Goal: Information Seeking & Learning: Compare options

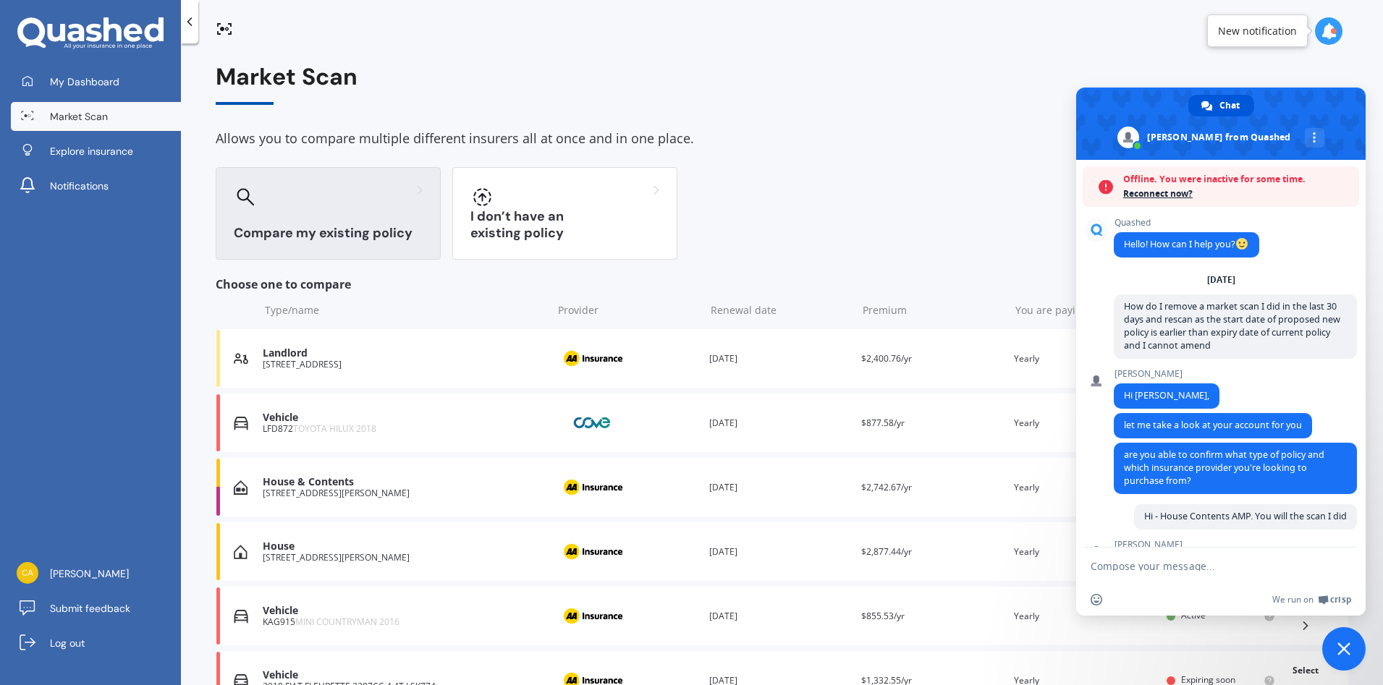
scroll to position [1201, 0]
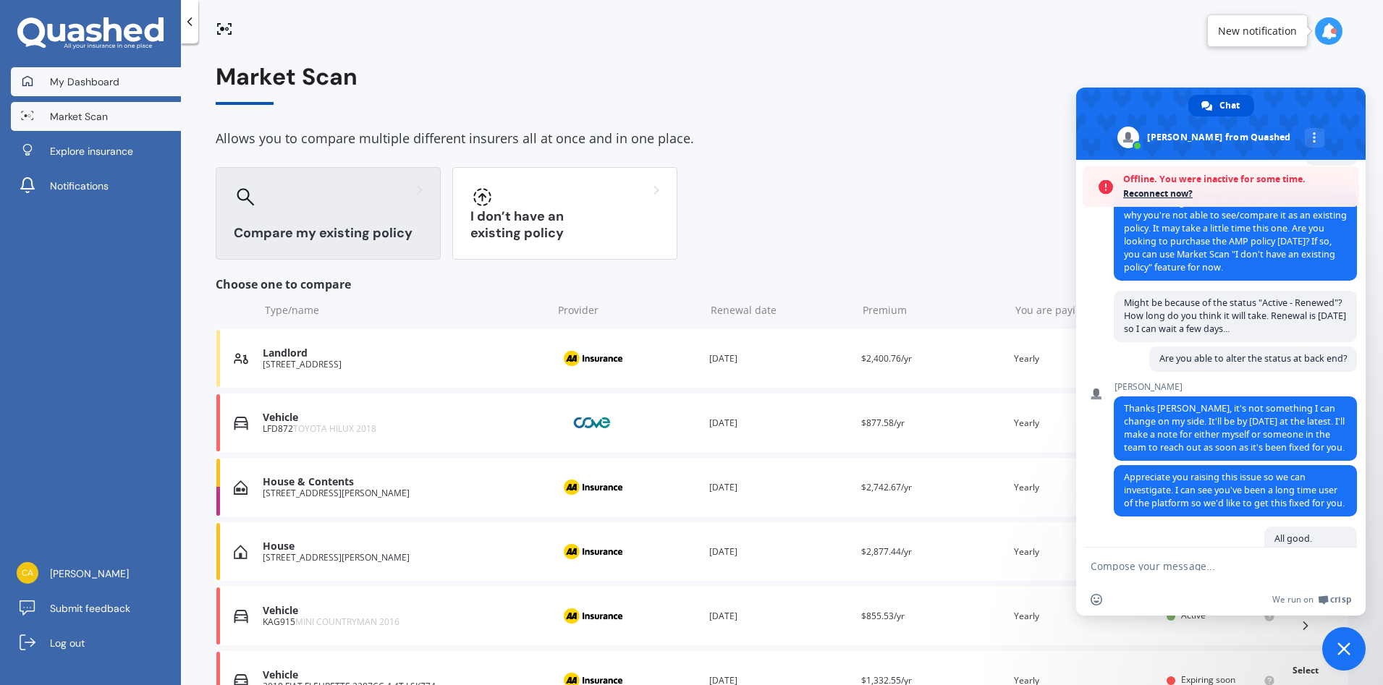
click at [117, 88] on span "My Dashboard" at bounding box center [84, 82] width 69 height 14
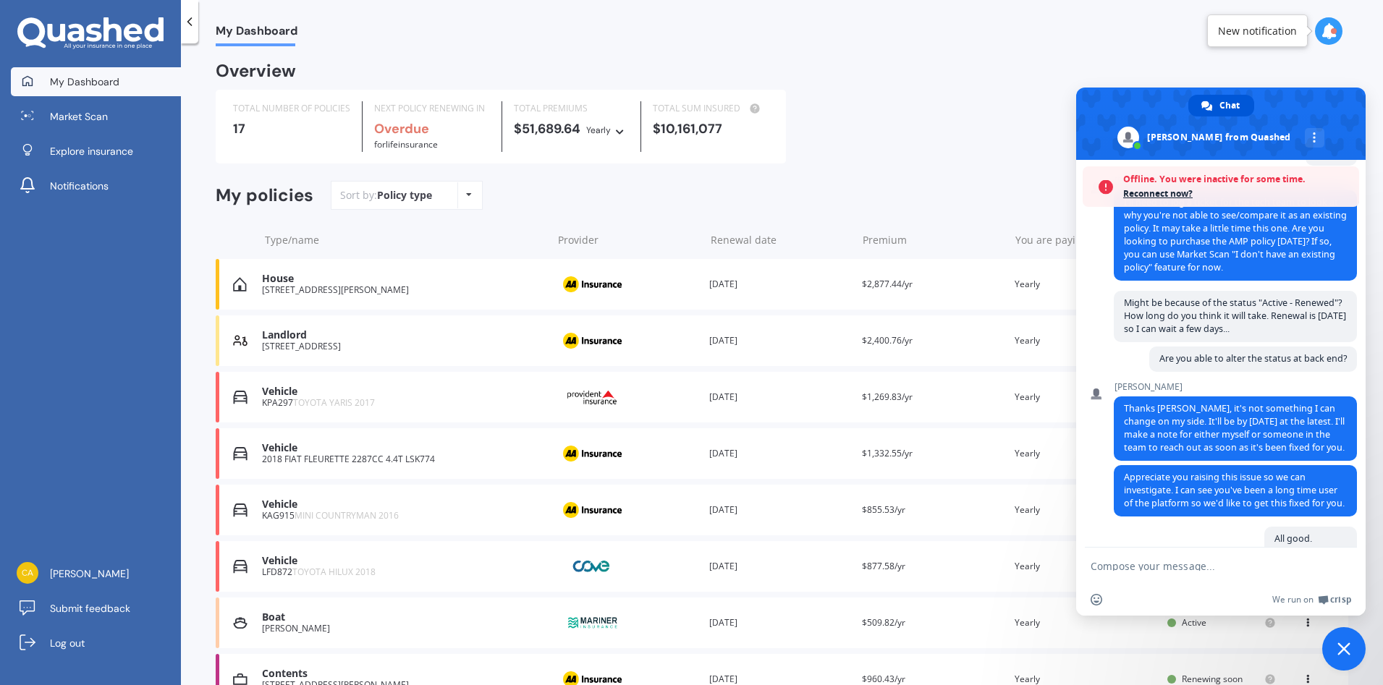
click at [999, 78] on div "Overview" at bounding box center [782, 77] width 1132 height 26
click at [1337, 653] on span "Close chat" at bounding box center [1343, 649] width 13 height 13
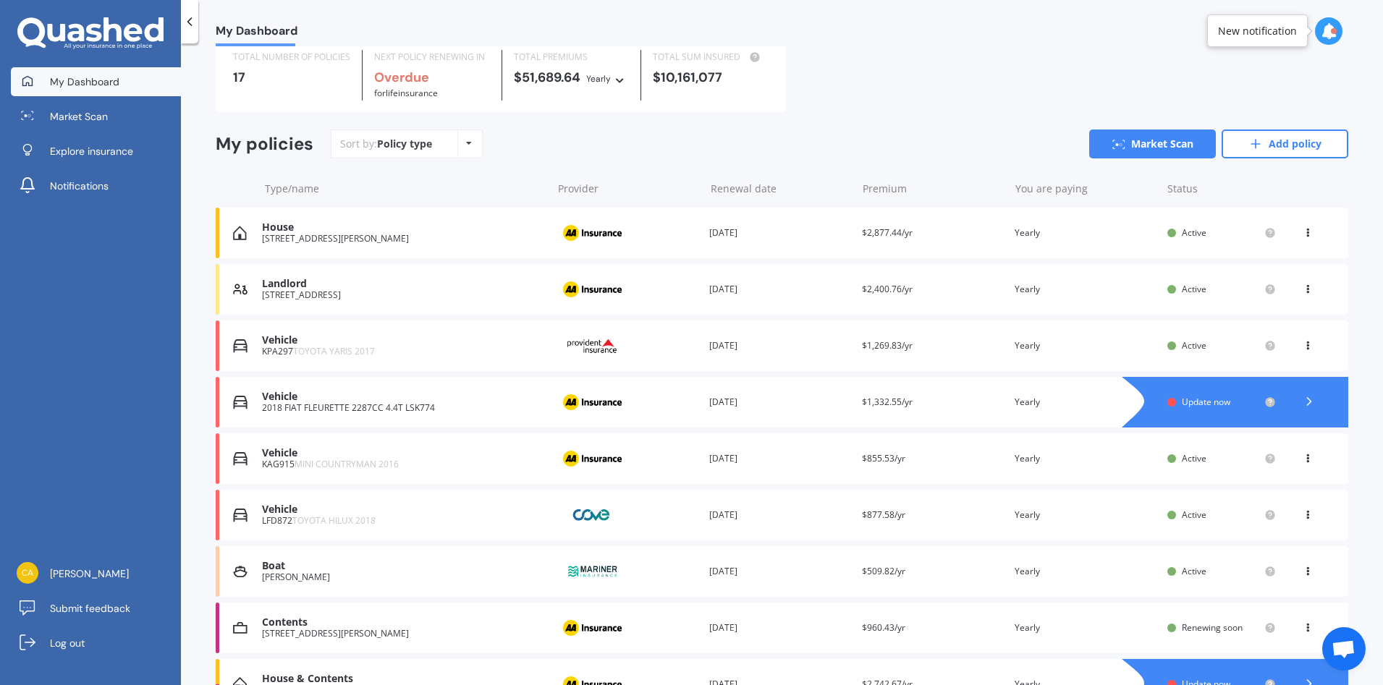
scroll to position [72, 0]
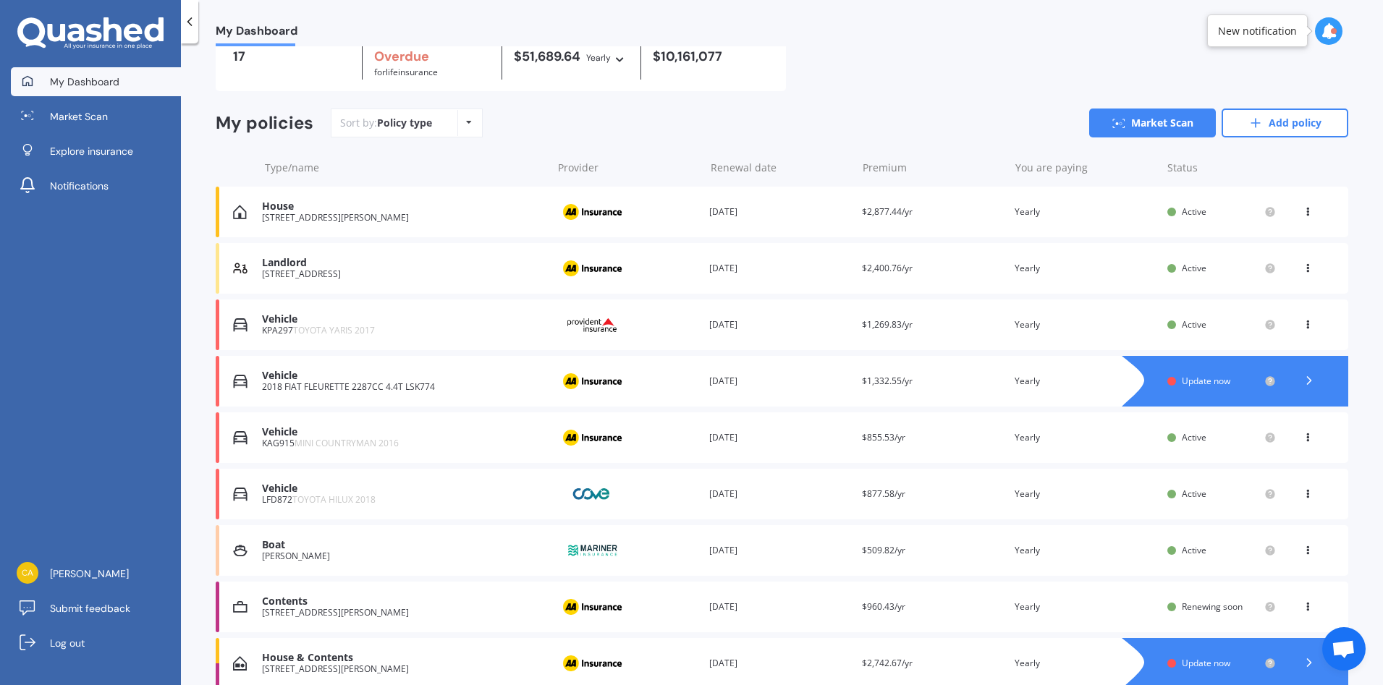
click at [1213, 386] on span "Update now" at bounding box center [1206, 381] width 48 height 12
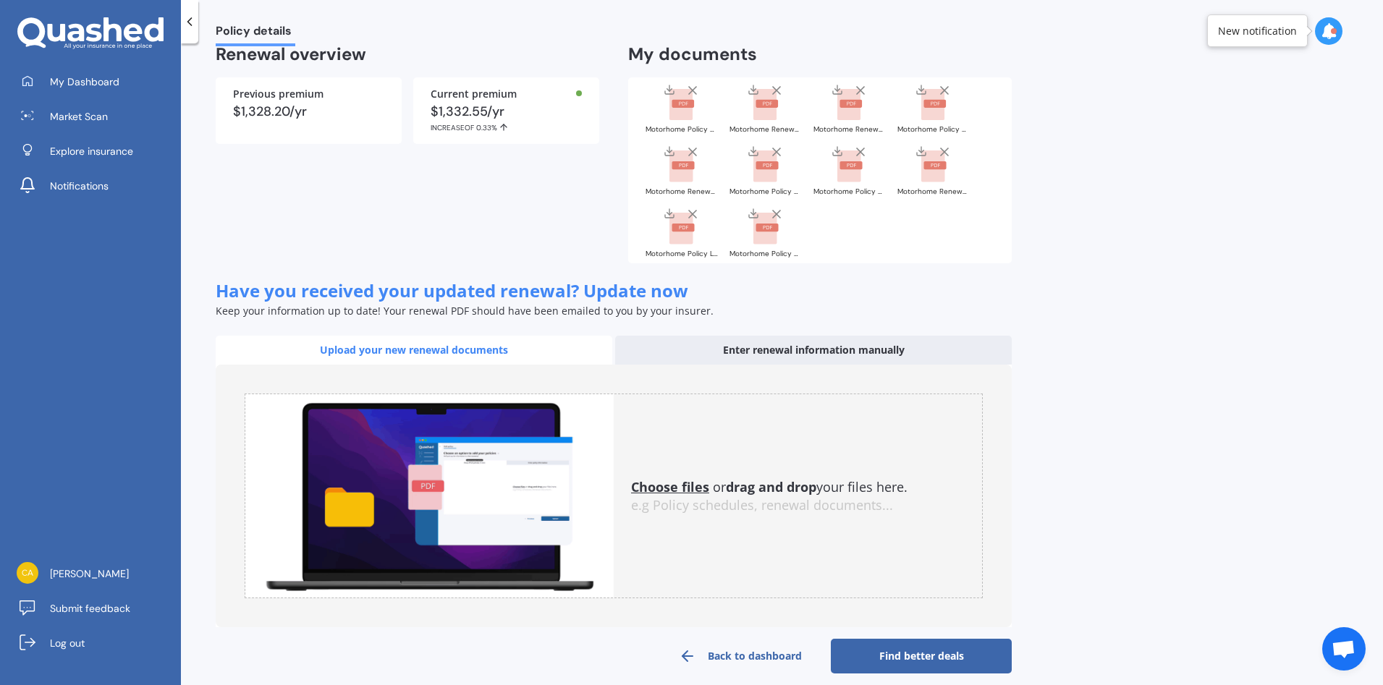
scroll to position [35, 0]
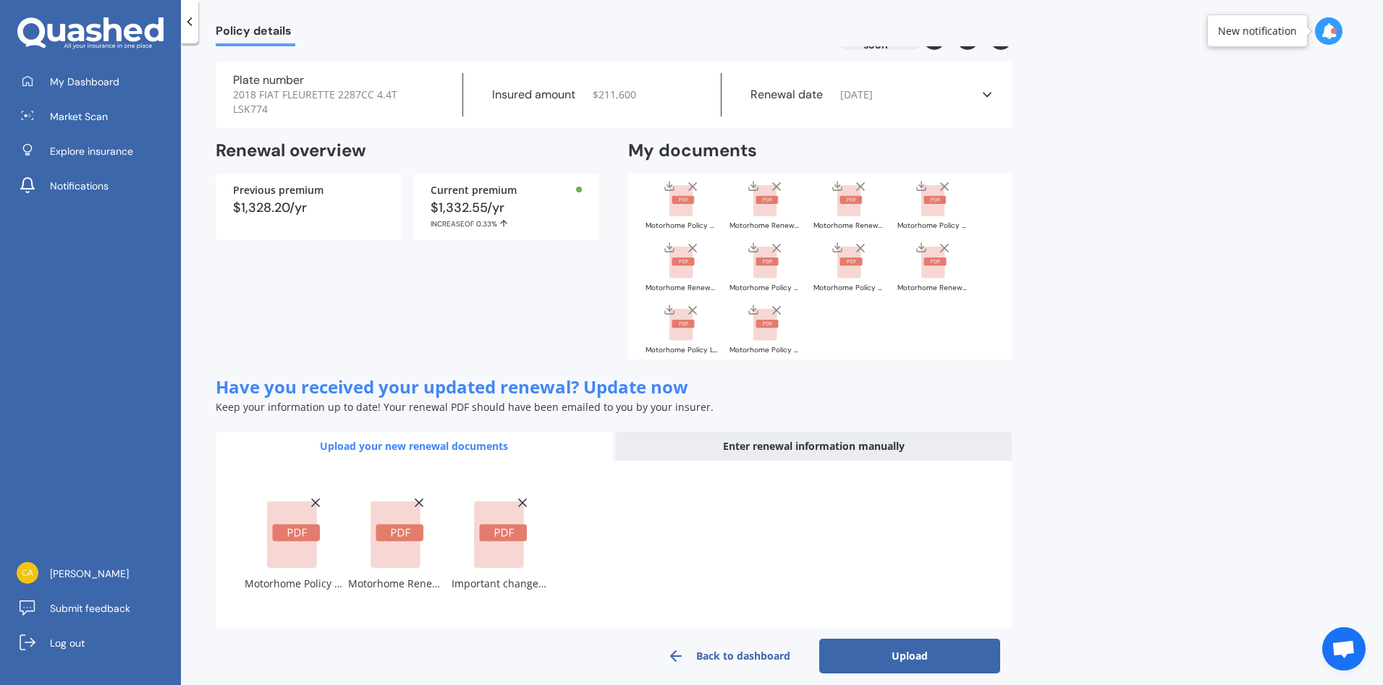
click at [918, 642] on button "Upload" at bounding box center [909, 656] width 181 height 35
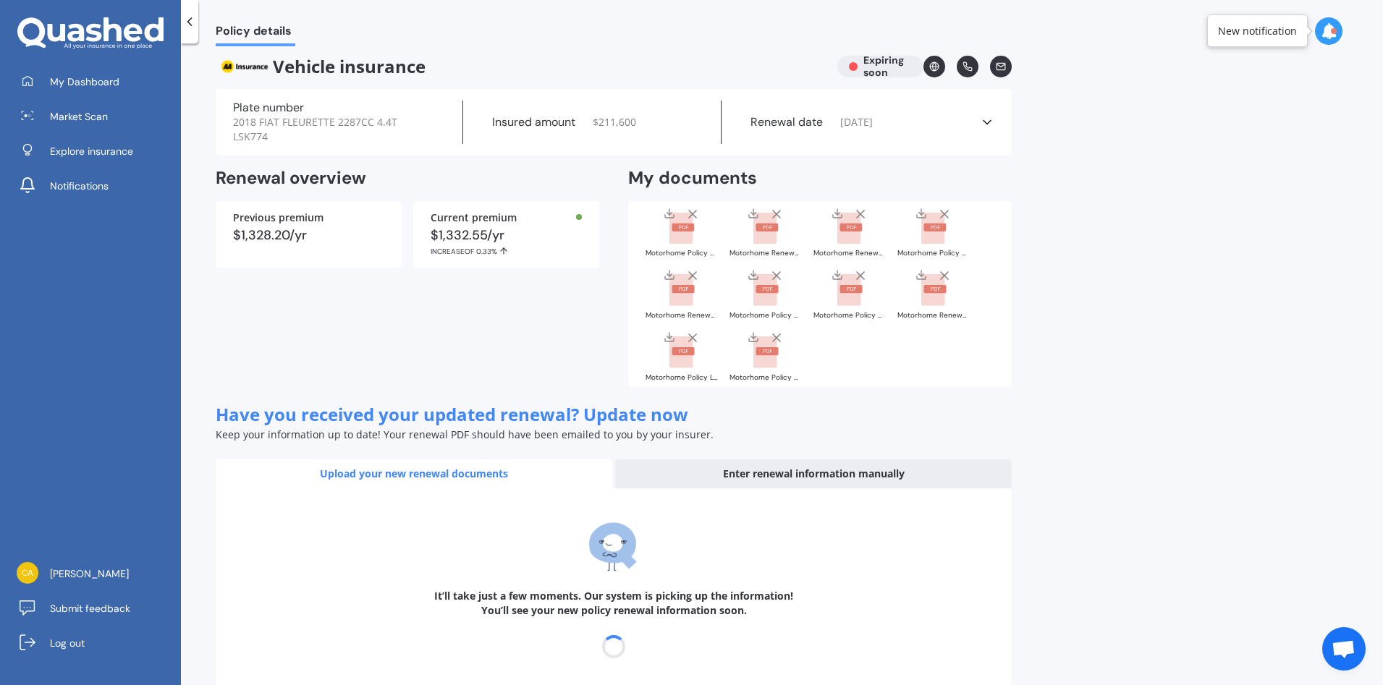
scroll to position [0, 0]
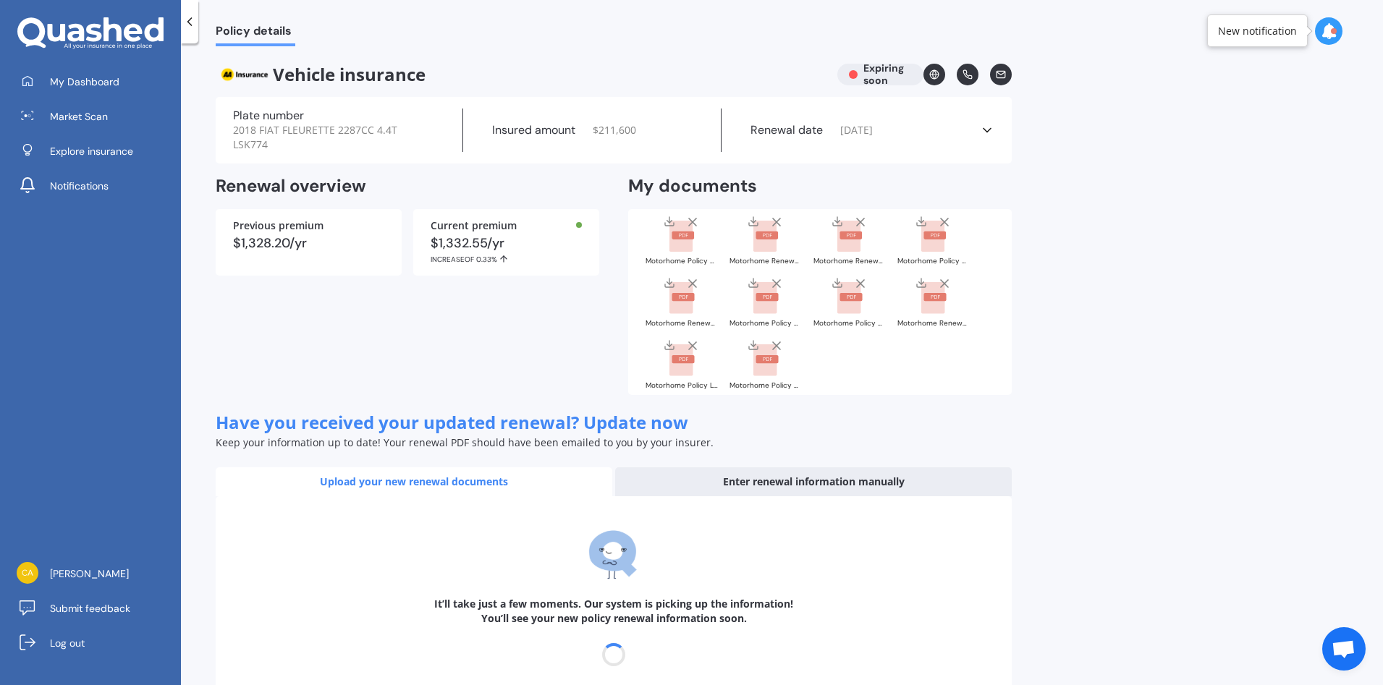
select select "16"
select select "10"
select select "2026"
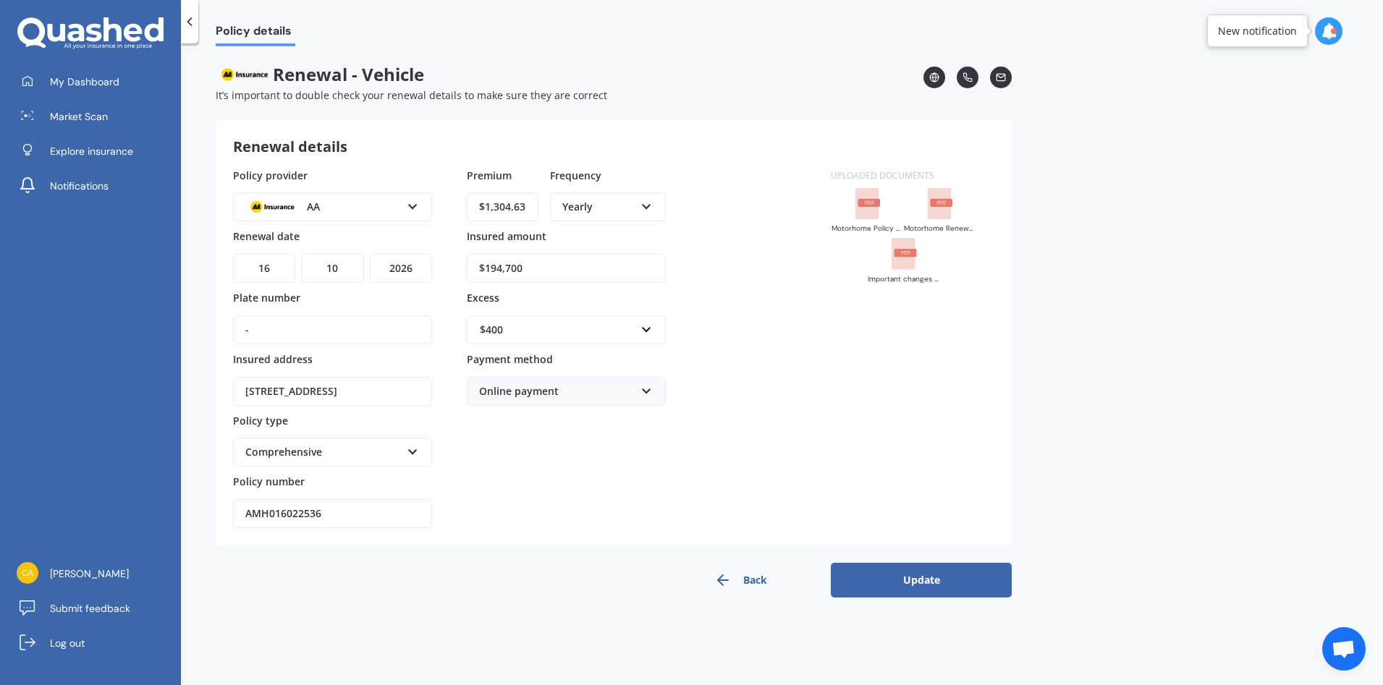
click at [284, 330] on input "-" at bounding box center [332, 329] width 199 height 29
drag, startPoint x: 284, startPoint y: 331, endPoint x: 143, endPoint y: 322, distance: 140.7
click at [152, 326] on div "My Dashboard Market Scan Explore insurance Notifications [PERSON_NAME] Submit f…" at bounding box center [691, 342] width 1383 height 685
type input "LSK774"
click at [573, 494] on div "Premium $1,304.63 Frequency Yearly Yearly Six-Monthly Quarterly Monthly Fortnig…" at bounding box center [566, 348] width 199 height 361
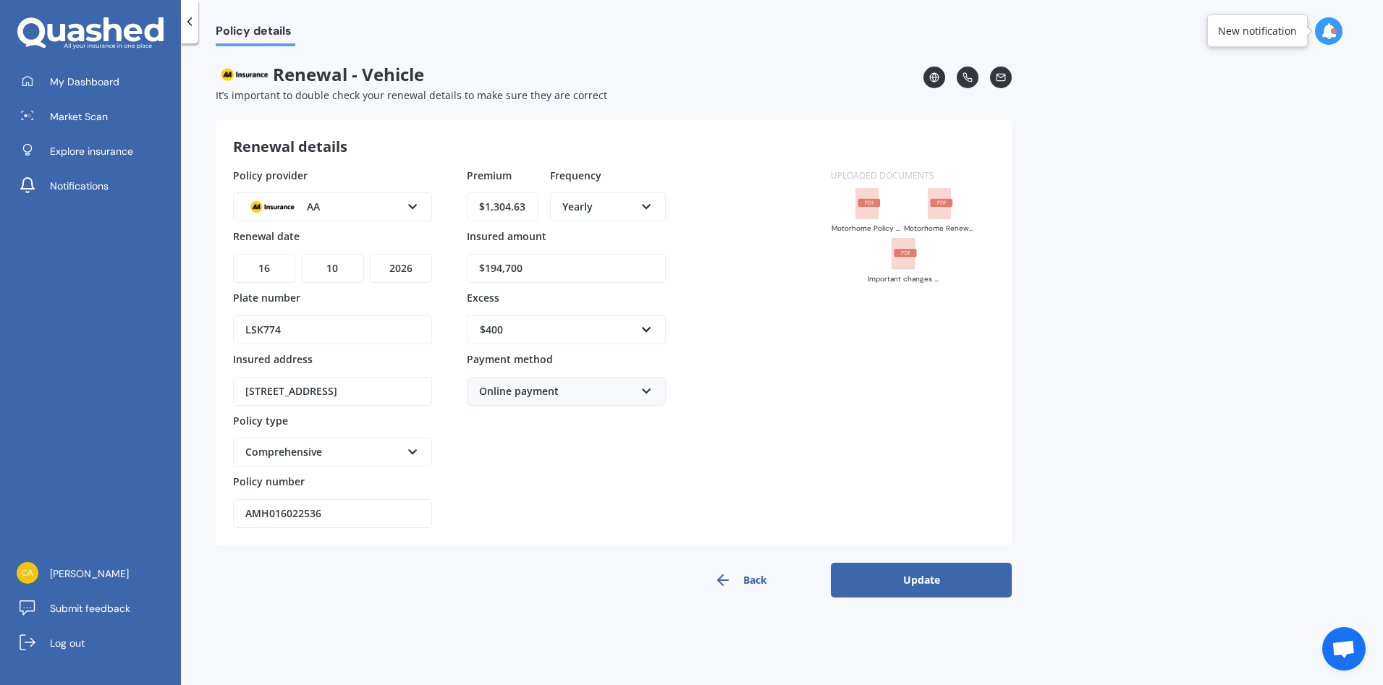
drag, startPoint x: 945, startPoint y: 585, endPoint x: 957, endPoint y: 596, distance: 16.9
click at [945, 586] on button "Update" at bounding box center [921, 580] width 181 height 35
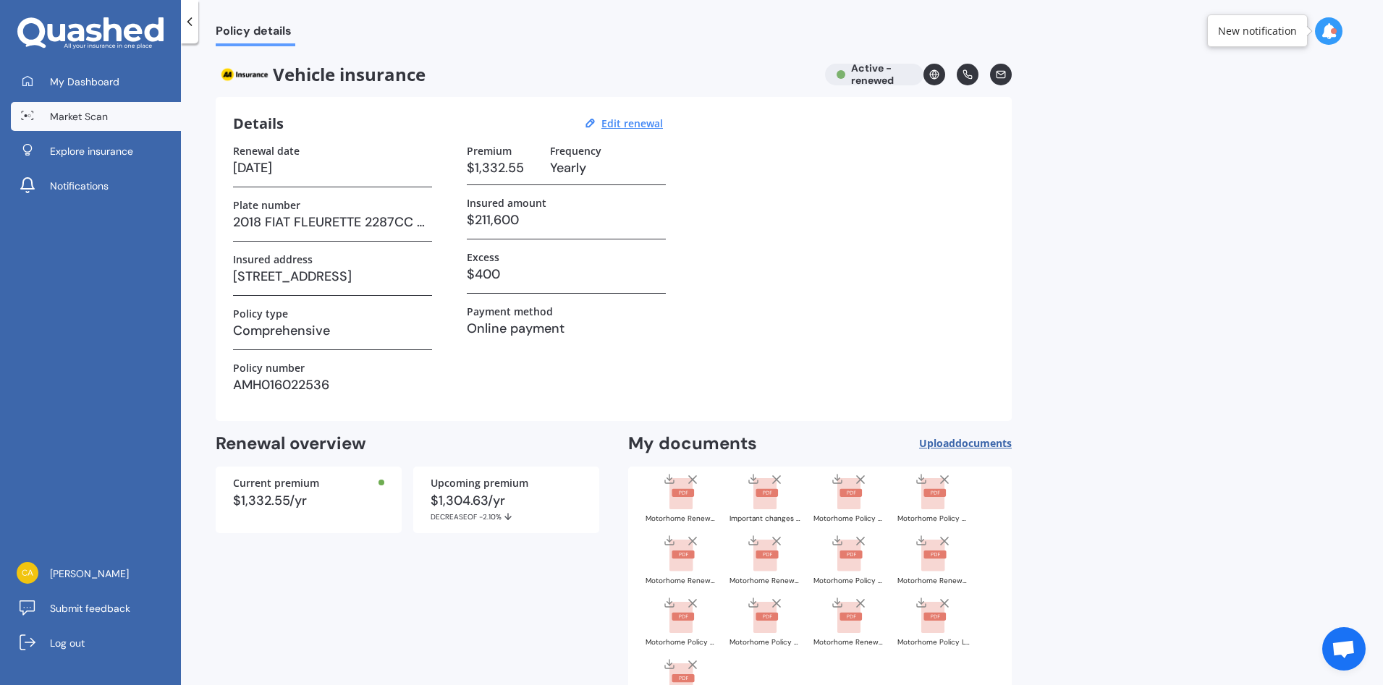
click at [88, 110] on span "Market Scan" at bounding box center [79, 116] width 58 height 14
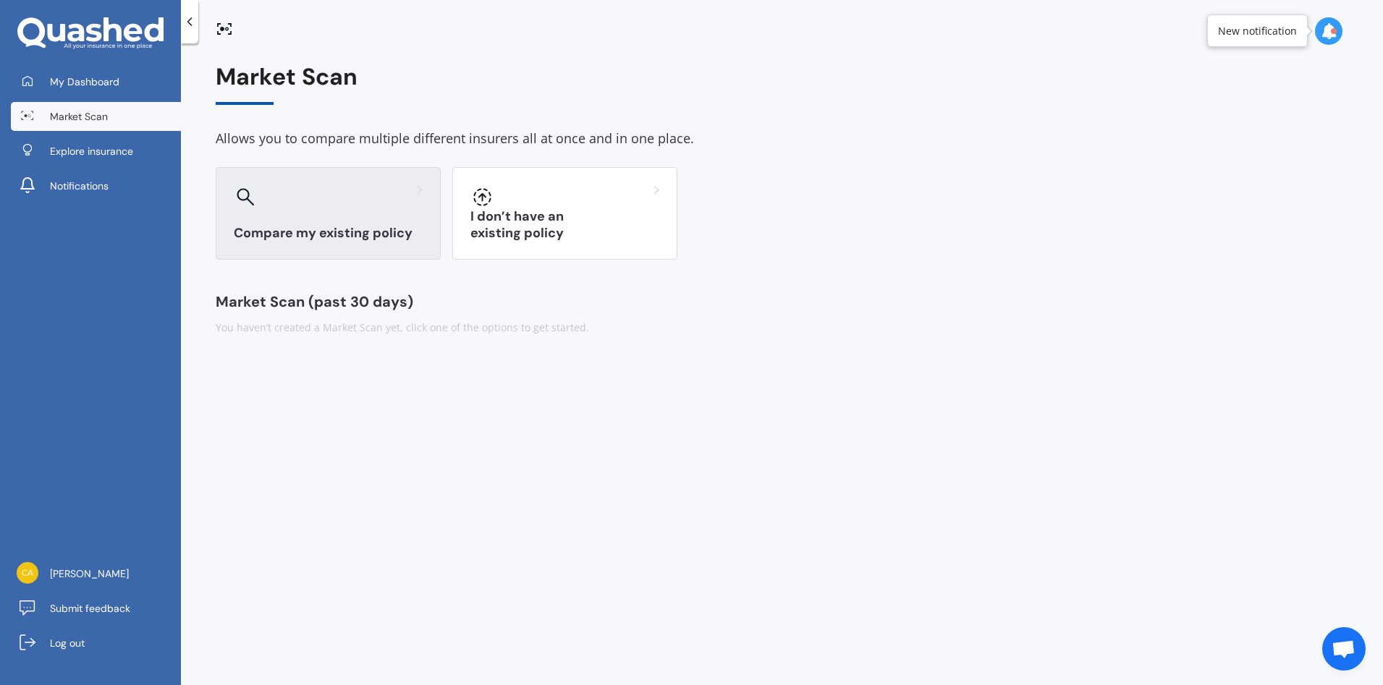
click at [284, 210] on div "Compare my existing policy" at bounding box center [328, 213] width 225 height 93
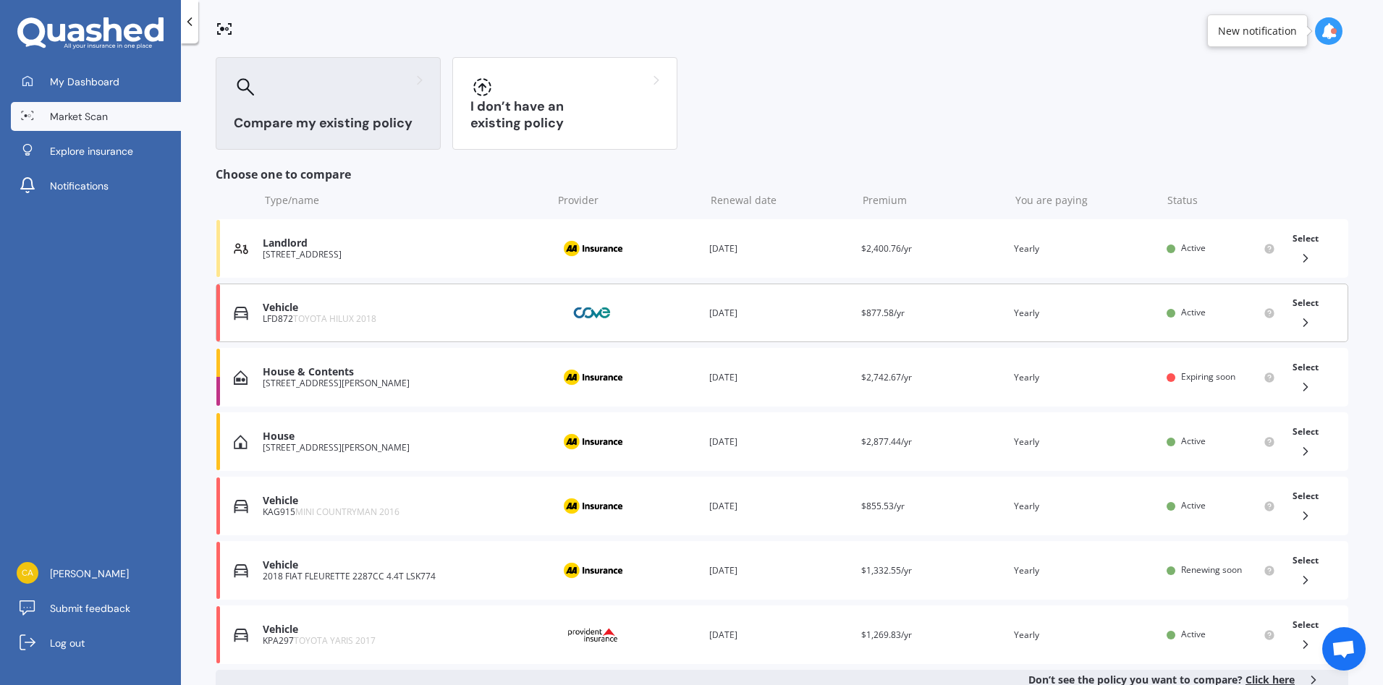
scroll to position [145, 0]
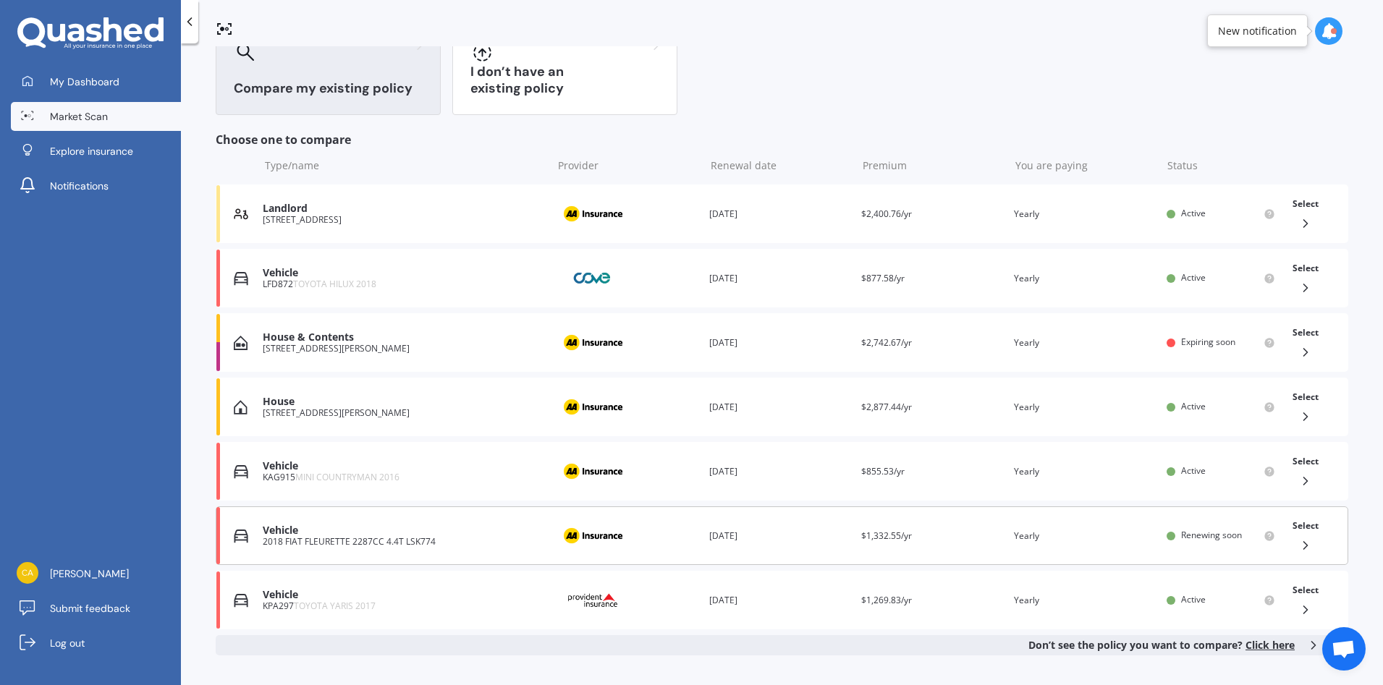
click at [423, 537] on div "2018 FIAT FLEURETTE 2287CC 4.4T LSK774" at bounding box center [404, 542] width 282 height 10
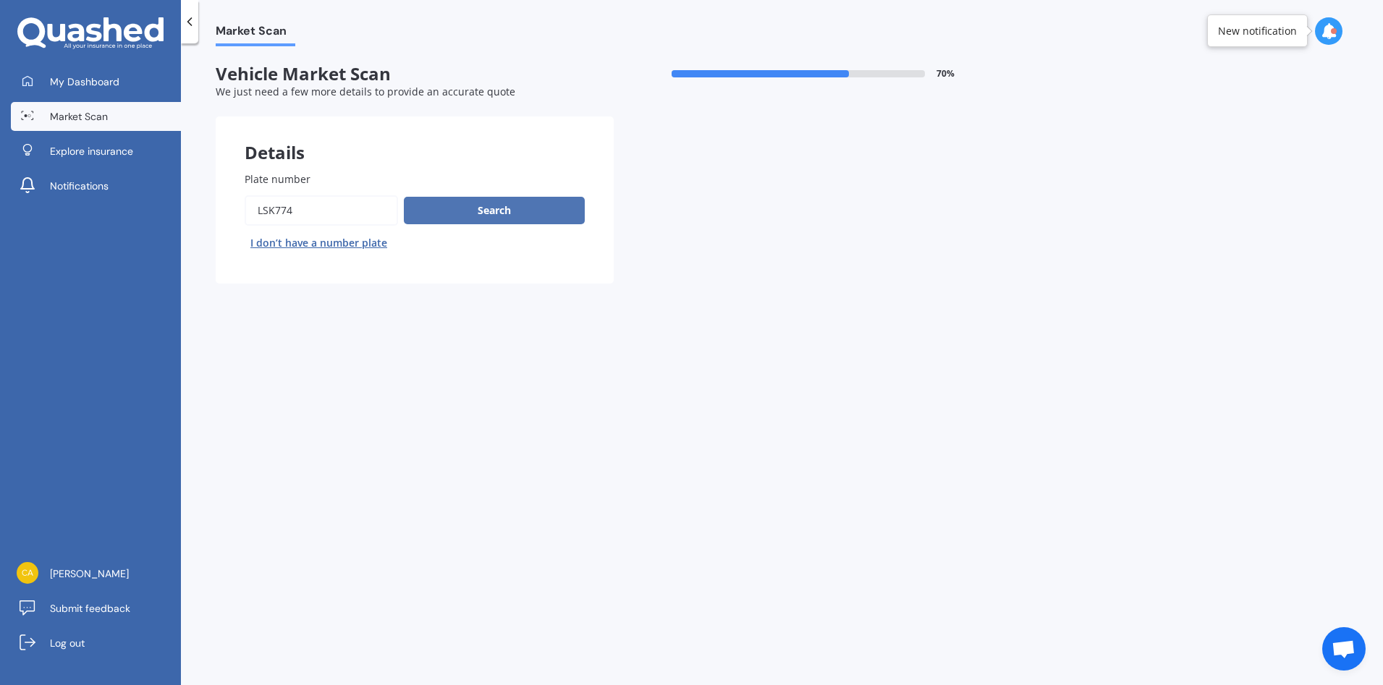
click at [503, 214] on button "Search" at bounding box center [494, 210] width 181 height 27
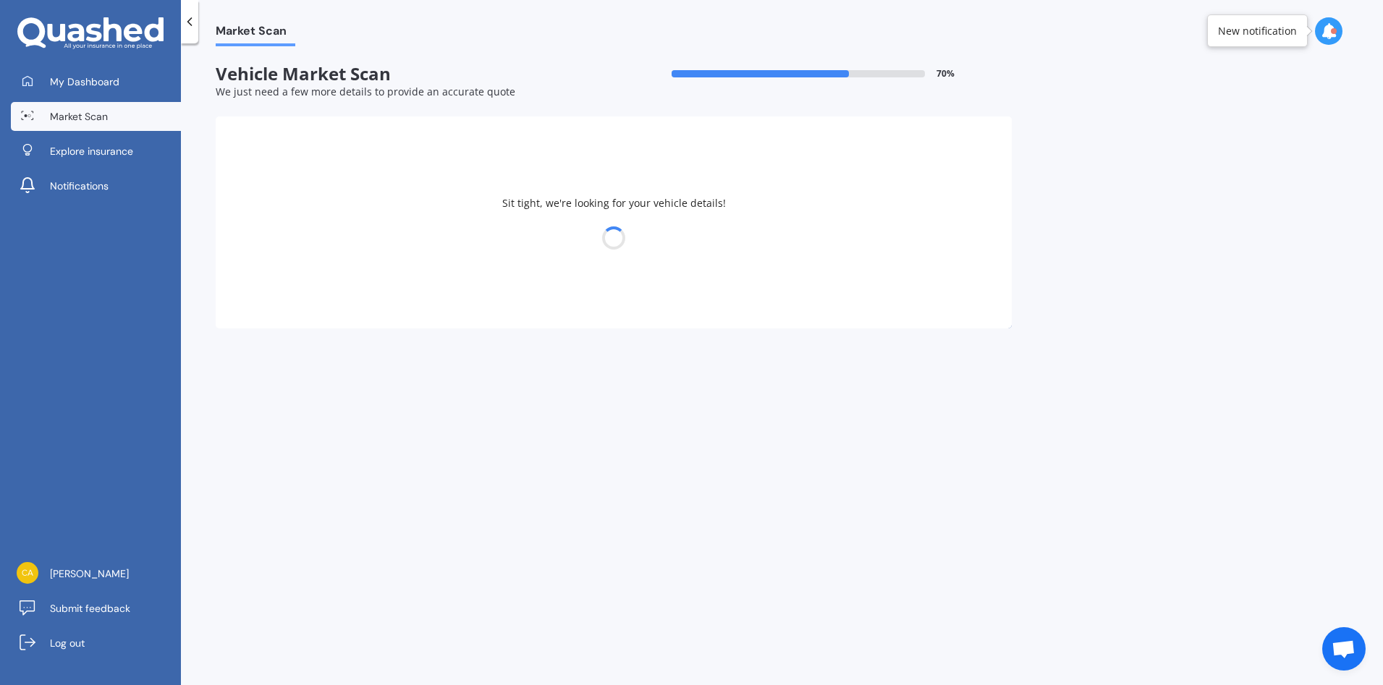
select select "18"
select select "02"
select select "1964"
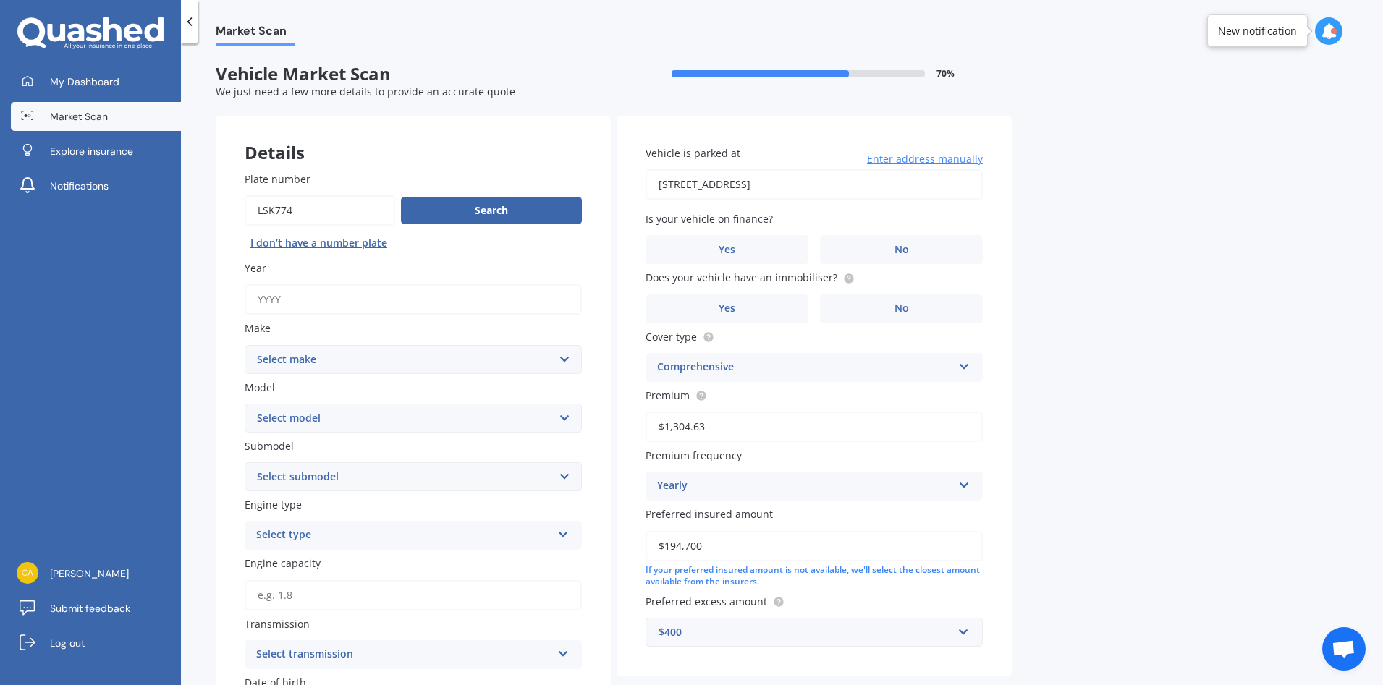
drag, startPoint x: 289, startPoint y: 300, endPoint x: 214, endPoint y: 289, distance: 75.3
click at [214, 289] on div "Market Scan Vehicle Market Scan 70 % We just need a few more details to provide…" at bounding box center [782, 367] width 1202 height 642
type input "2018"
click at [318, 358] on select "Select make AC ALFA ROMEO ASTON [PERSON_NAME] AUDI AUSTIN BEDFORD Bentley BMW B…" at bounding box center [413, 359] width 337 height 29
select select "FIAT"
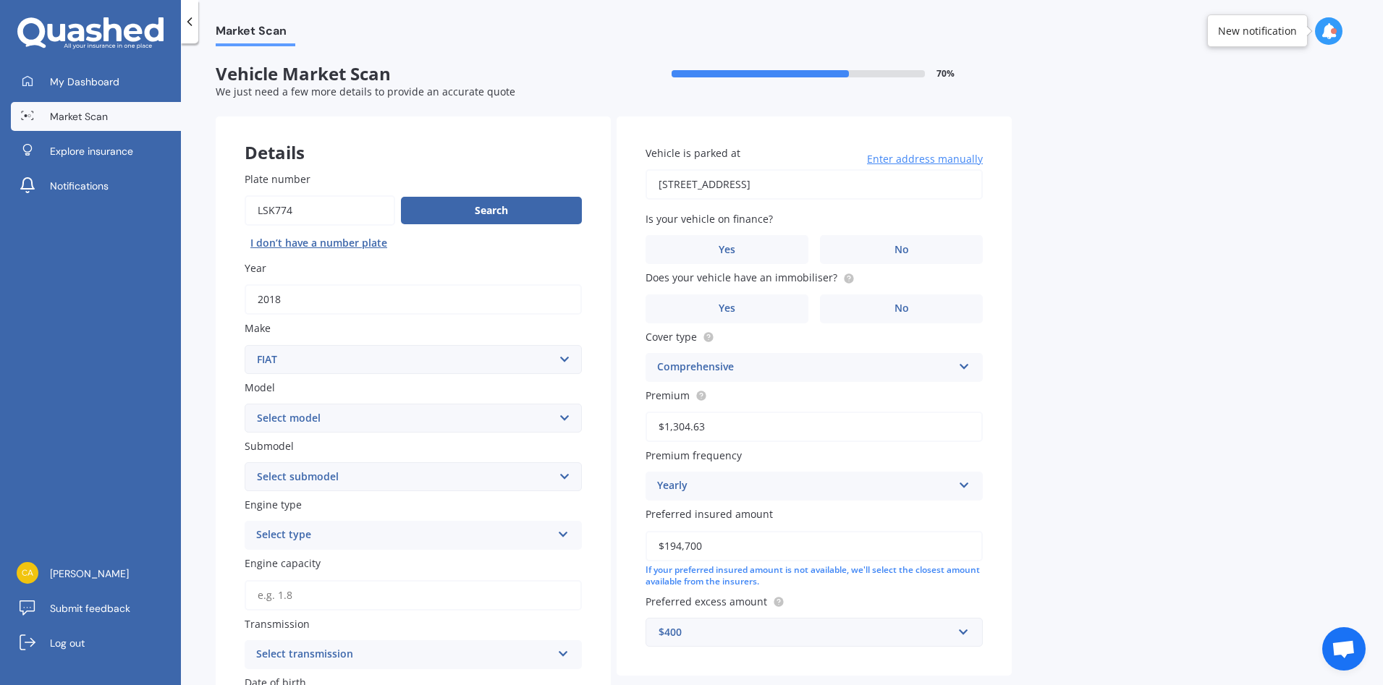
click at [245, 345] on select "Select make AC ALFA ROMEO ASTON [PERSON_NAME] AUDI AUSTIN BEDFORD Bentley BMW B…" at bounding box center [413, 359] width 337 height 29
click at [564, 420] on select "Select model 124 128 130 131 132 500 Abarth Abarth 595 Brava Bravo Citivan City…" at bounding box center [413, 418] width 337 height 29
select select "DUCATO"
click at [245, 404] on select "Select model 124 128 130 131 132 500 Abarth Abarth 595 Brava Bravo Citivan City…" at bounding box center [413, 418] width 337 height 29
click at [562, 478] on select "Select submodel (All)" at bounding box center [413, 476] width 337 height 29
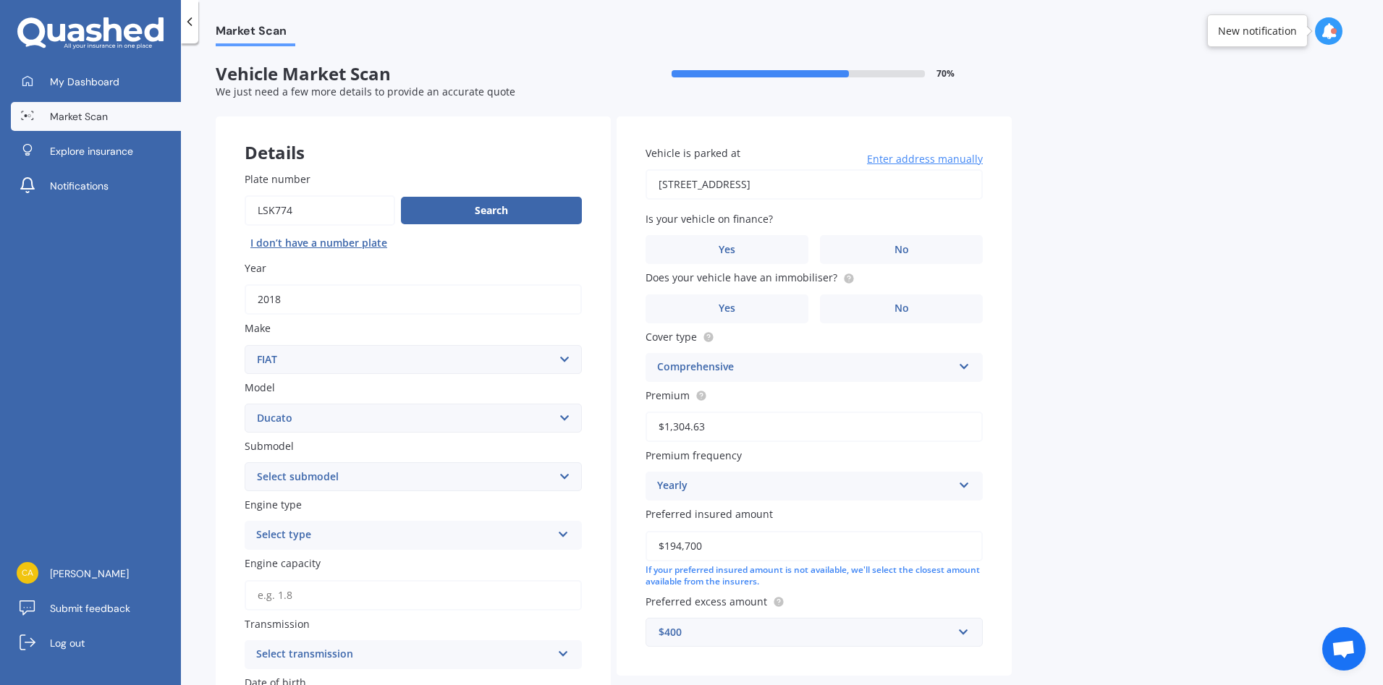
select select "(ALL)"
click at [245, 462] on select "Select submodel (All)" at bounding box center [413, 476] width 337 height 29
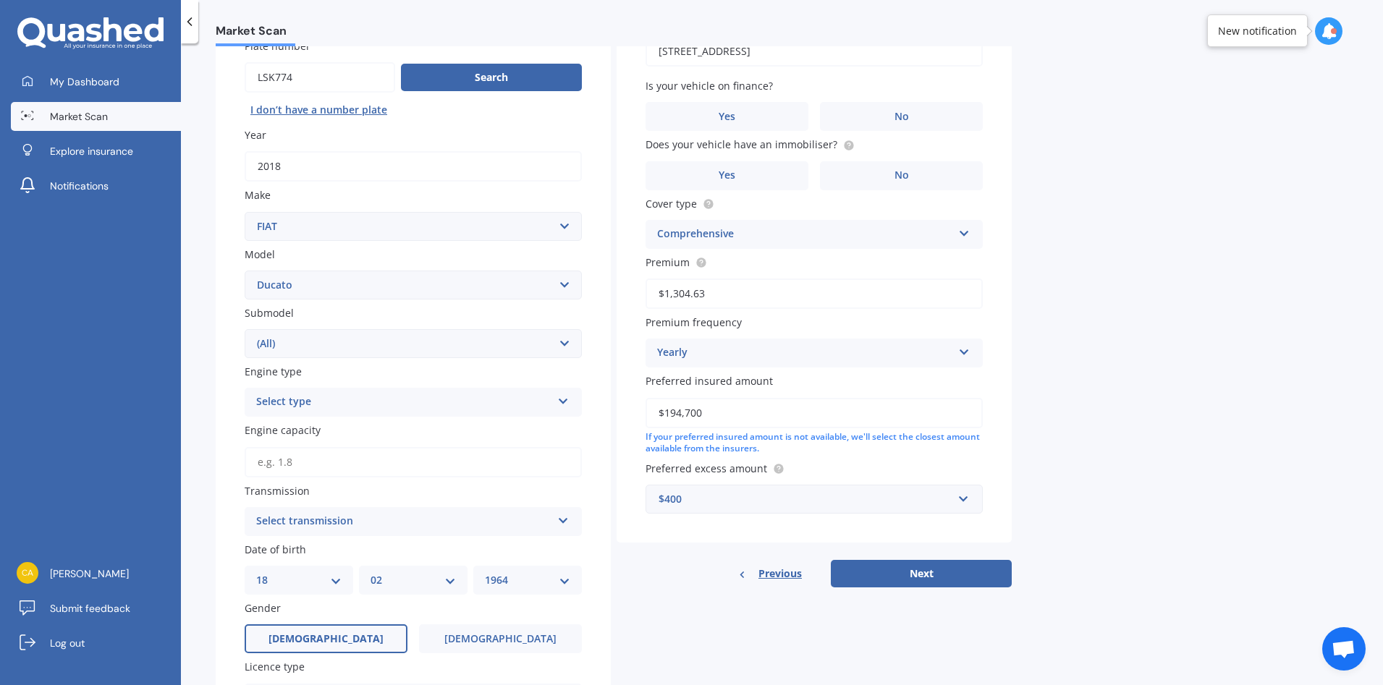
scroll to position [145, 0]
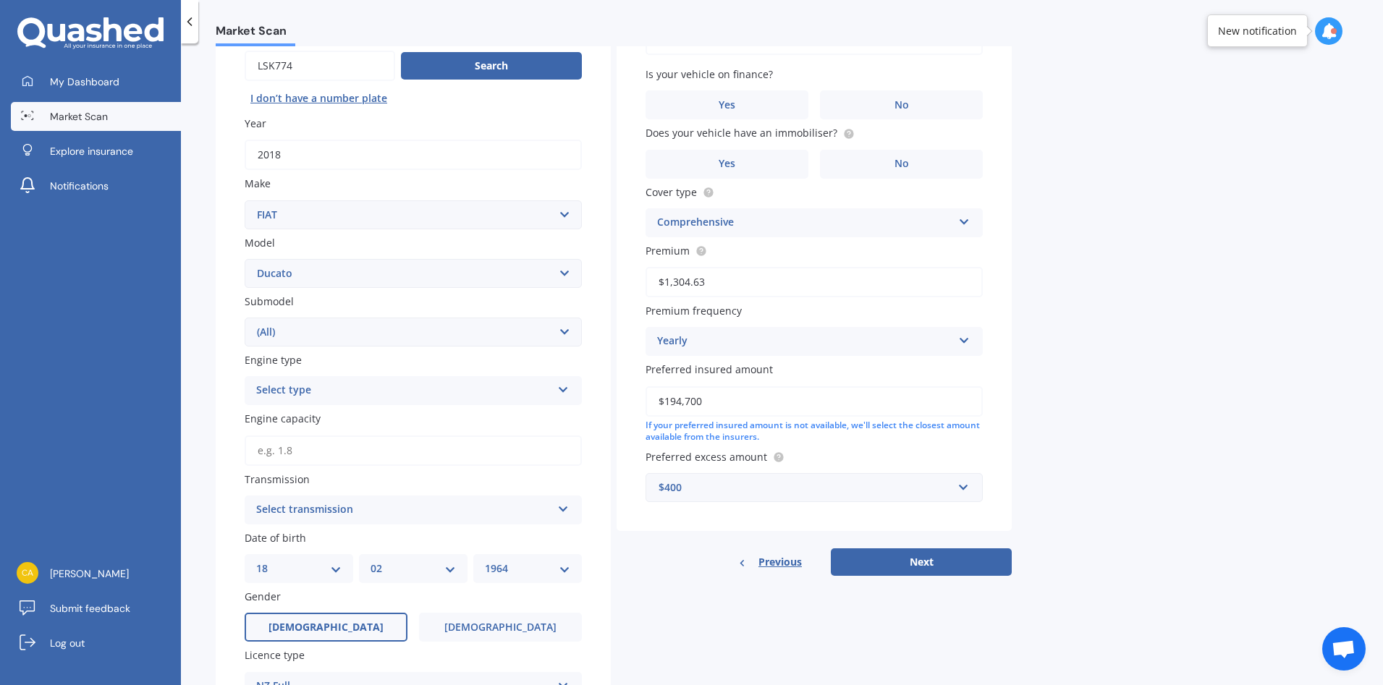
click at [563, 392] on icon at bounding box center [563, 387] width 12 height 10
click at [323, 452] on div "Diesel" at bounding box center [413, 445] width 336 height 26
click at [565, 512] on icon at bounding box center [563, 506] width 12 height 10
click at [323, 545] on div "Auto" at bounding box center [413, 538] width 336 height 26
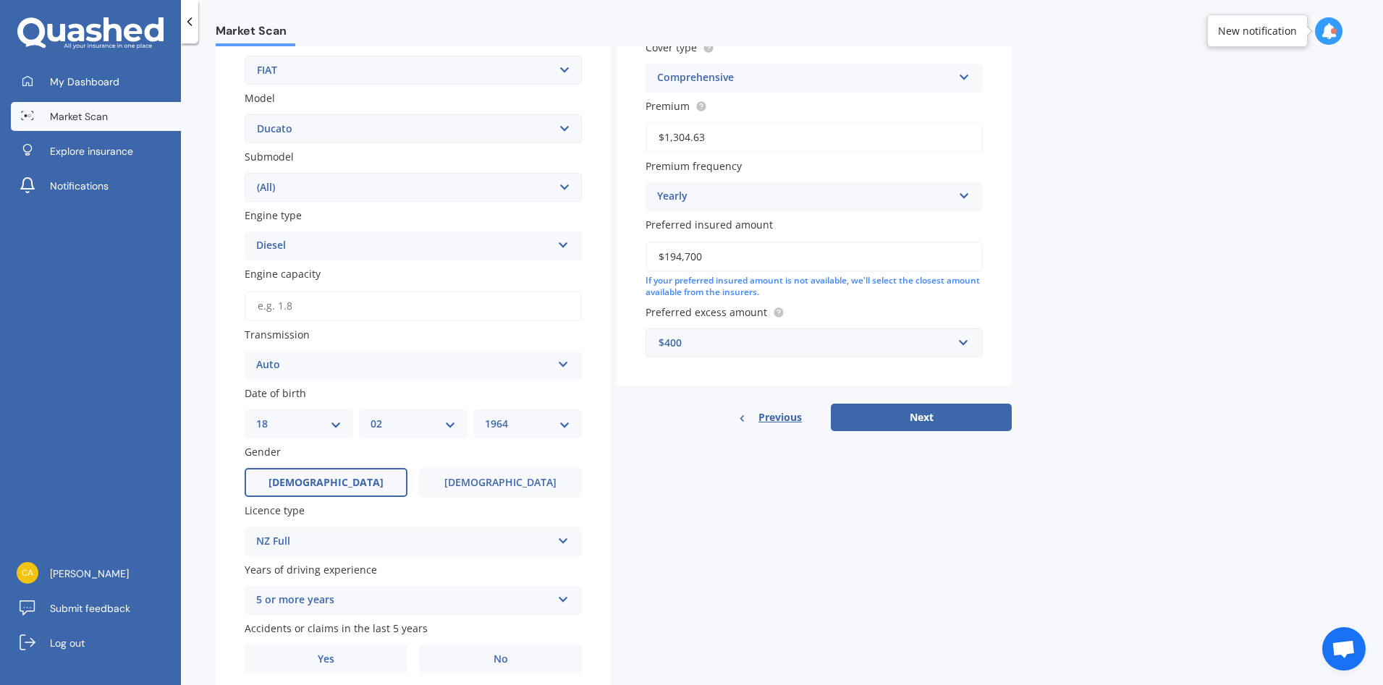
scroll to position [344, 0]
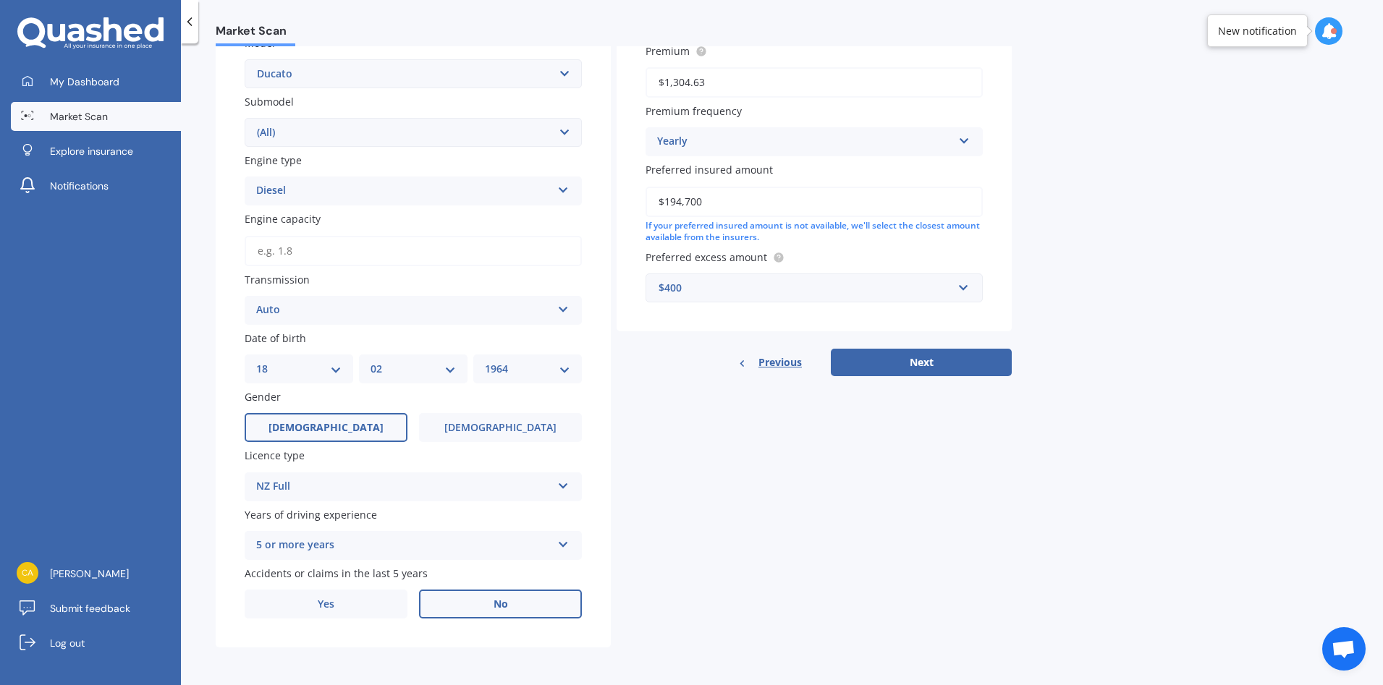
click at [524, 611] on label "No" at bounding box center [500, 604] width 163 height 29
click at [0, 0] on input "No" at bounding box center [0, 0] width 0 height 0
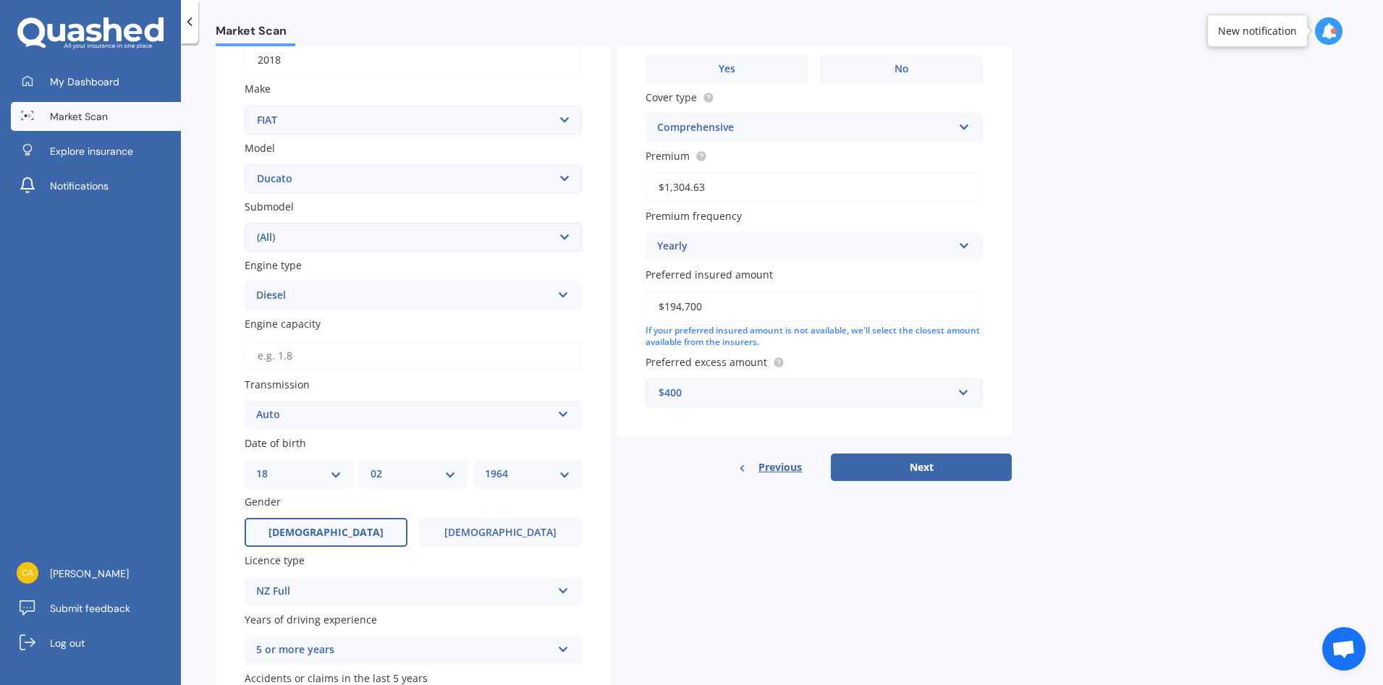
scroll to position [55, 0]
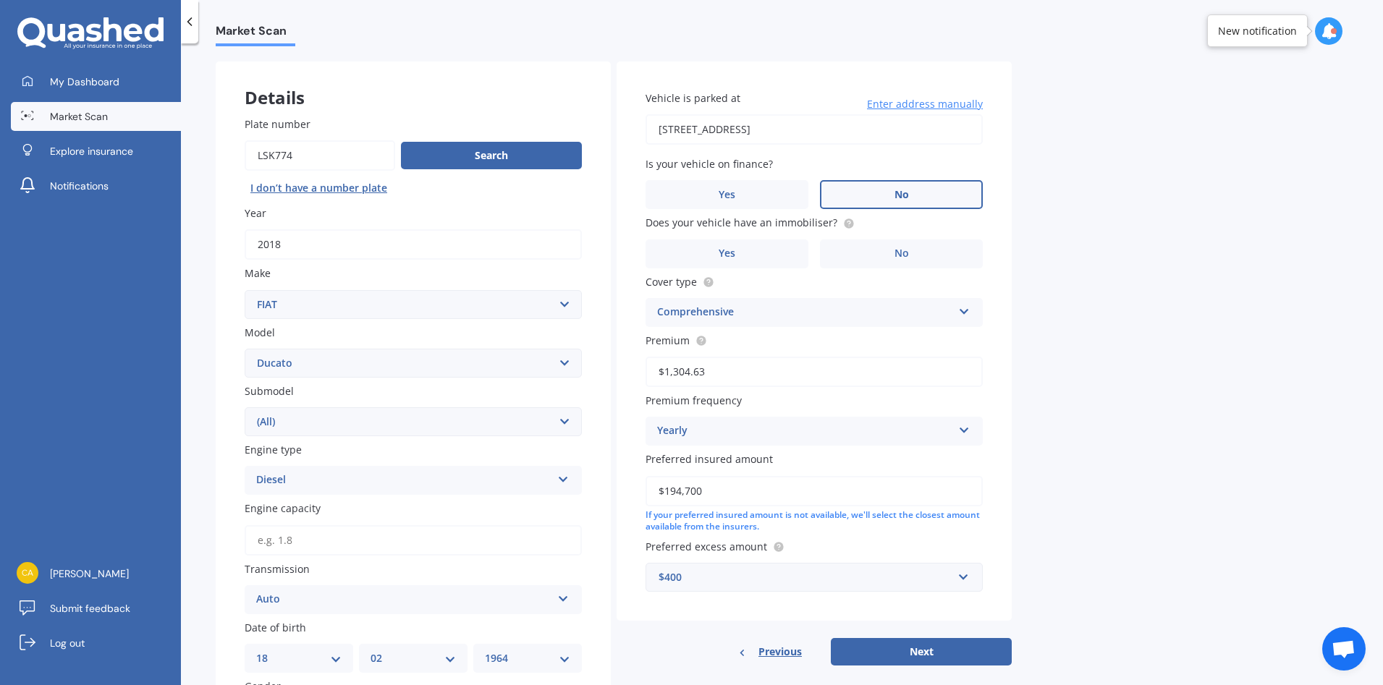
click at [884, 191] on label "No" at bounding box center [901, 194] width 163 height 29
click at [0, 0] on input "No" at bounding box center [0, 0] width 0 height 0
click at [753, 257] on label "Yes" at bounding box center [726, 254] width 163 height 29
click at [0, 0] on input "Yes" at bounding box center [0, 0] width 0 height 0
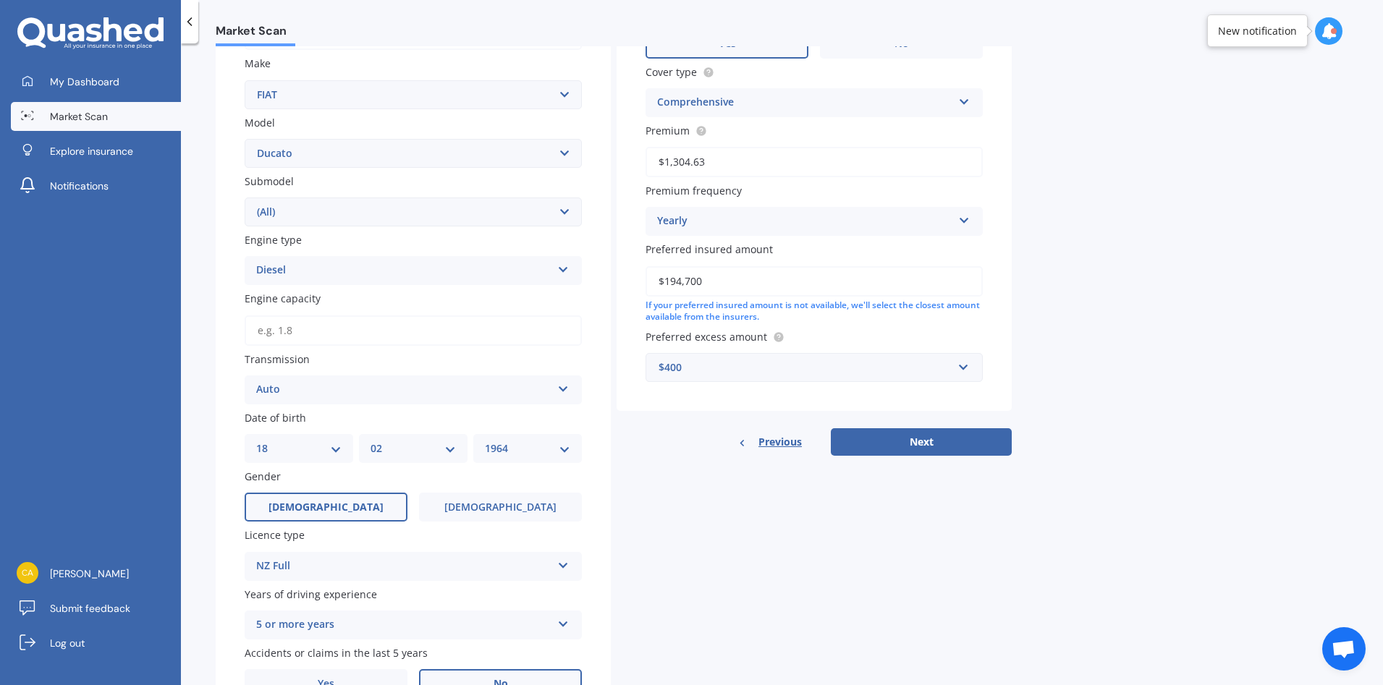
scroll to position [272, 0]
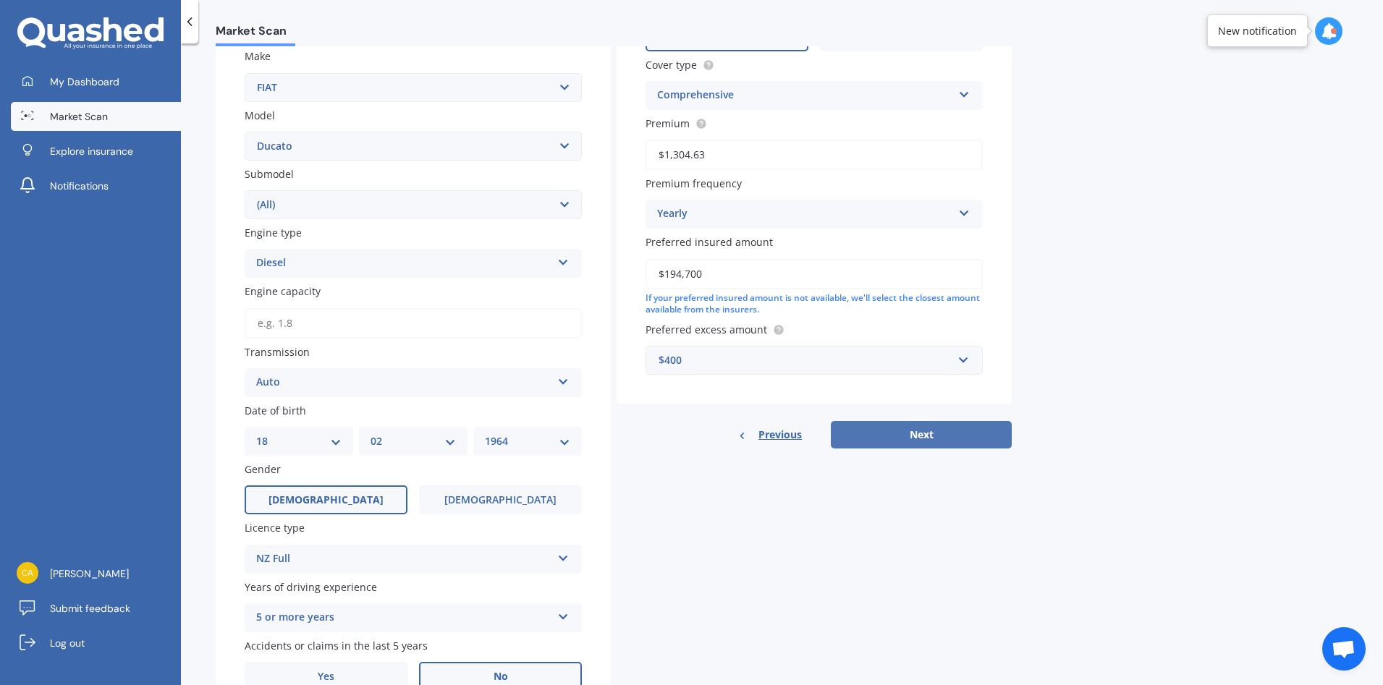
click at [929, 440] on button "Next" at bounding box center [921, 434] width 181 height 27
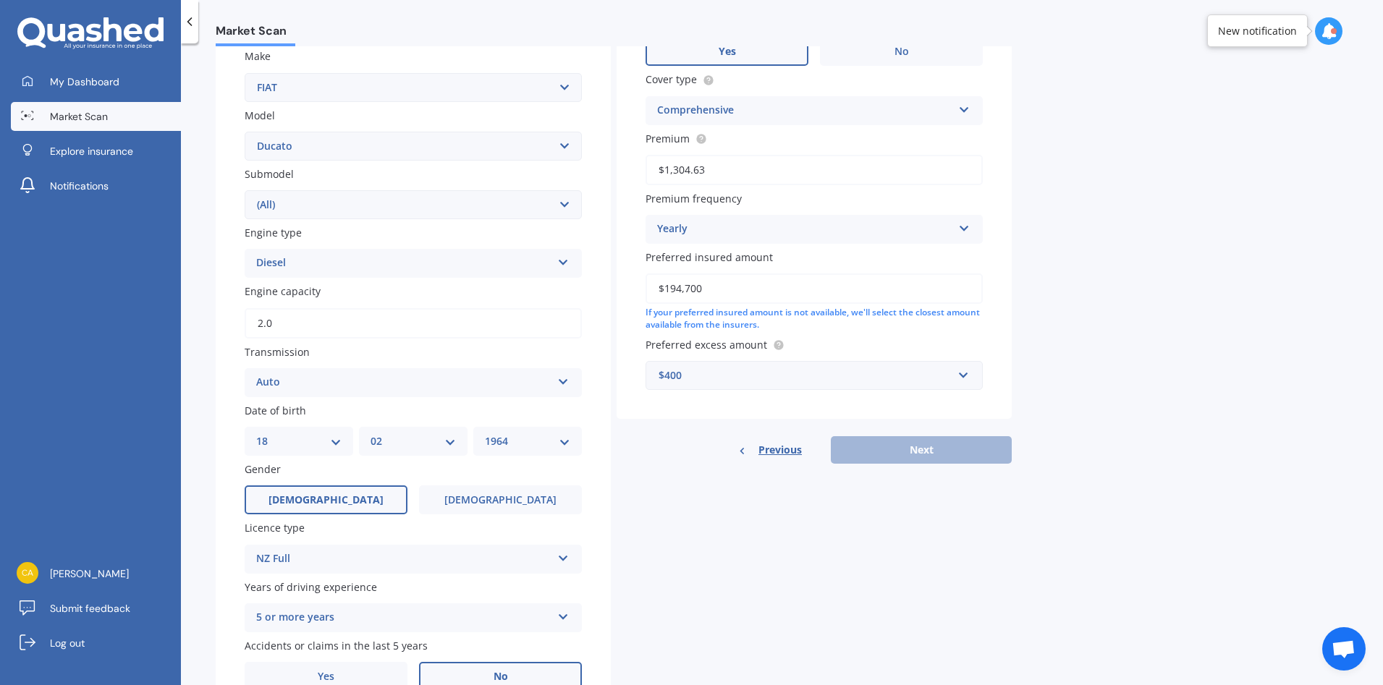
type input "2.0"
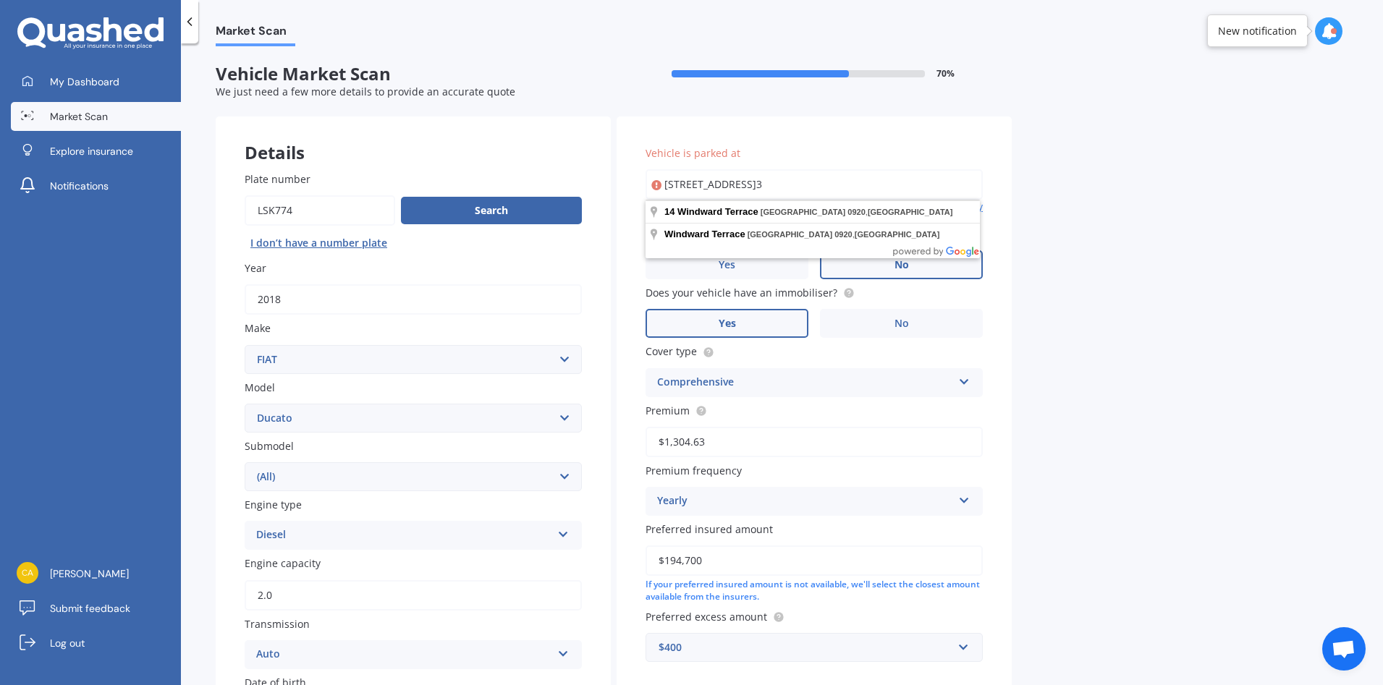
type input "[STREET_ADDRESS]3"
click at [287, 596] on input "2.0" at bounding box center [413, 595] width 337 height 30
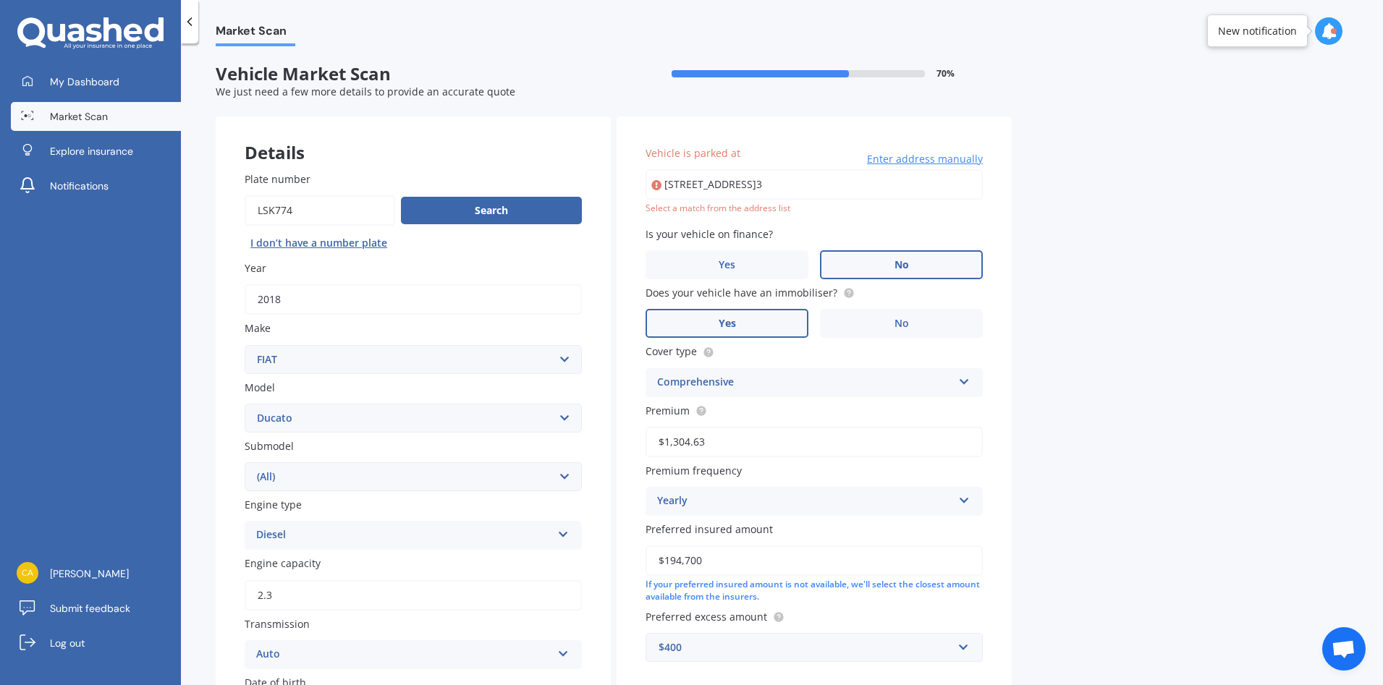
type input "2.3"
click at [404, 653] on div "Auto" at bounding box center [403, 654] width 295 height 17
click at [279, 575] on span "Auto" at bounding box center [269, 574] width 24 height 14
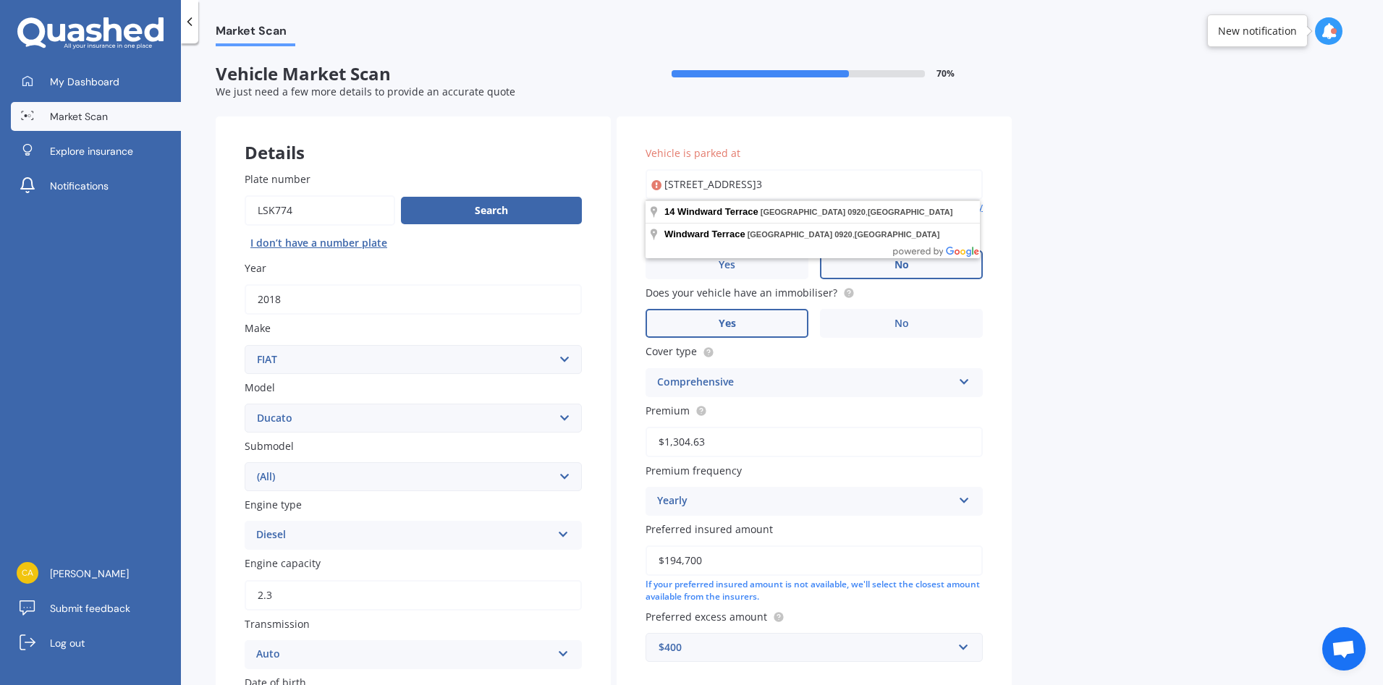
click at [784, 187] on input "[STREET_ADDRESS]3" at bounding box center [813, 184] width 337 height 30
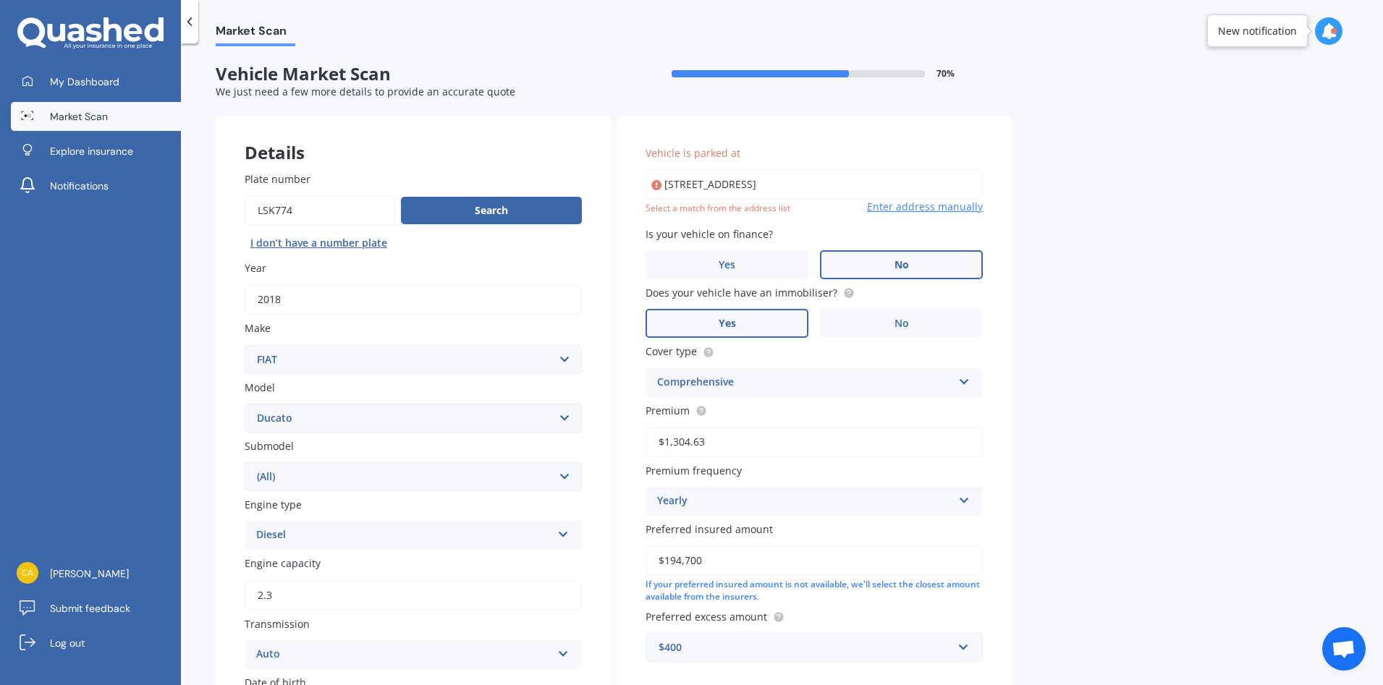
type input "[STREET_ADDRESS]"
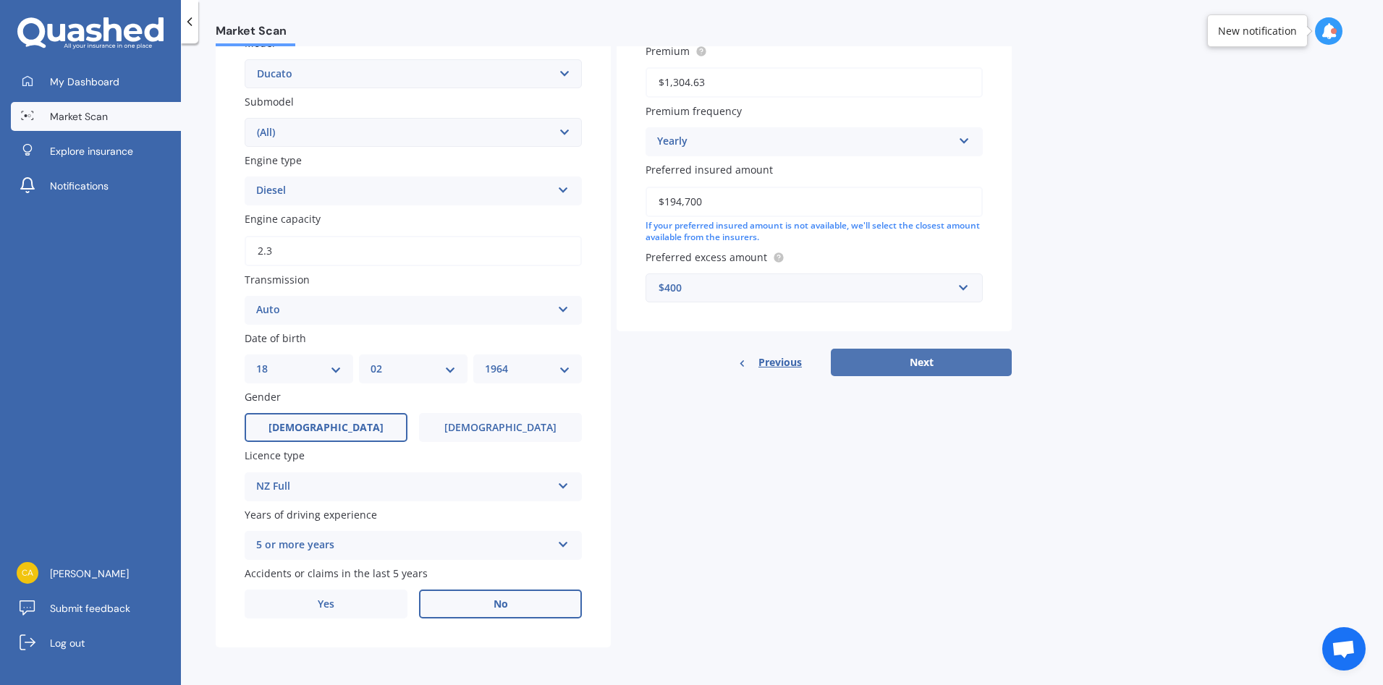
click at [907, 360] on button "Next" at bounding box center [921, 362] width 181 height 27
select select "18"
select select "02"
select select "1964"
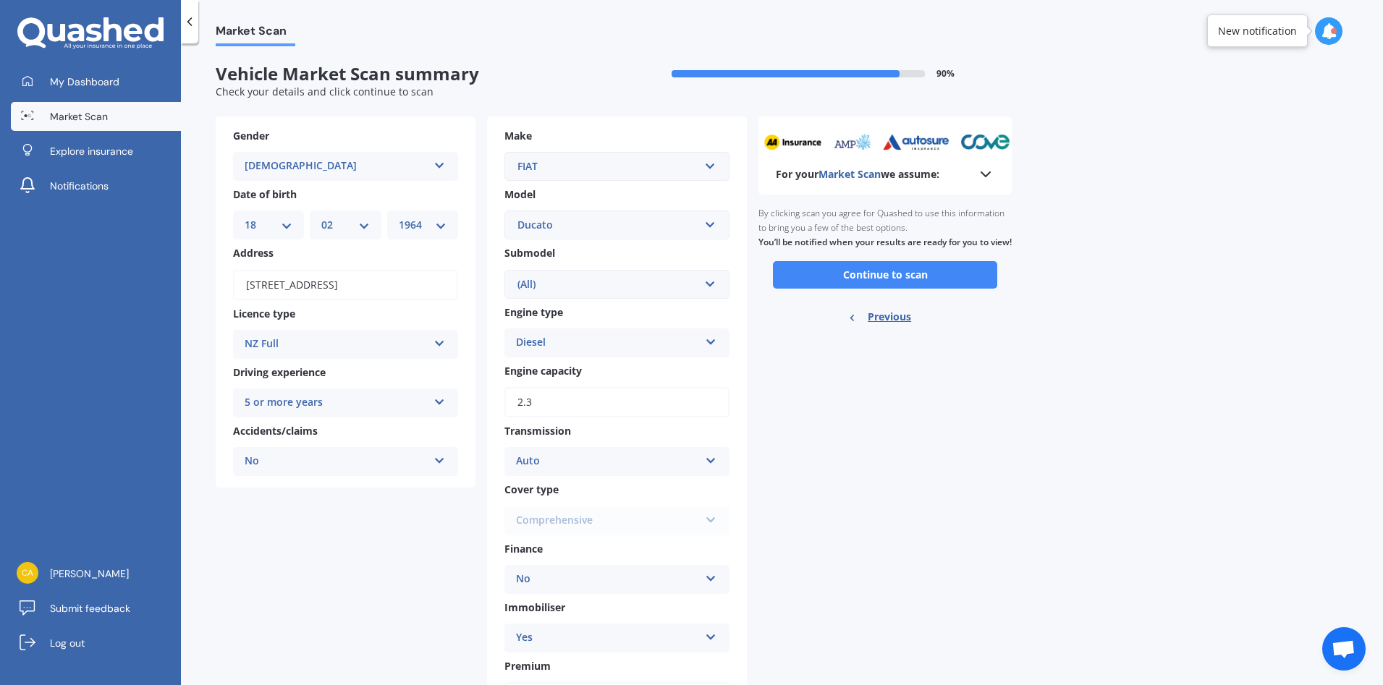
click at [902, 284] on button "Continue to scan" at bounding box center [885, 274] width 224 height 27
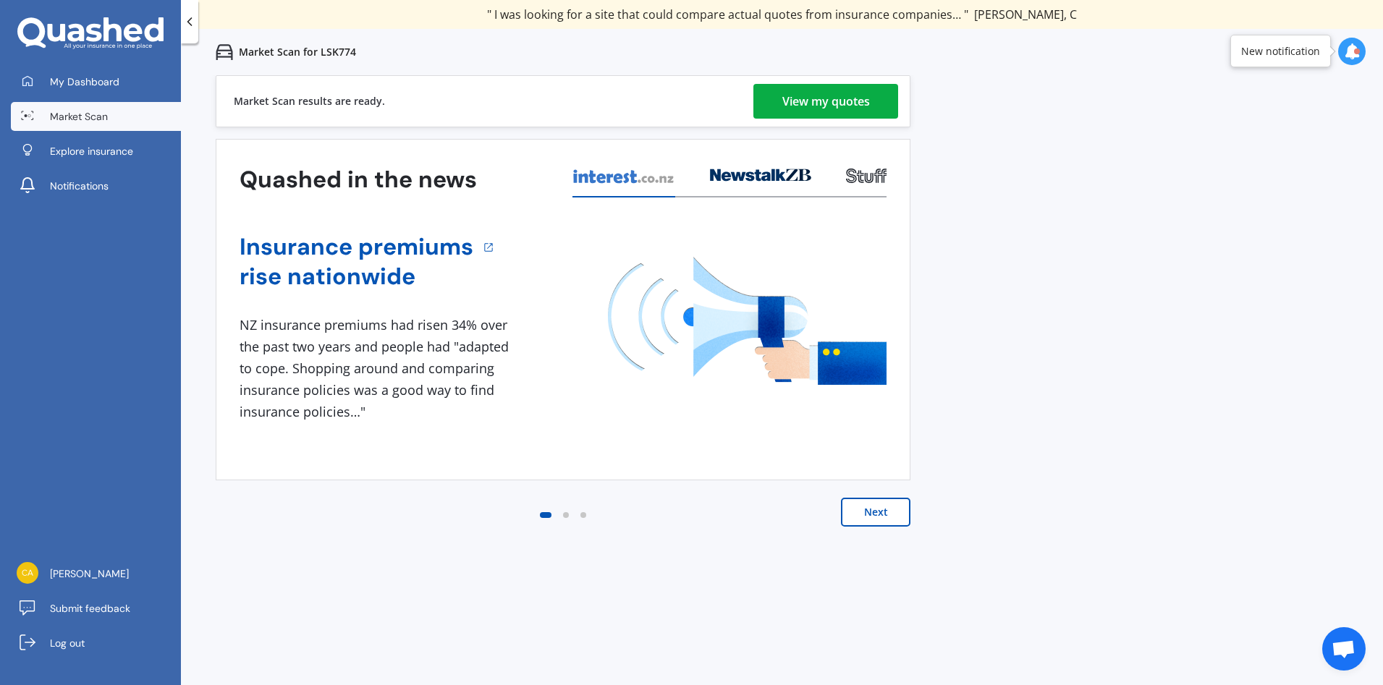
click at [858, 107] on div "View my quotes" at bounding box center [826, 101] width 88 height 35
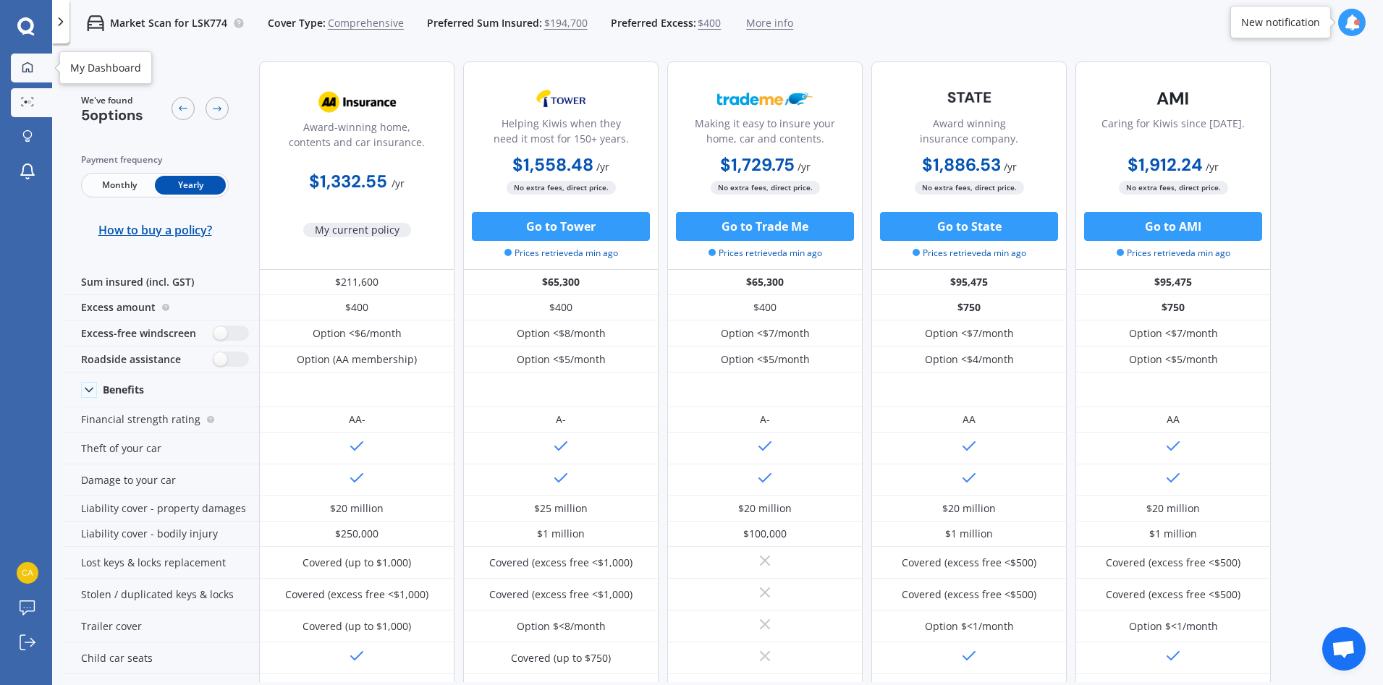
click at [23, 70] on icon at bounding box center [27, 67] width 10 height 10
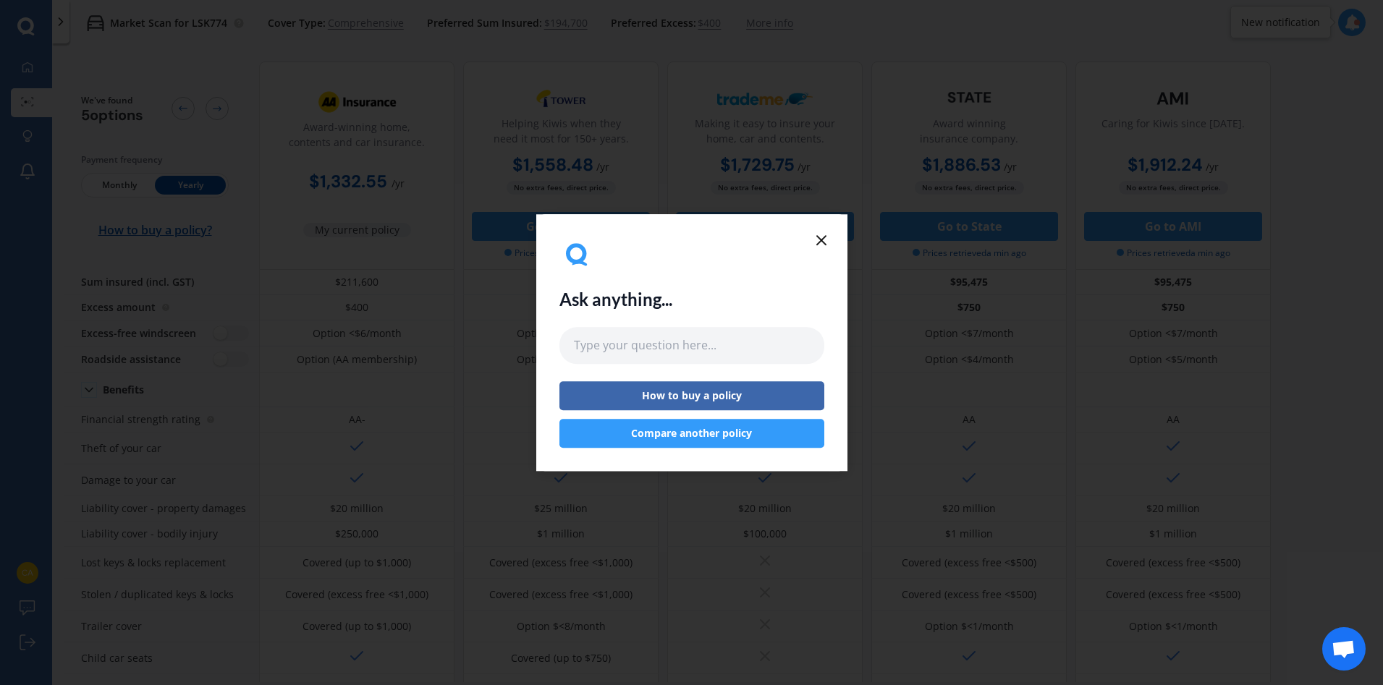
click at [822, 242] on line at bounding box center [821, 240] width 9 height 9
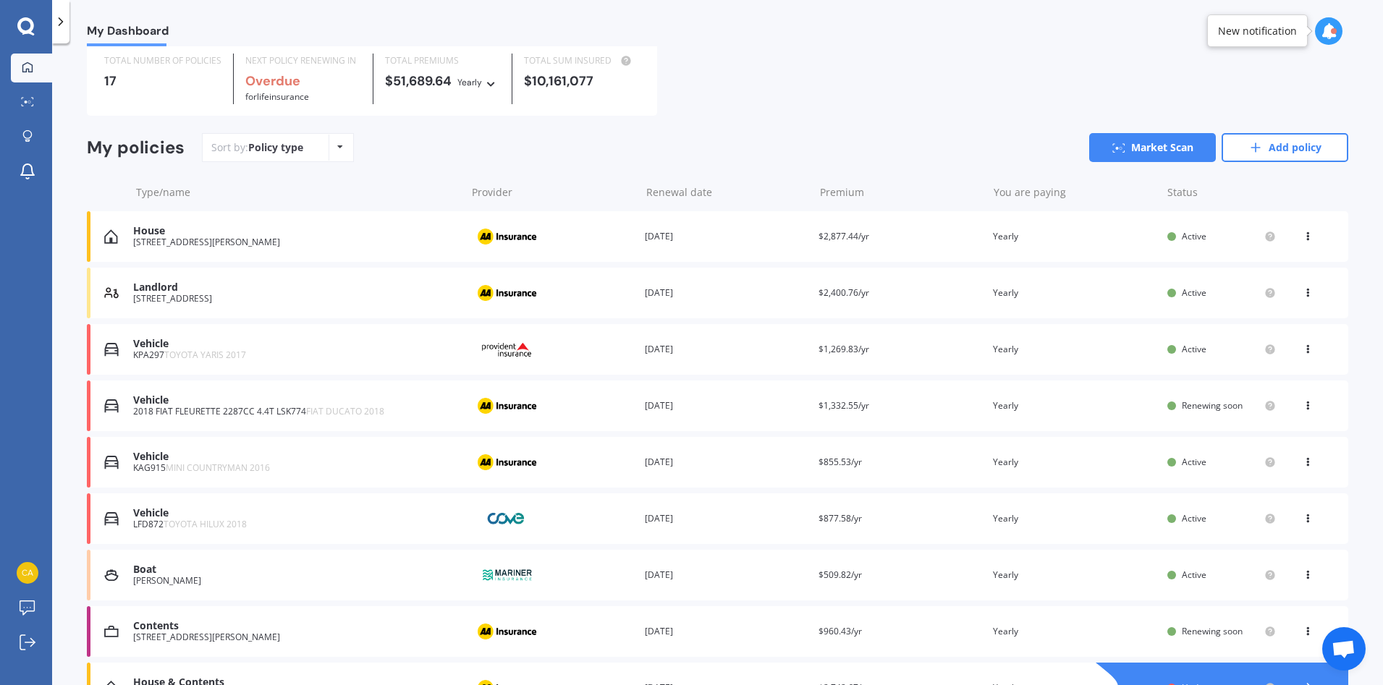
scroll to position [72, 0]
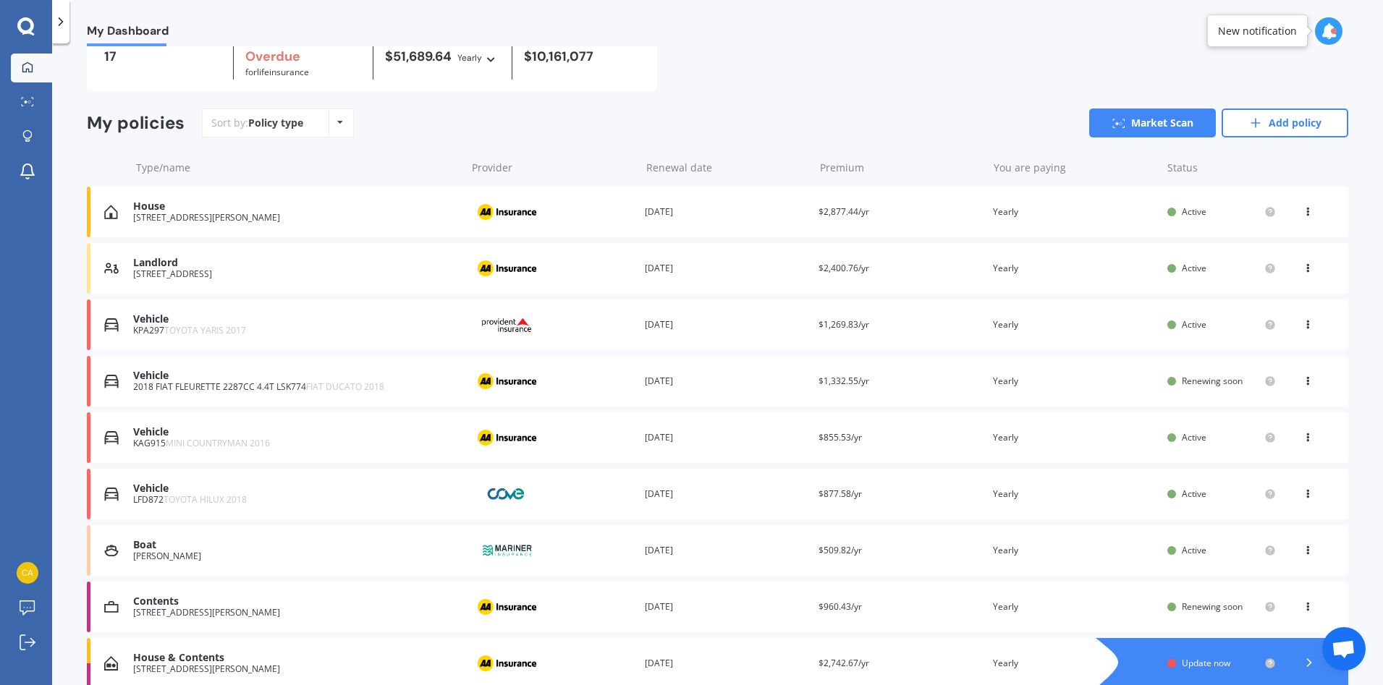
click at [1191, 391] on div "Vehicle 2018 FIAT FLEURETTE 2287CC 4.4T LSK774 FIAT DUCATO 2018 Provider Renewa…" at bounding box center [717, 381] width 1261 height 51
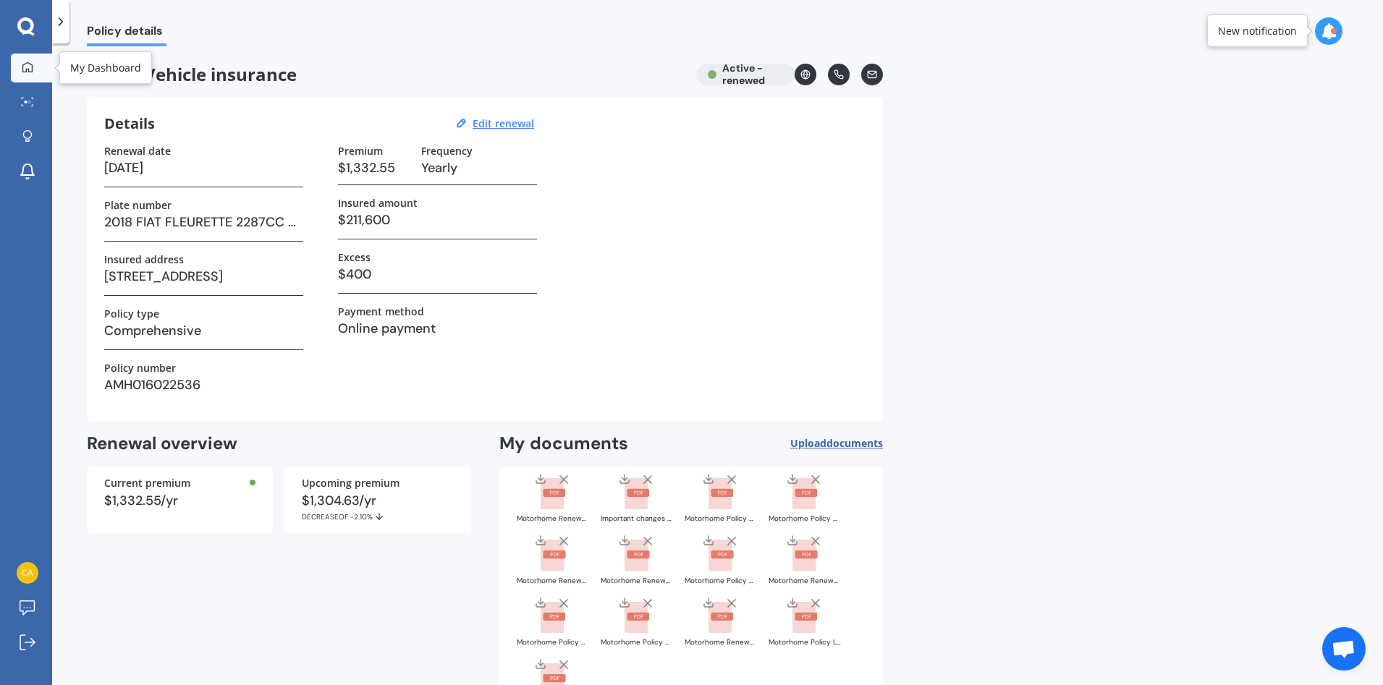
drag, startPoint x: 22, startPoint y: 69, endPoint x: 33, endPoint y: 75, distance: 12.6
click at [22, 69] on icon at bounding box center [28, 68] width 12 height 12
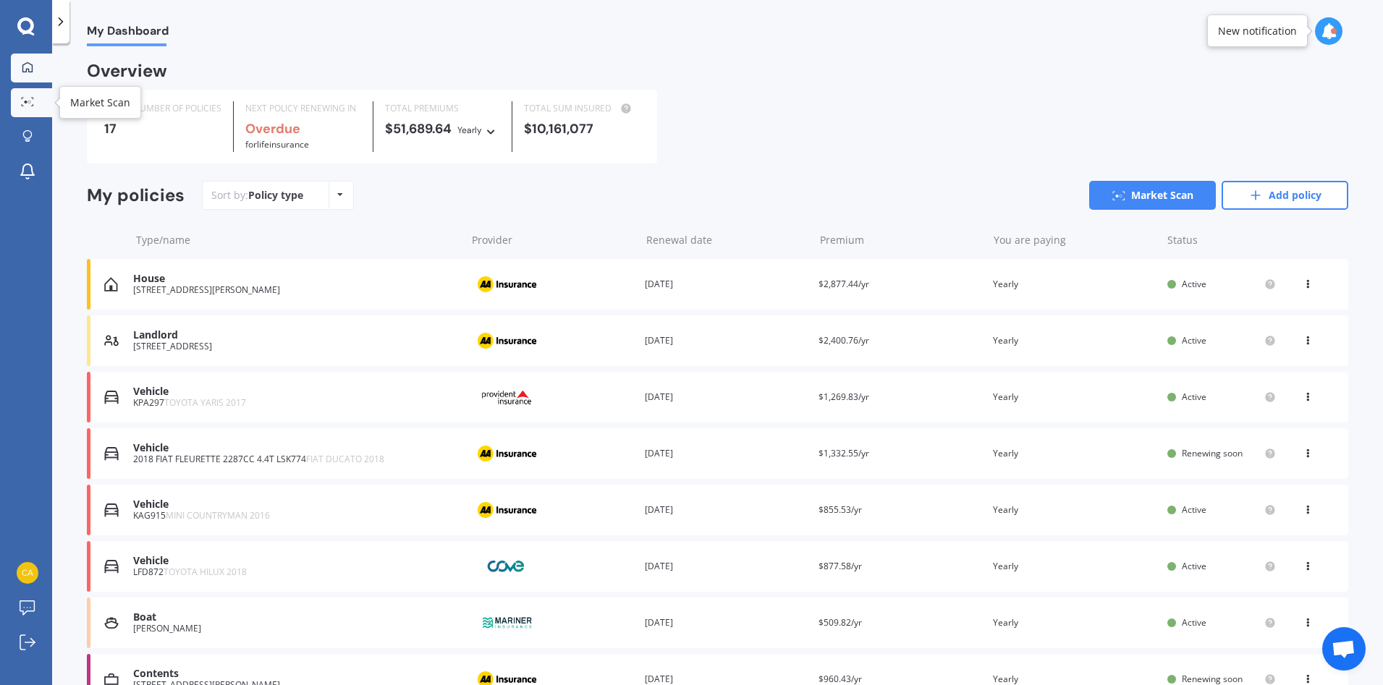
click at [24, 101] on icon at bounding box center [27, 101] width 13 height 9
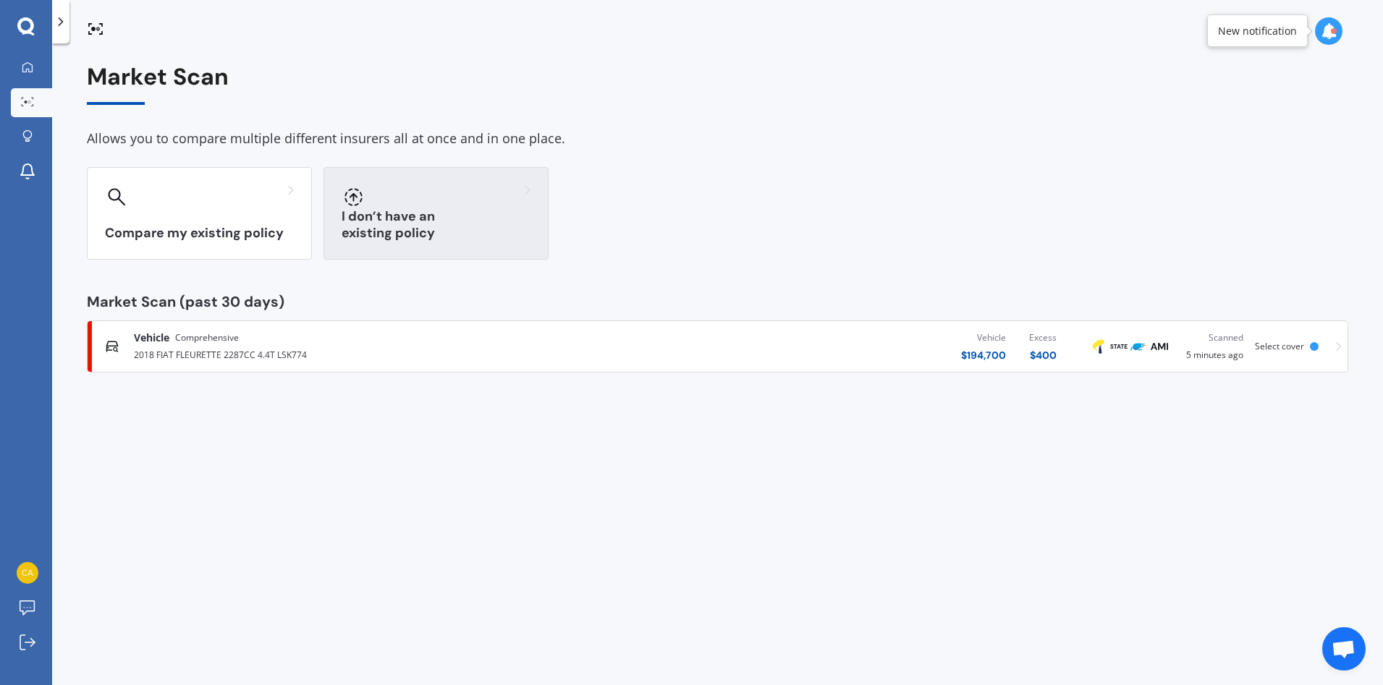
click at [461, 226] on h3 "I don’t have an existing policy" at bounding box center [436, 224] width 189 height 33
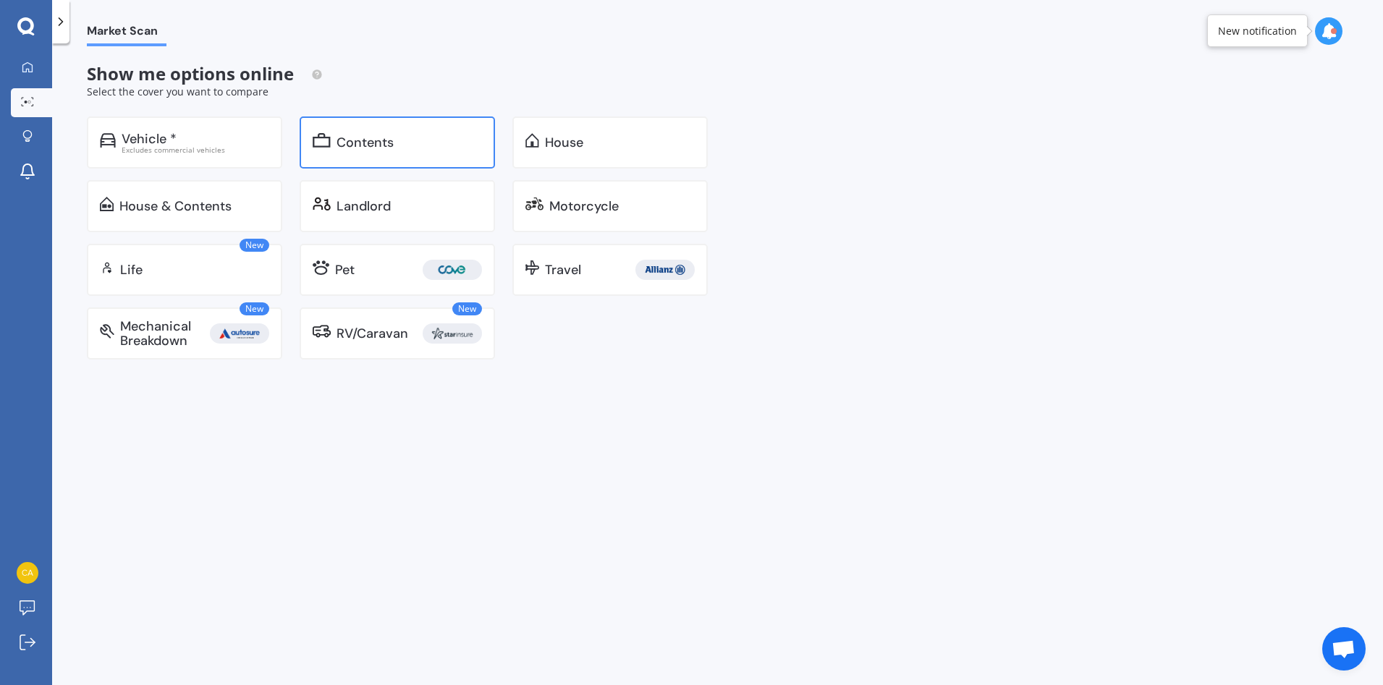
click at [411, 147] on div "Contents" at bounding box center [408, 142] width 145 height 14
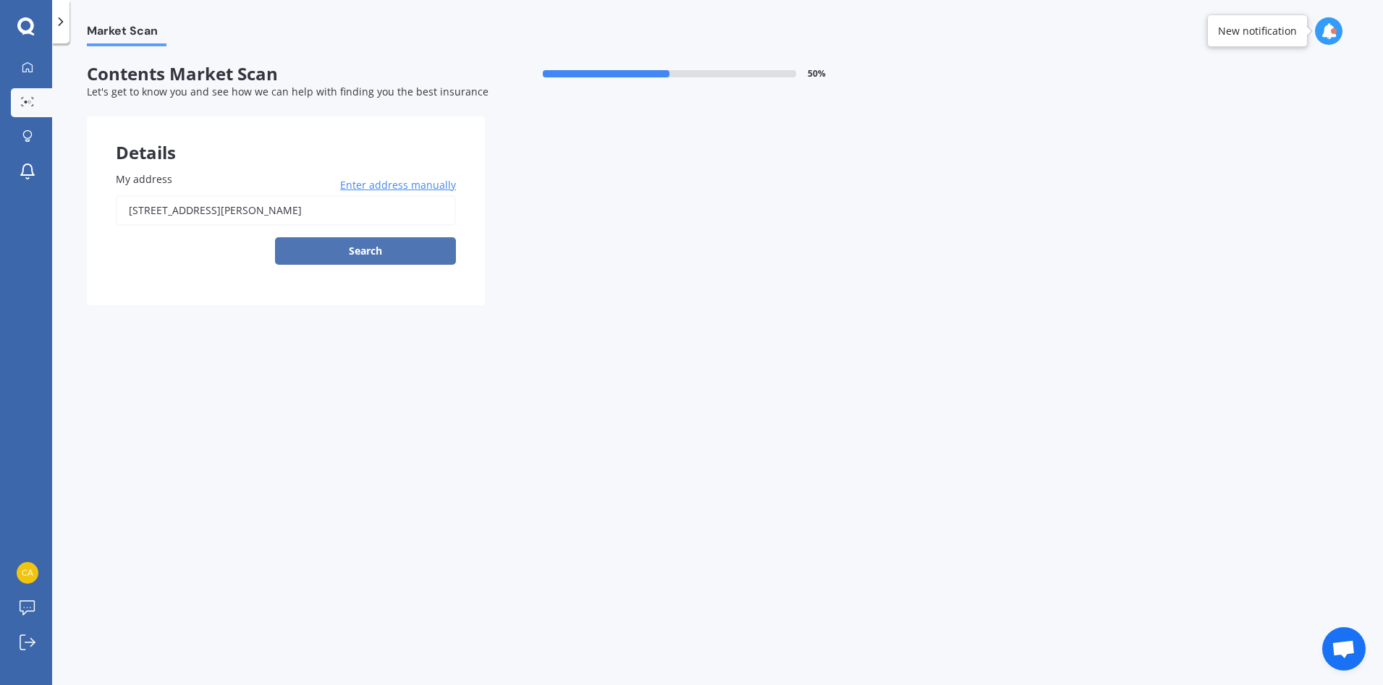
click at [391, 245] on button "Search" at bounding box center [365, 250] width 181 height 27
type input "[STREET_ADDRESS][PERSON_NAME]"
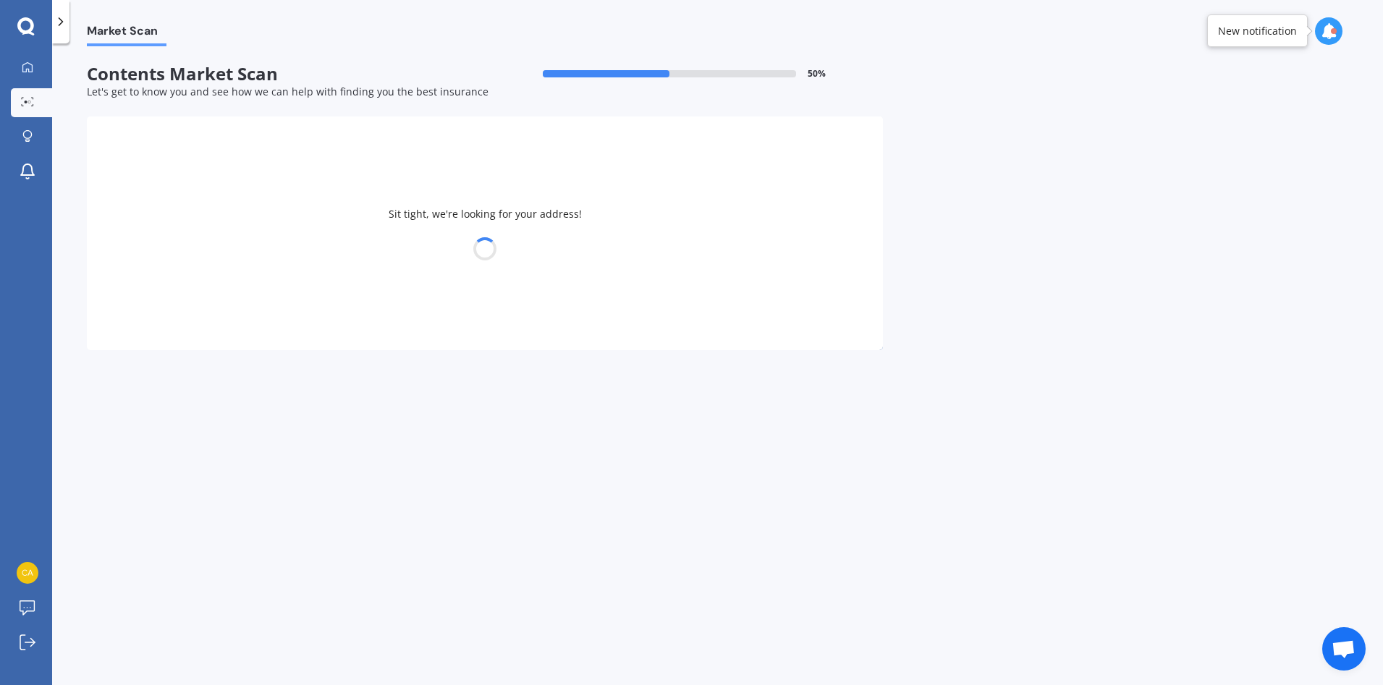
select select "18"
select select "02"
select select "1964"
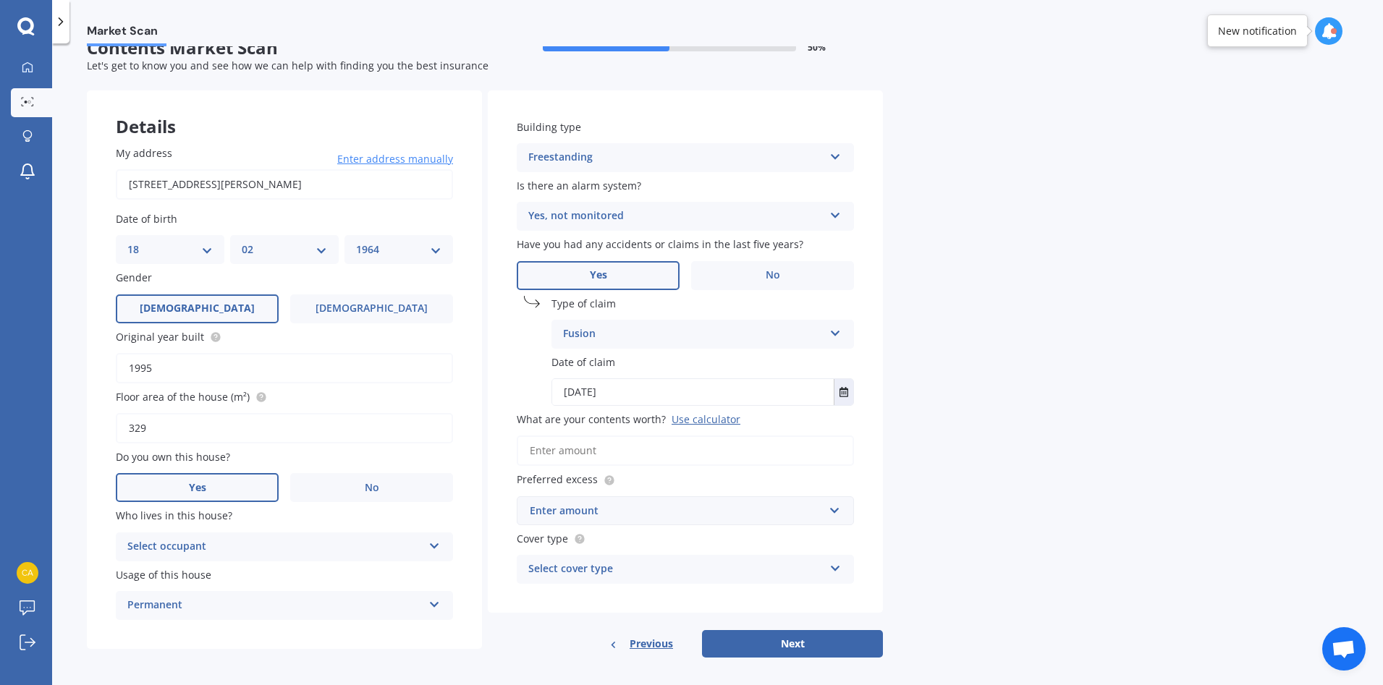
scroll to position [36, 0]
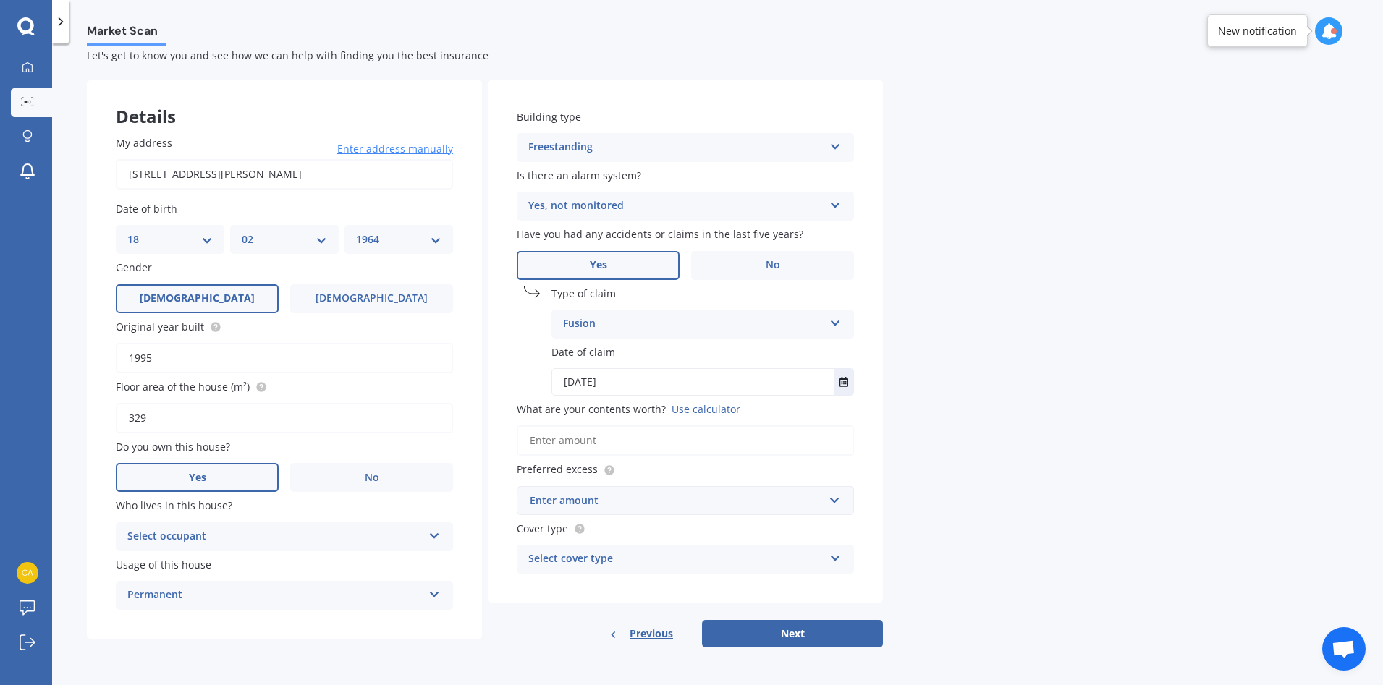
click at [436, 538] on icon at bounding box center [434, 533] width 12 height 10
click at [185, 574] on div "Owner" at bounding box center [285, 565] width 336 height 26
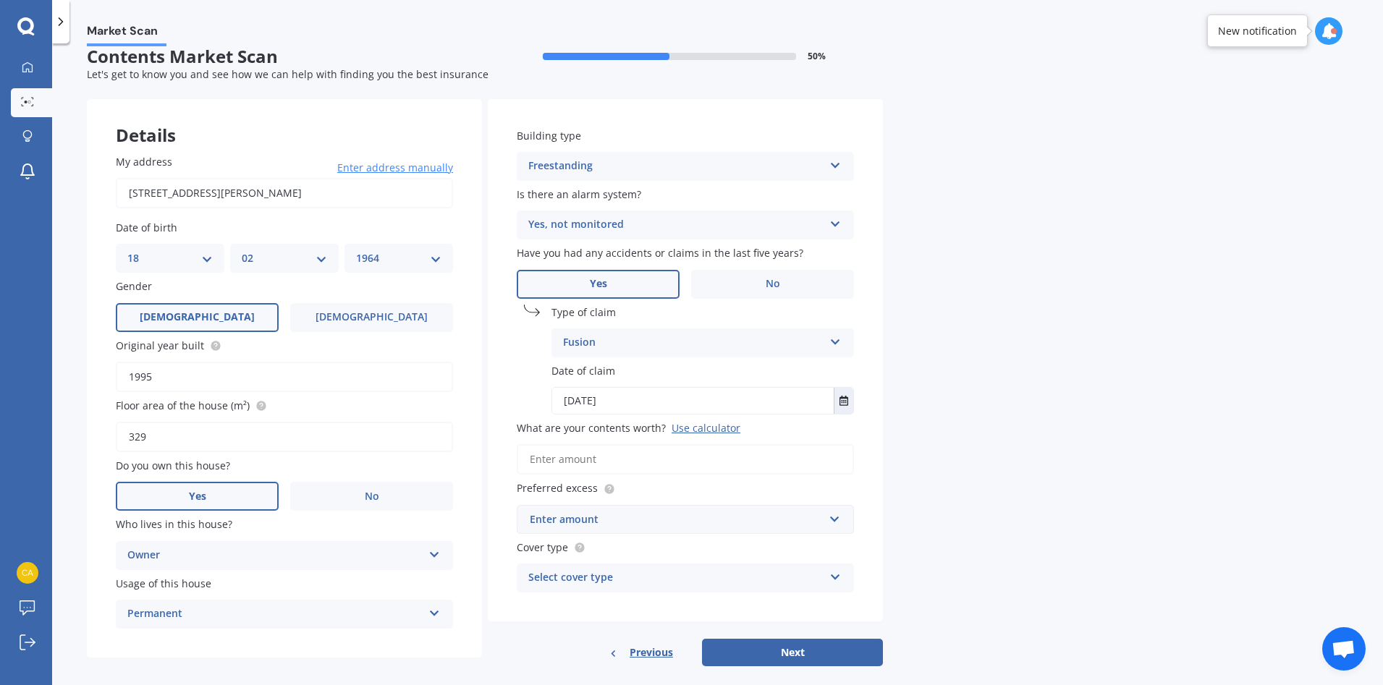
scroll to position [0, 0]
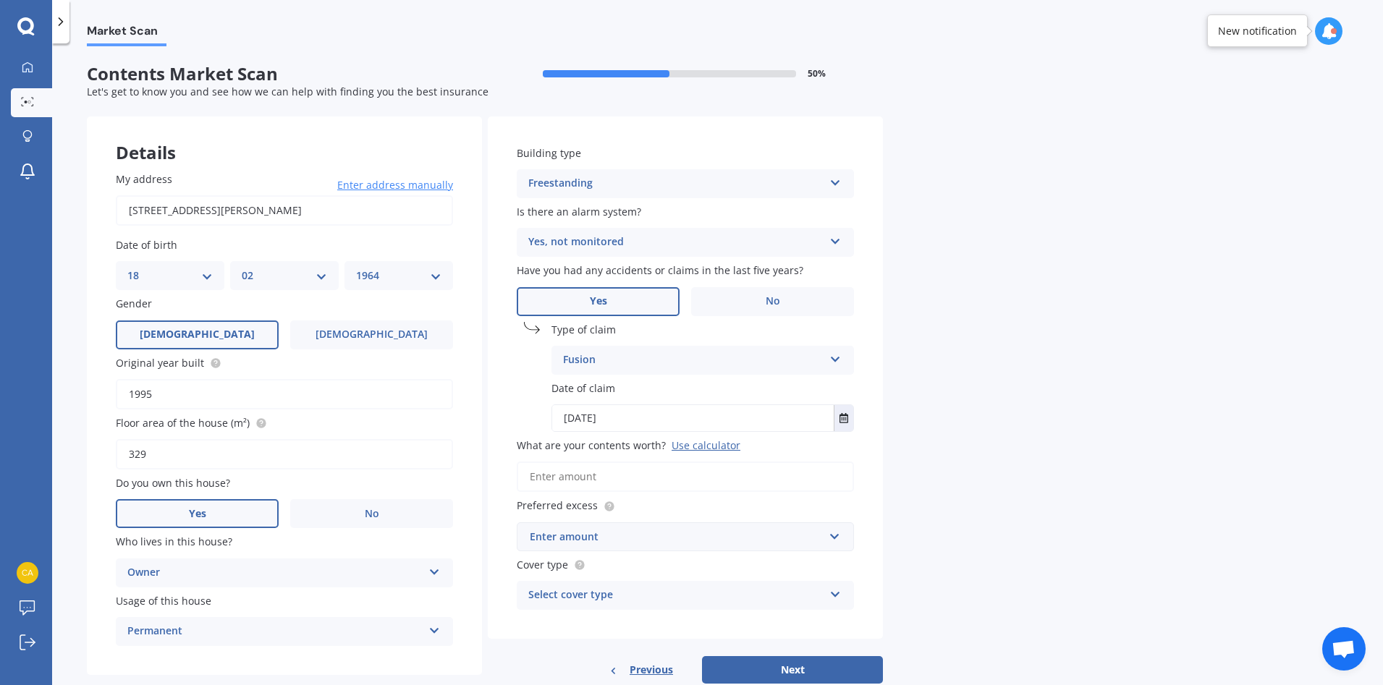
click at [614, 476] on input "What are your contents worth? Use calculator" at bounding box center [685, 477] width 337 height 30
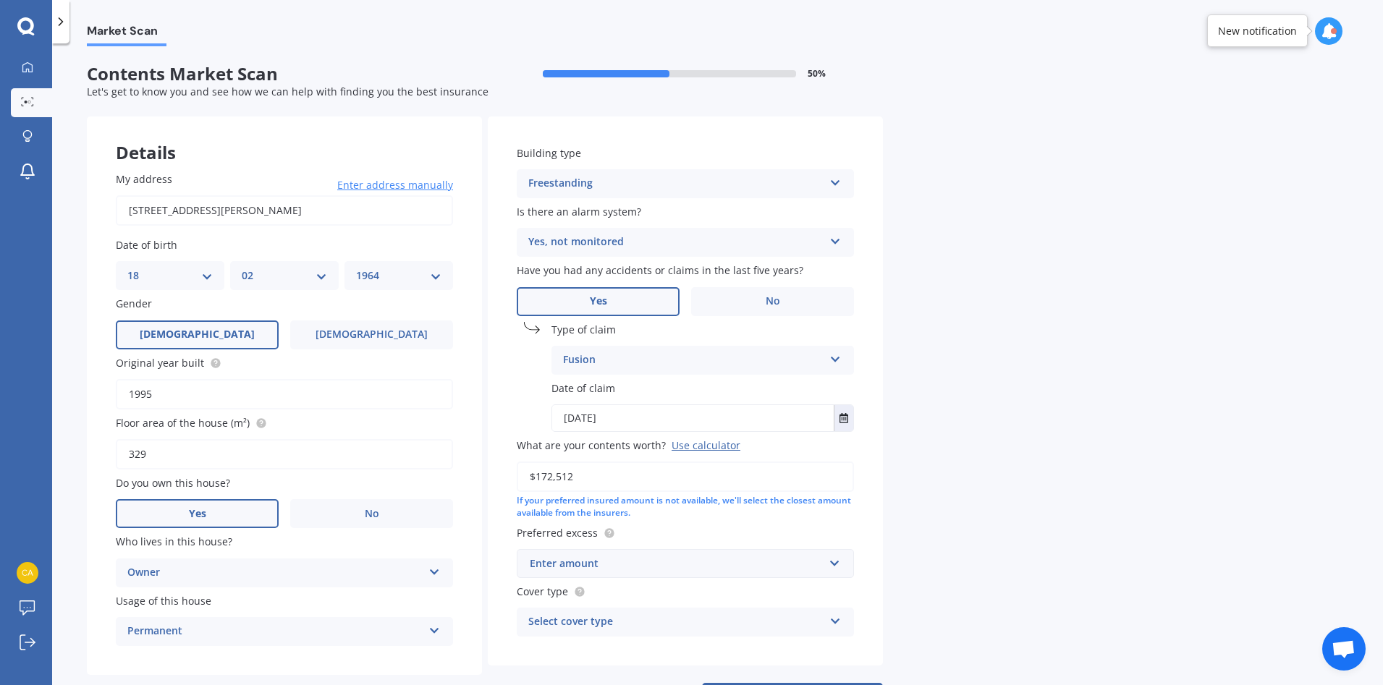
type input "$172,512"
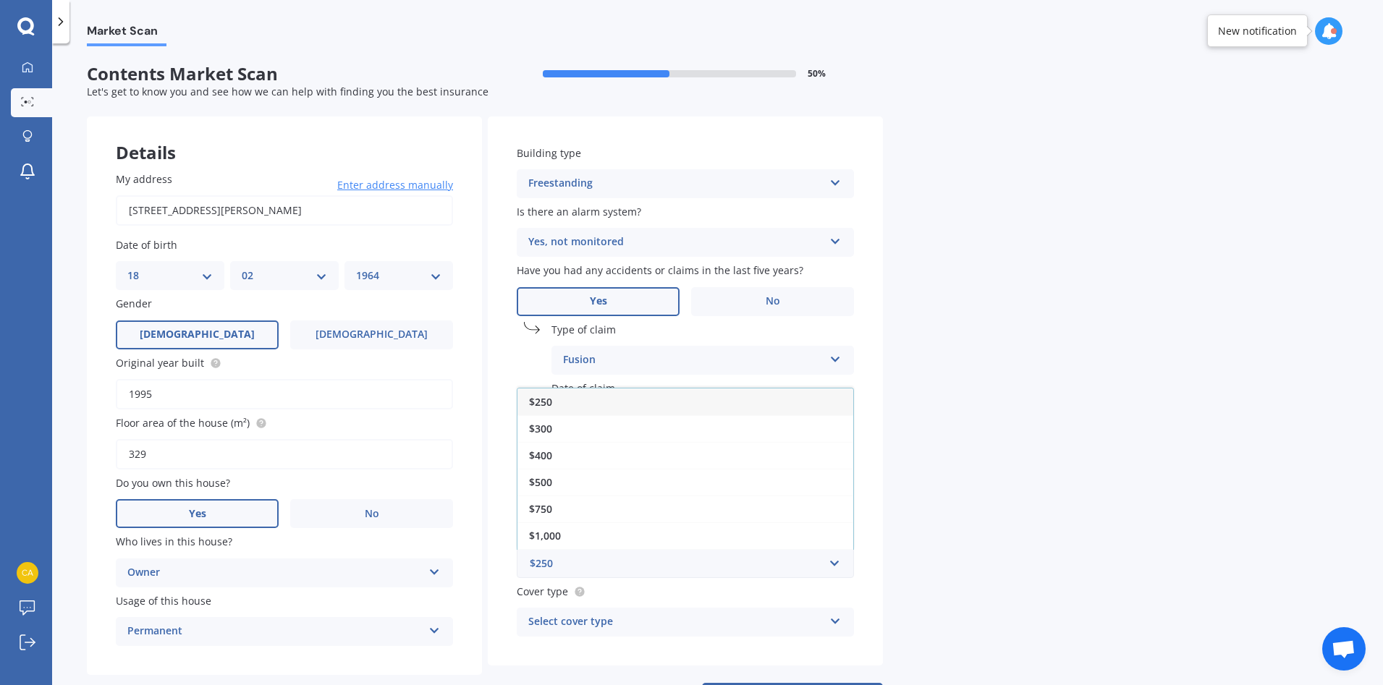
click at [1132, 407] on div "Market Scan Contents Market Scan 50 % Let's get to know you and see how we can …" at bounding box center [717, 367] width 1331 height 642
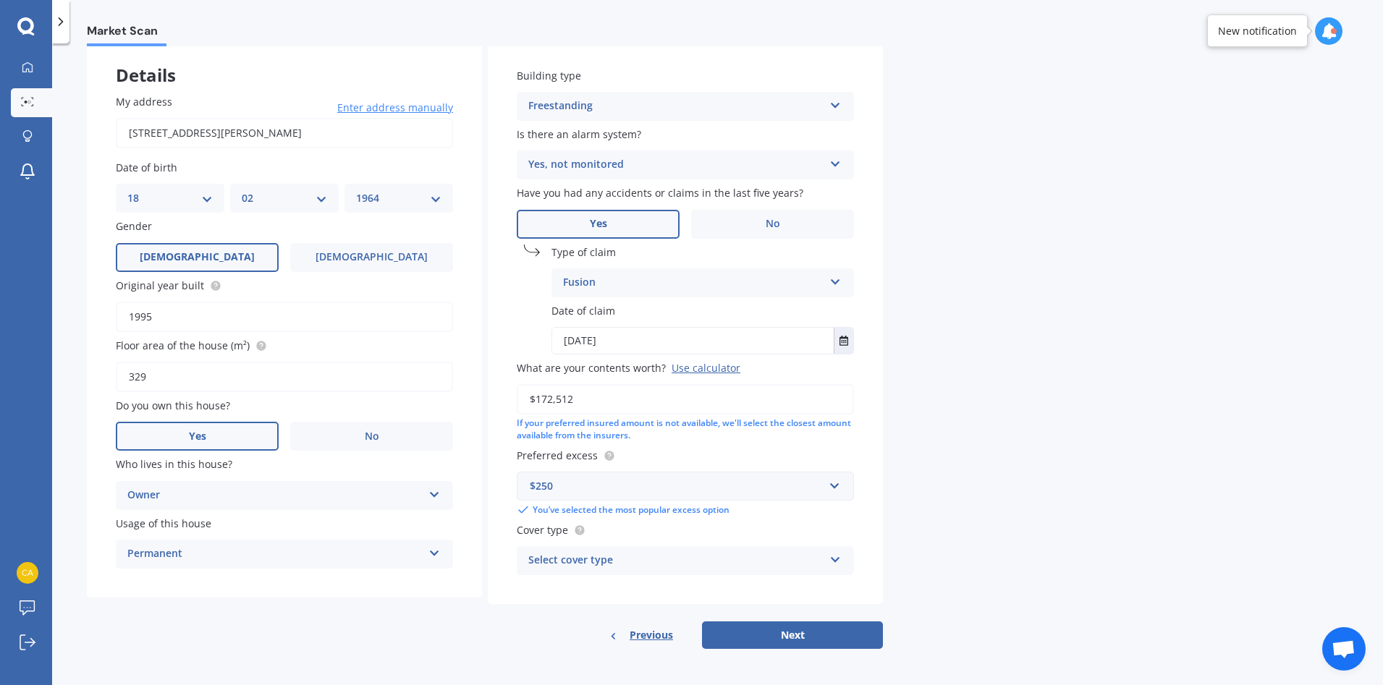
scroll to position [79, 0]
click at [836, 558] on icon at bounding box center [835, 556] width 12 height 10
click at [622, 593] on div "High" at bounding box center [685, 588] width 336 height 26
click at [835, 621] on button "Next" at bounding box center [792, 633] width 181 height 27
select select "18"
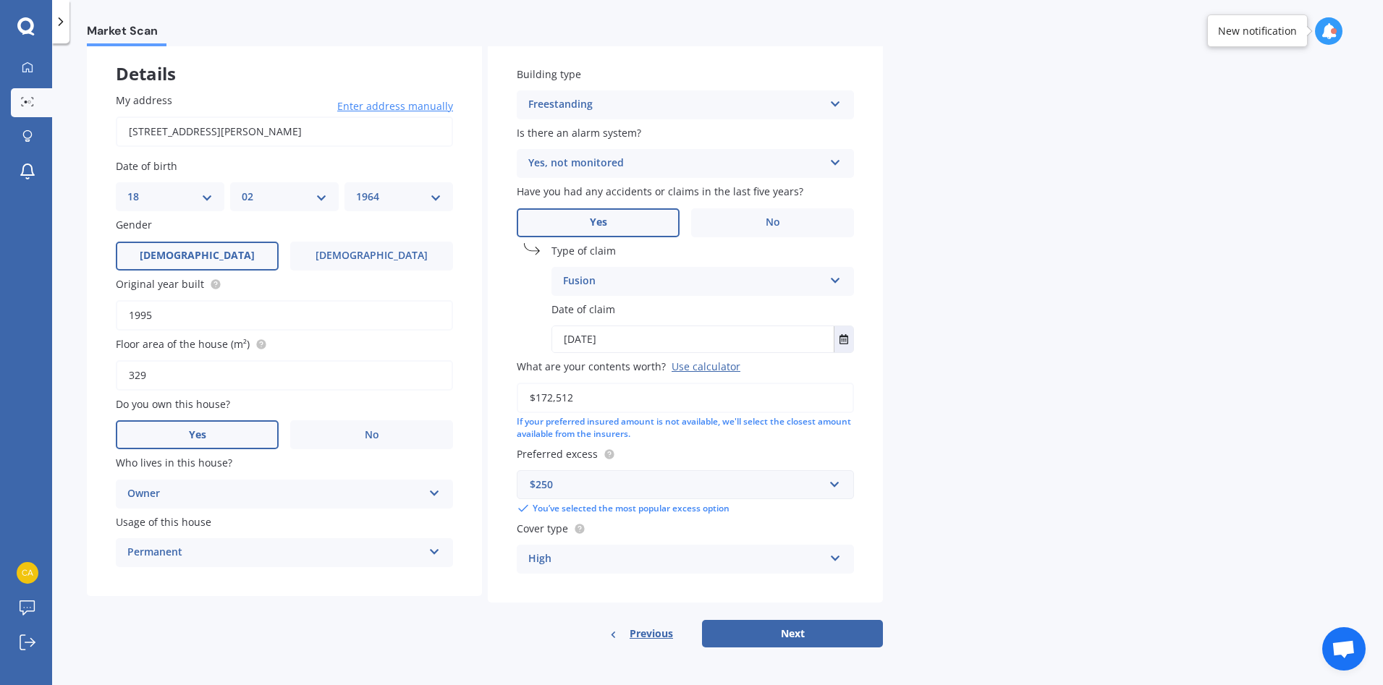
select select "02"
select select "1964"
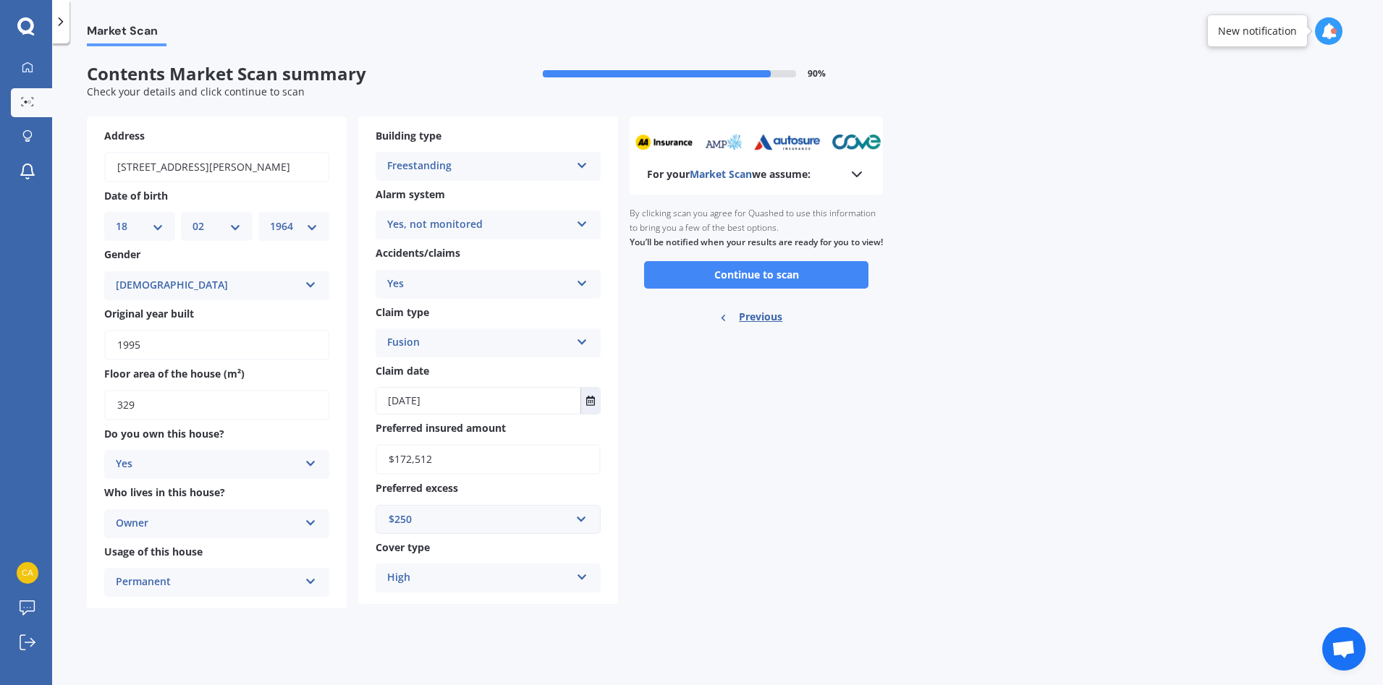
scroll to position [0, 0]
click at [740, 289] on button "Continue to scan" at bounding box center [756, 274] width 224 height 27
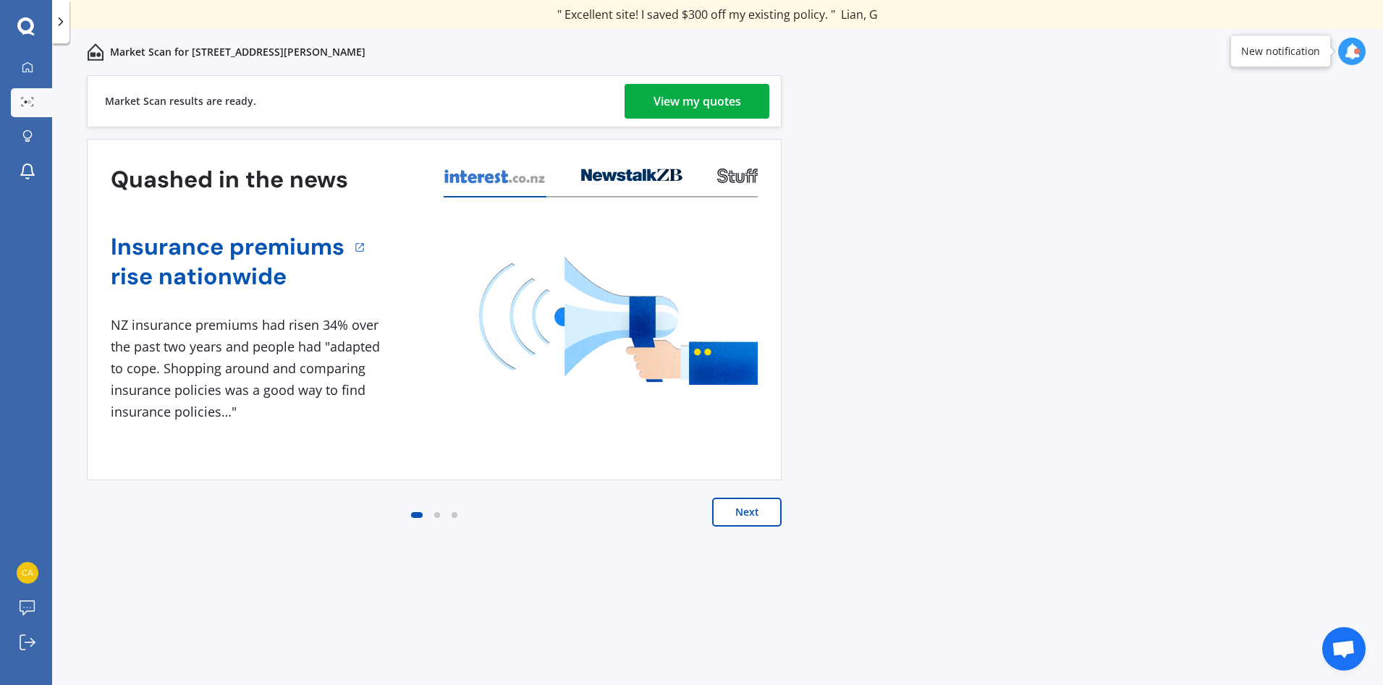
click at [638, 97] on link "View my quotes" at bounding box center [696, 101] width 145 height 35
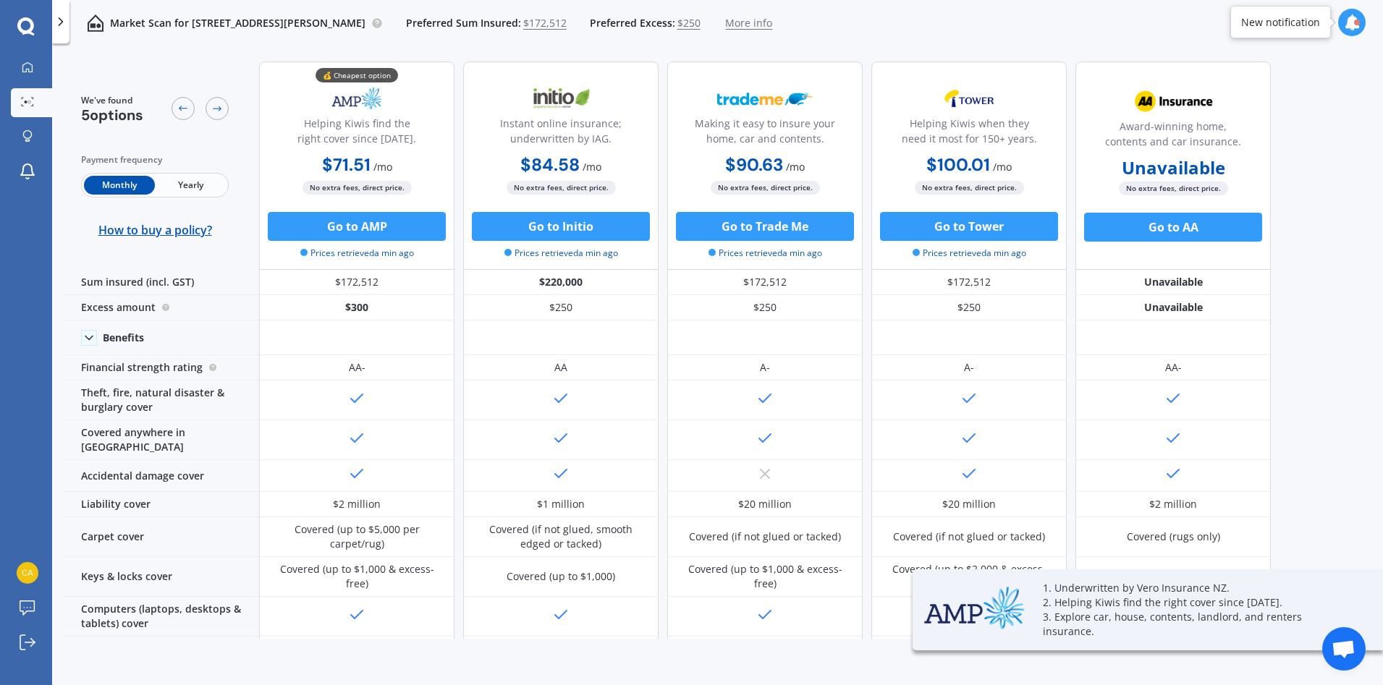
click at [181, 185] on span "Yearly" at bounding box center [190, 185] width 71 height 19
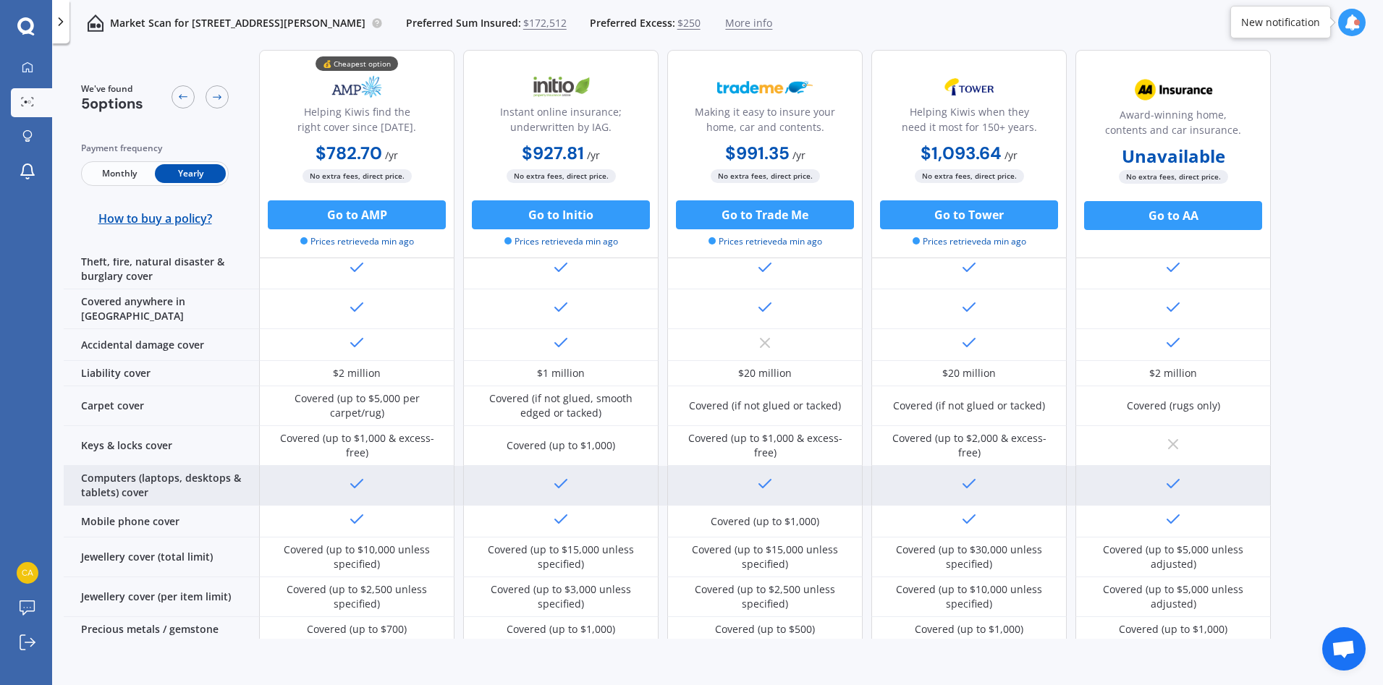
scroll to position [72, 0]
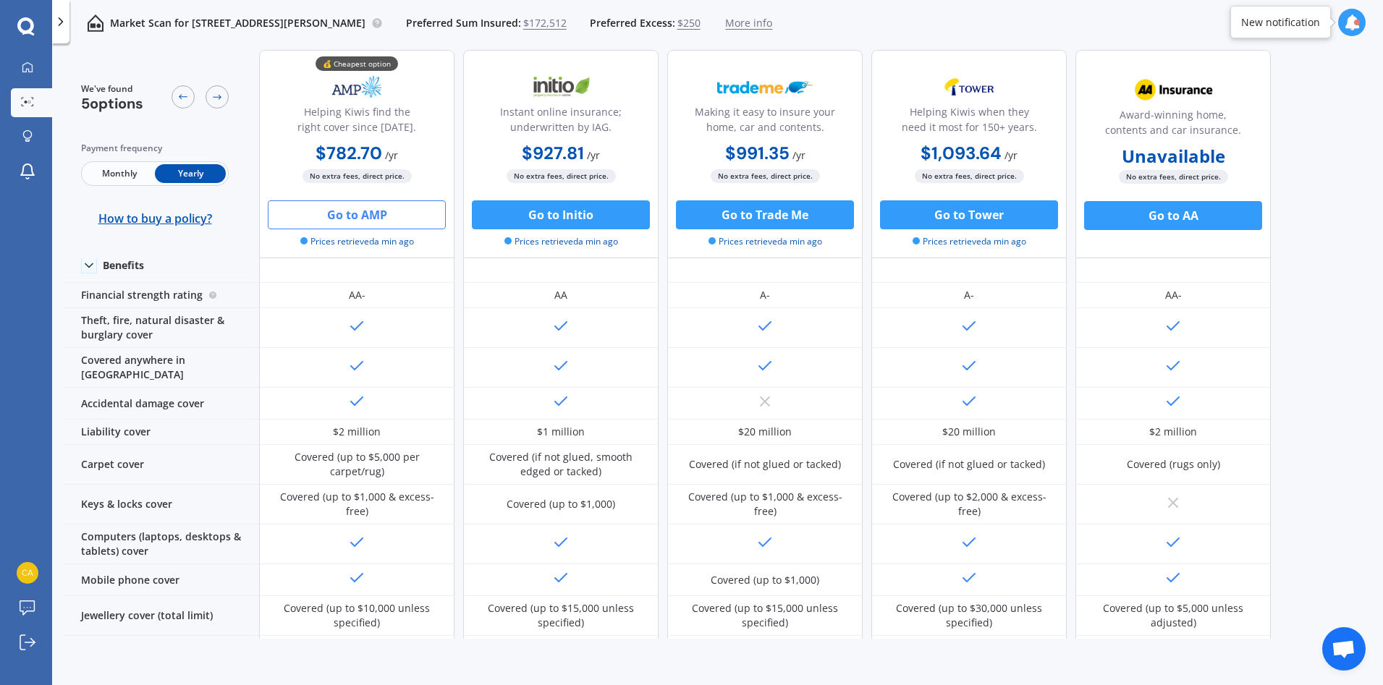
click at [365, 217] on button "Go to AMP" at bounding box center [357, 214] width 178 height 29
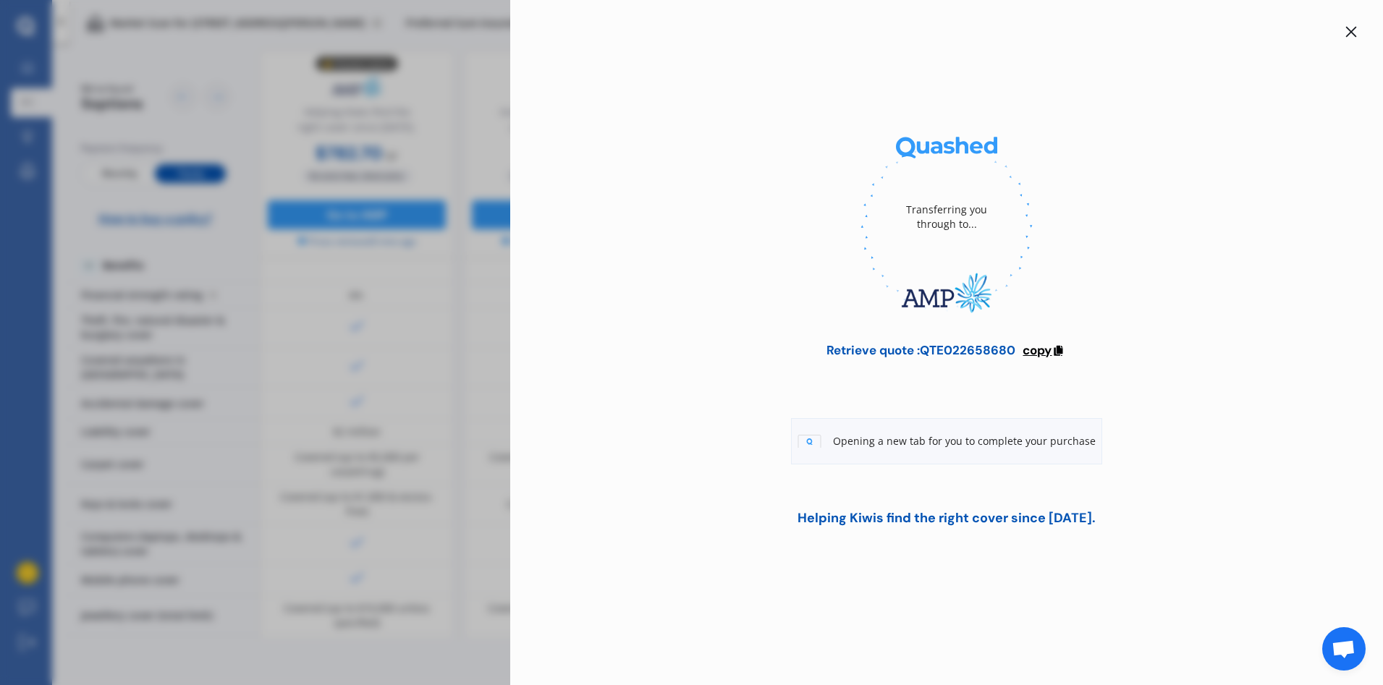
click at [1043, 350] on span "copy" at bounding box center [1036, 350] width 29 height 16
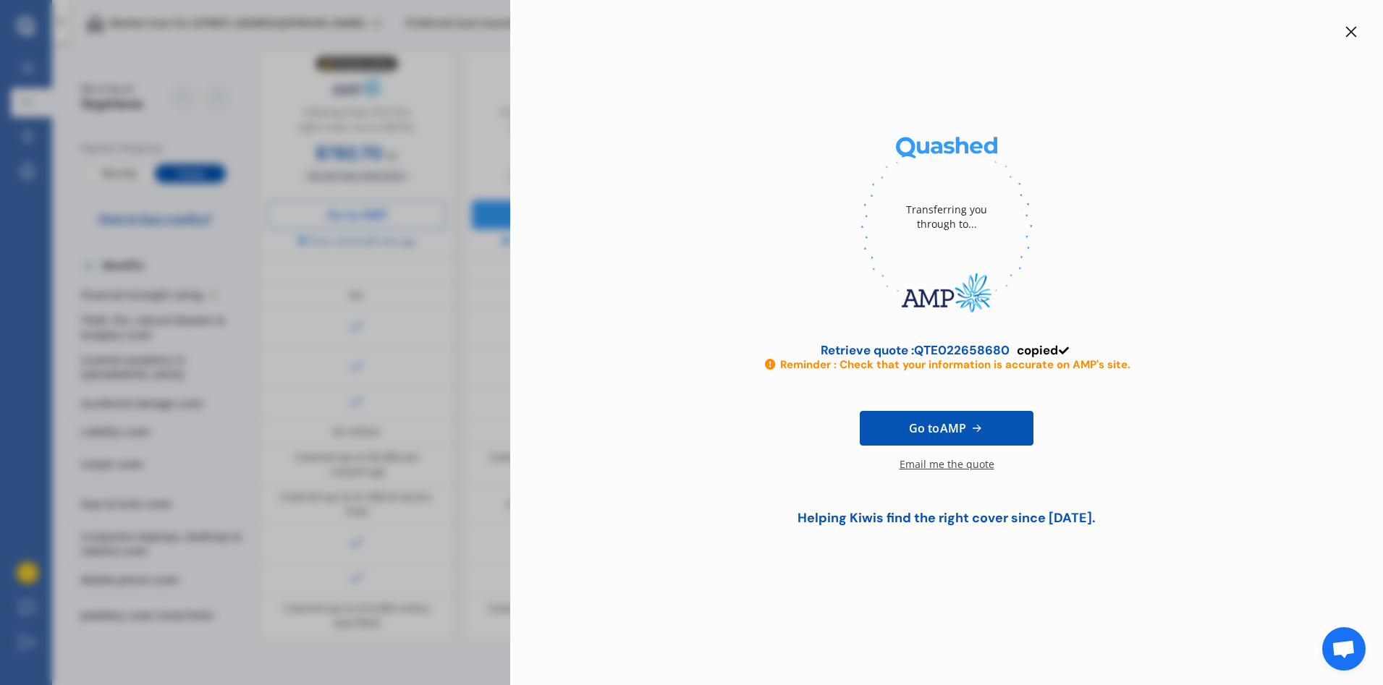
click at [945, 426] on span "Go to AMP" at bounding box center [937, 428] width 57 height 17
click at [1347, 30] on icon at bounding box center [1351, 32] width 12 height 12
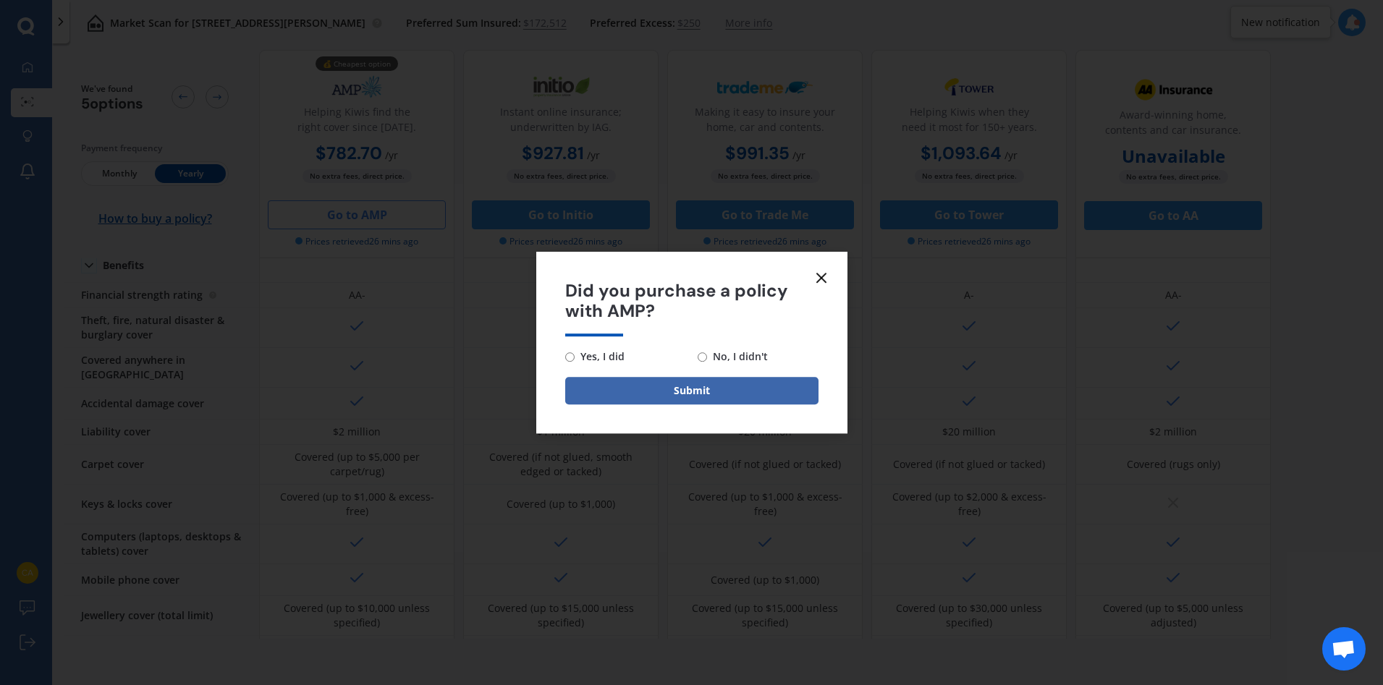
click at [567, 355] on input "Yes, I did" at bounding box center [569, 356] width 9 height 9
radio input "true"
click at [704, 394] on button "Submit" at bounding box center [691, 390] width 253 height 27
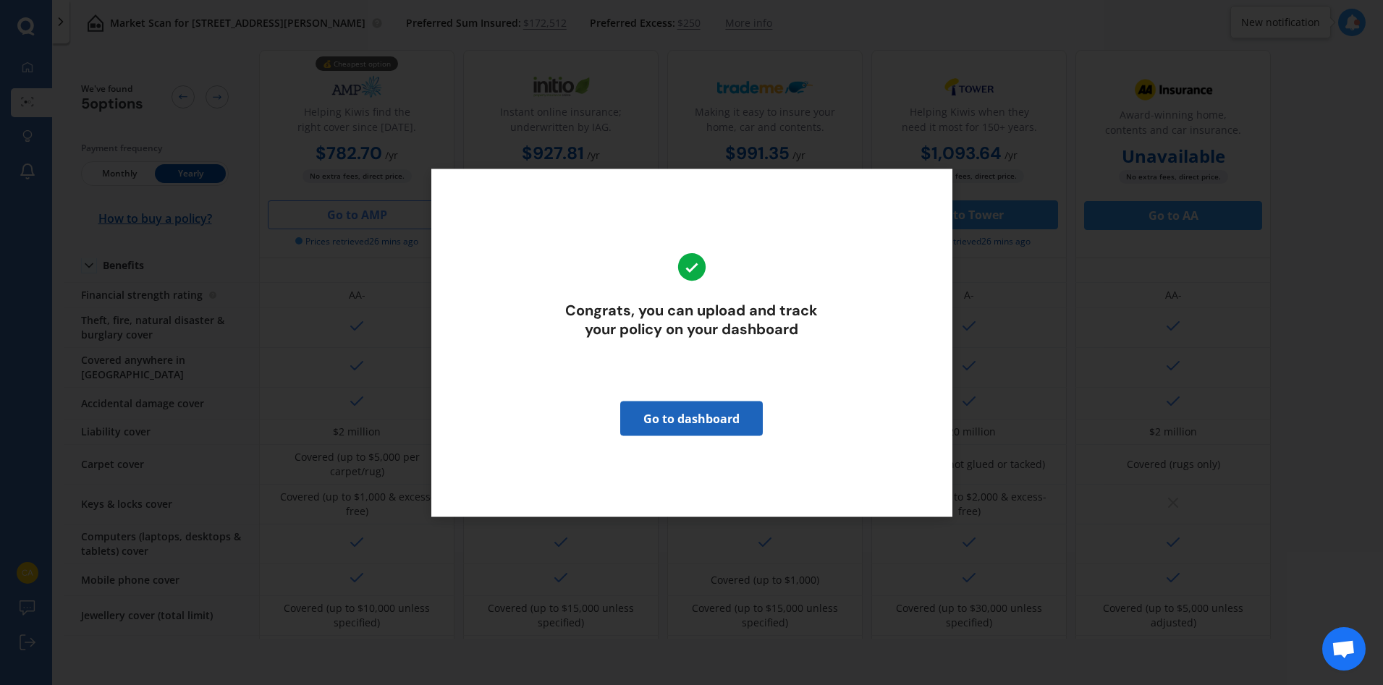
click at [748, 417] on link "Go to dashboard" at bounding box center [691, 418] width 143 height 35
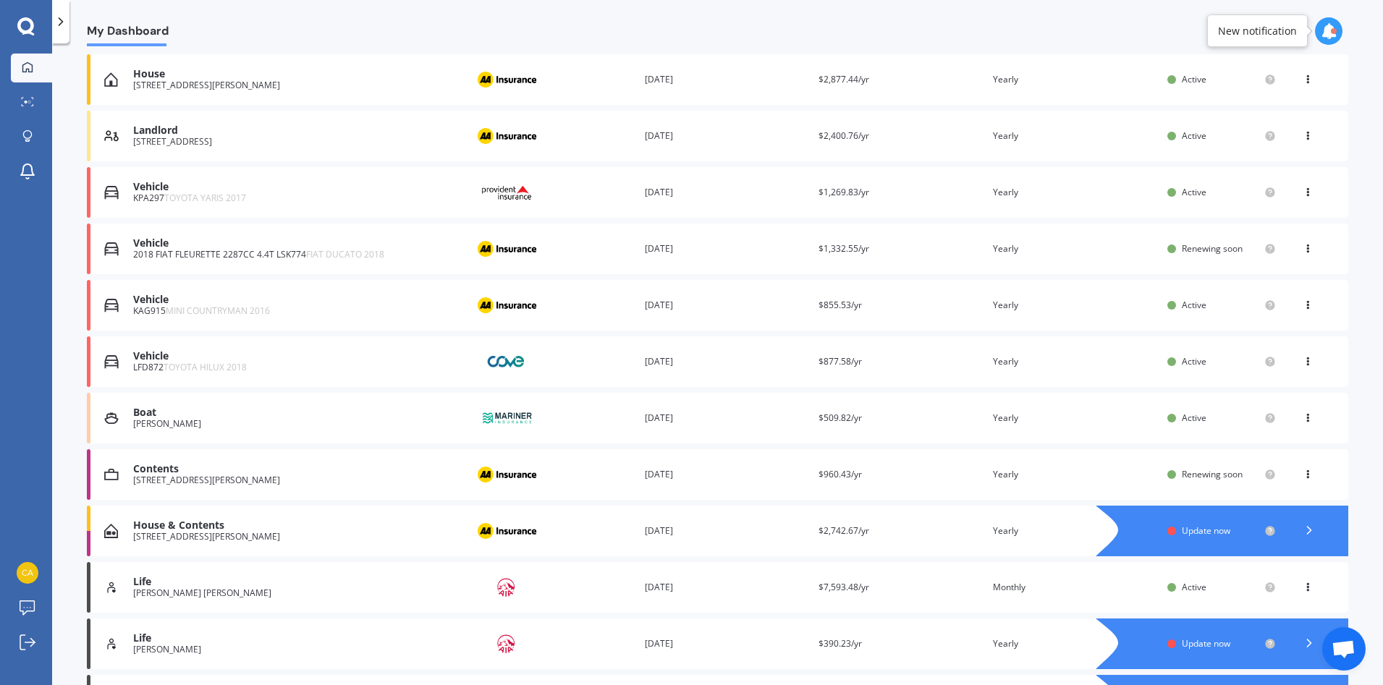
scroll to position [217, 0]
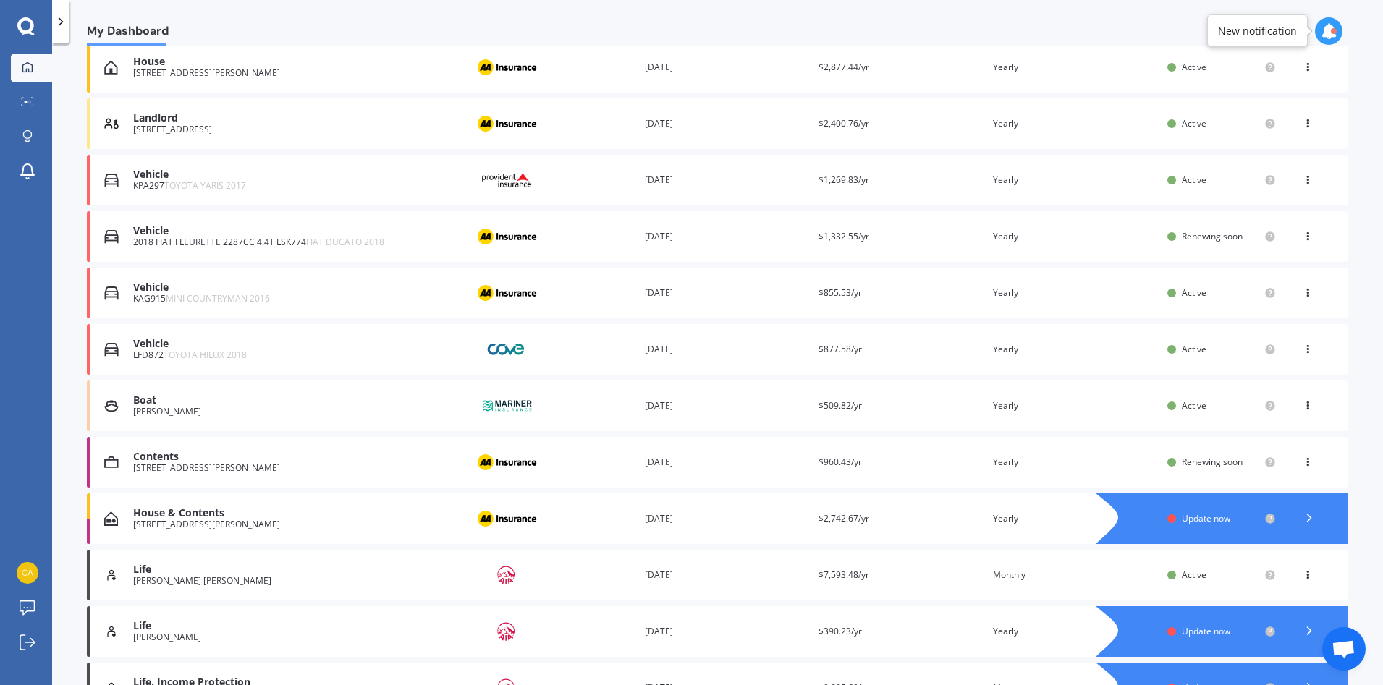
click at [603, 463] on div "Provider" at bounding box center [551, 462] width 163 height 27
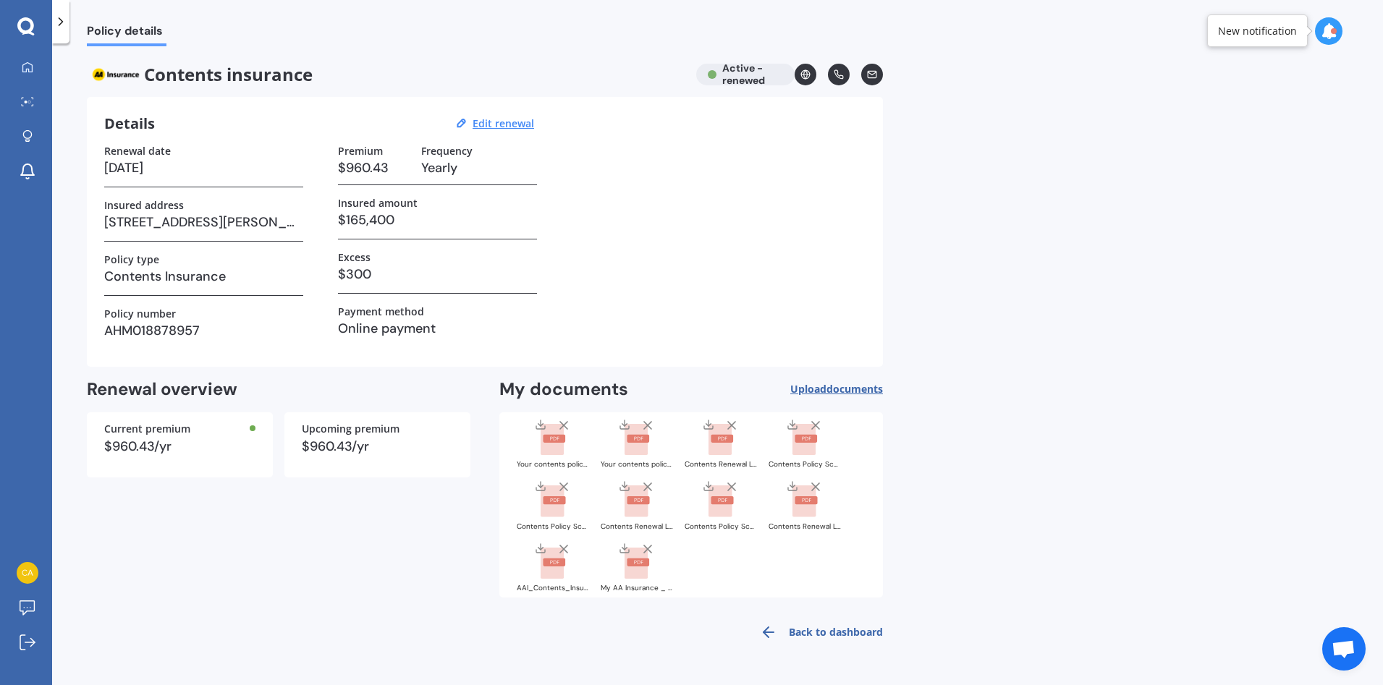
click at [840, 393] on span "documents" at bounding box center [854, 389] width 56 height 14
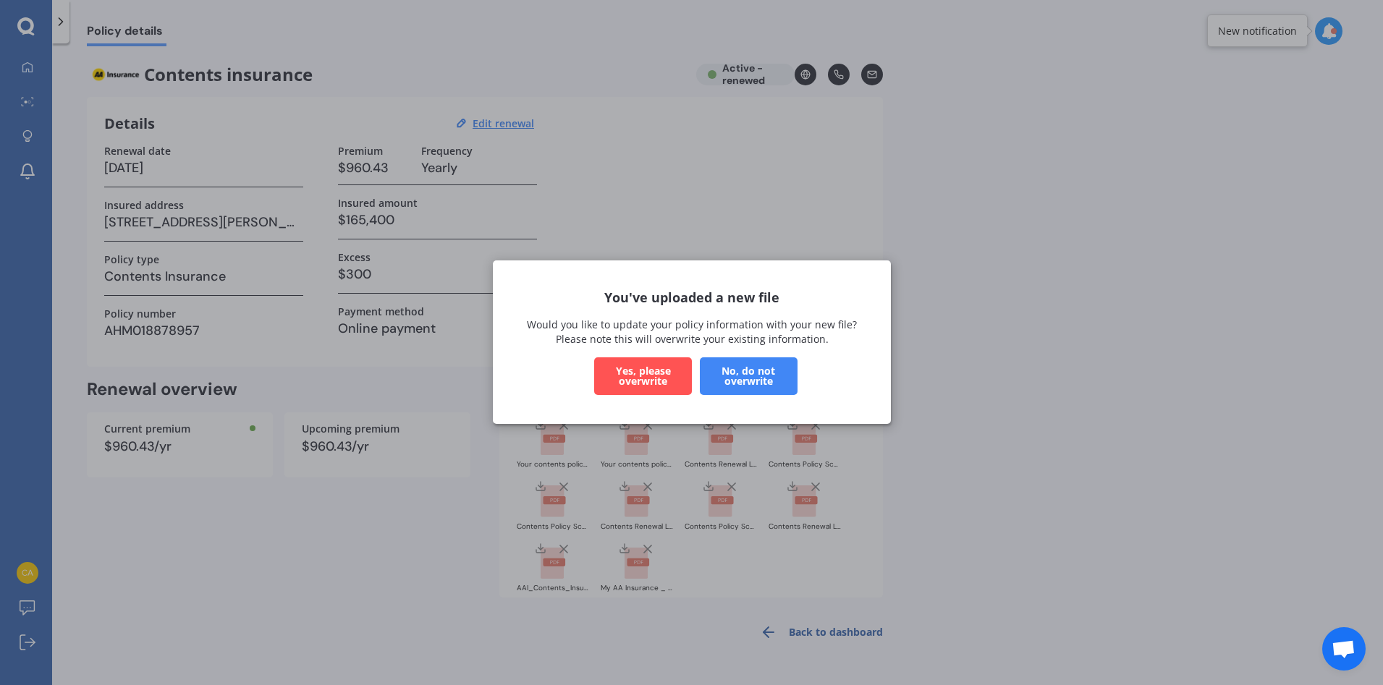
click at [622, 380] on button "Yes, please overwrite" at bounding box center [643, 377] width 98 height 38
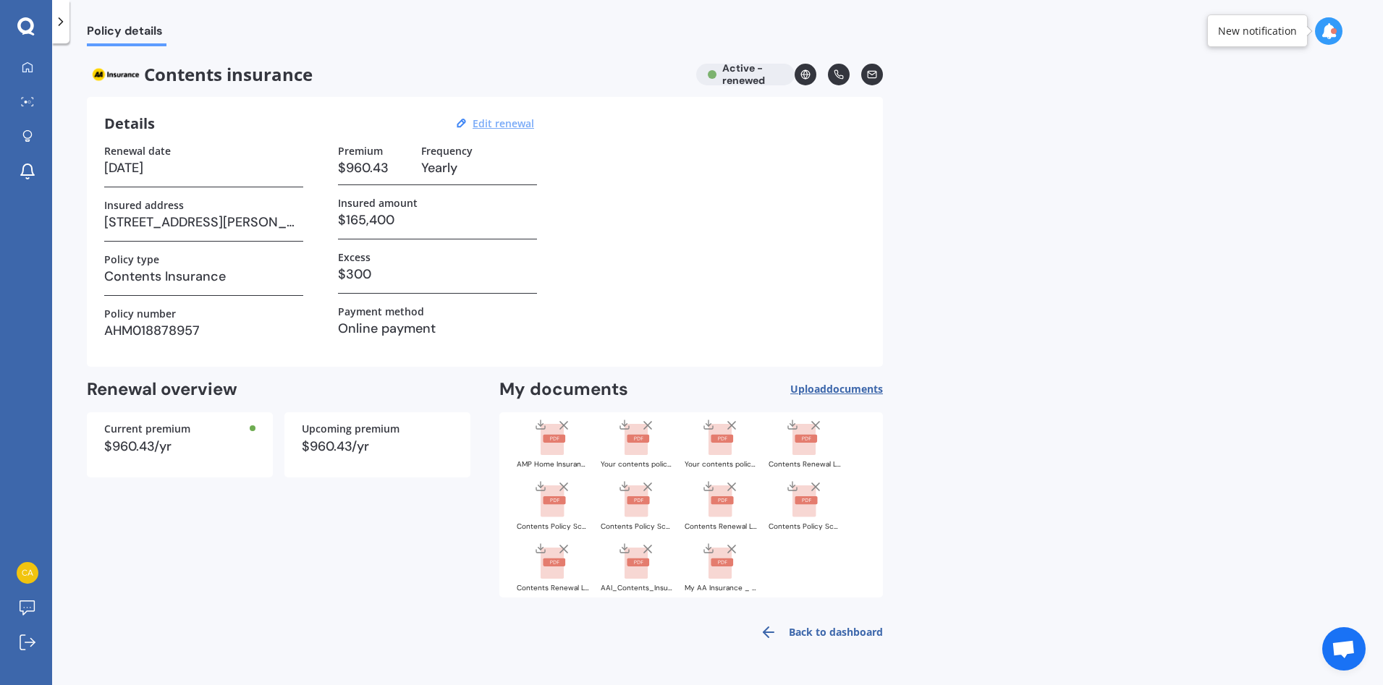
click at [506, 127] on u "Edit renewal" at bounding box center [504, 124] width 62 height 14
select select "25"
select select "10"
select select "2025"
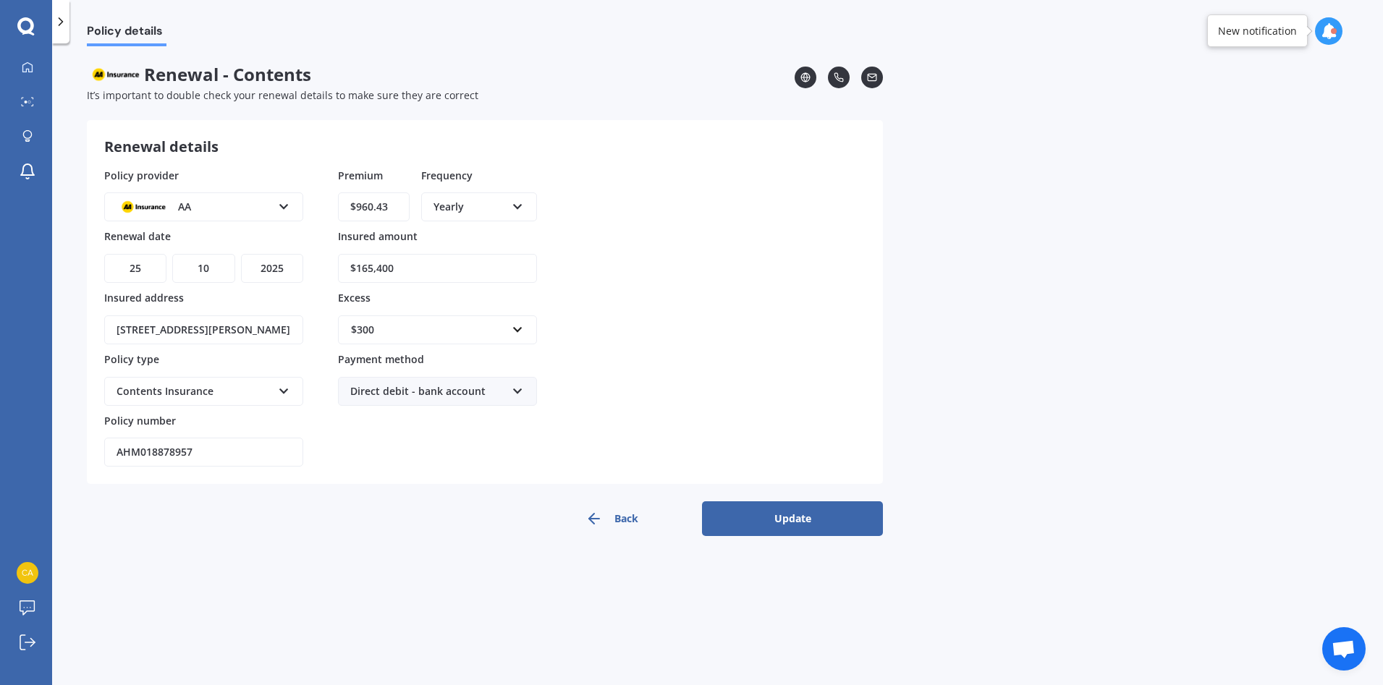
click at [283, 208] on icon at bounding box center [284, 204] width 12 height 10
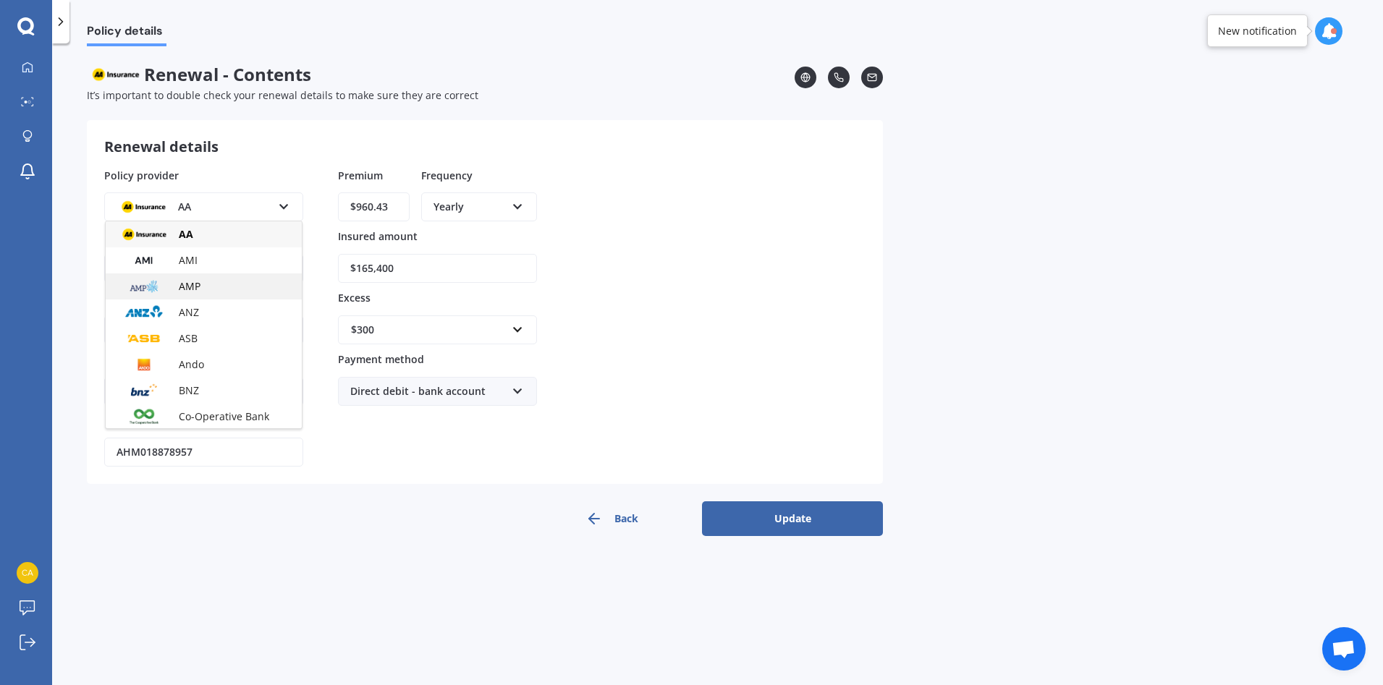
click at [206, 289] on div "AMP" at bounding box center [204, 287] width 196 height 26
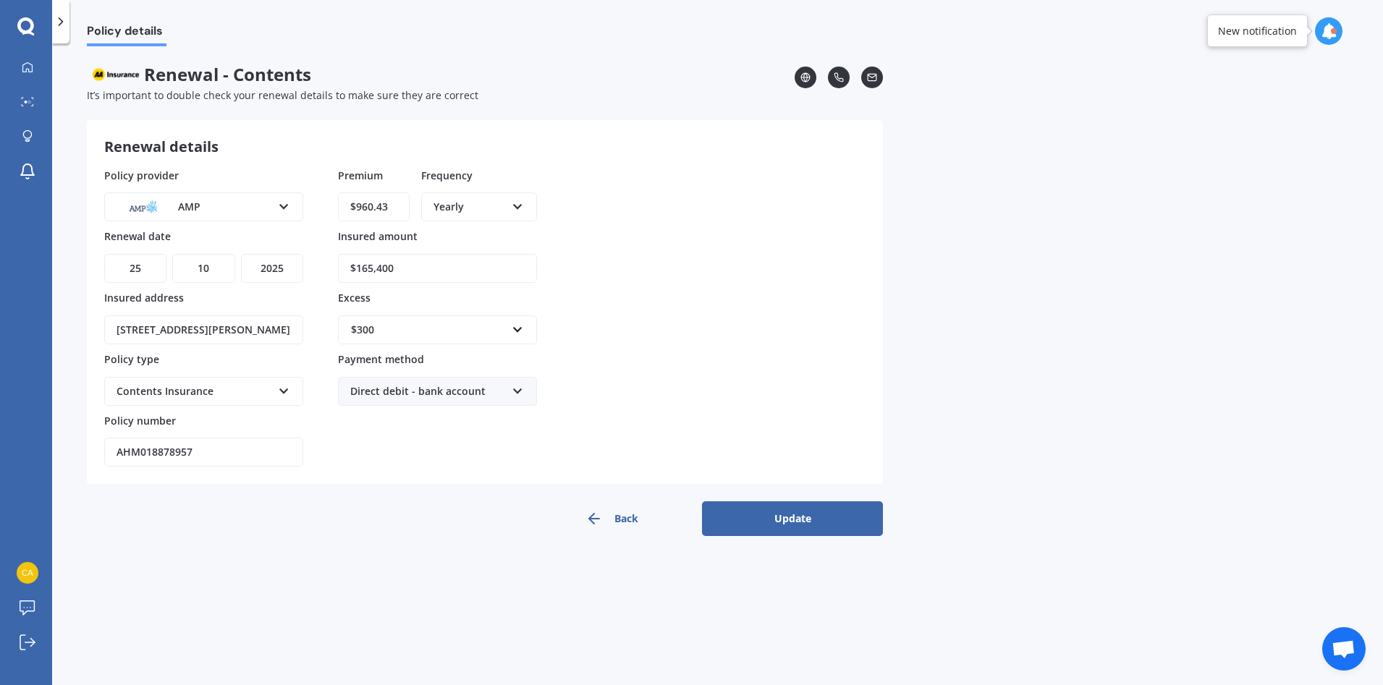
drag, startPoint x: 194, startPoint y: 448, endPoint x: 85, endPoint y: 453, distance: 109.4
click at [85, 453] on div "Policy details Renewal - Contents It’s important to double check your renewal d…" at bounding box center [717, 367] width 1331 height 642
type input "HCC002433216"
drag, startPoint x: 399, startPoint y: 208, endPoint x: 302, endPoint y: 198, distance: 96.7
click at [302, 198] on div "Policy provider AMP AA AMI AMP ANZ ASB Ando BNZ Co-Operative Bank FMG Initio Ki…" at bounding box center [484, 318] width 761 height 300
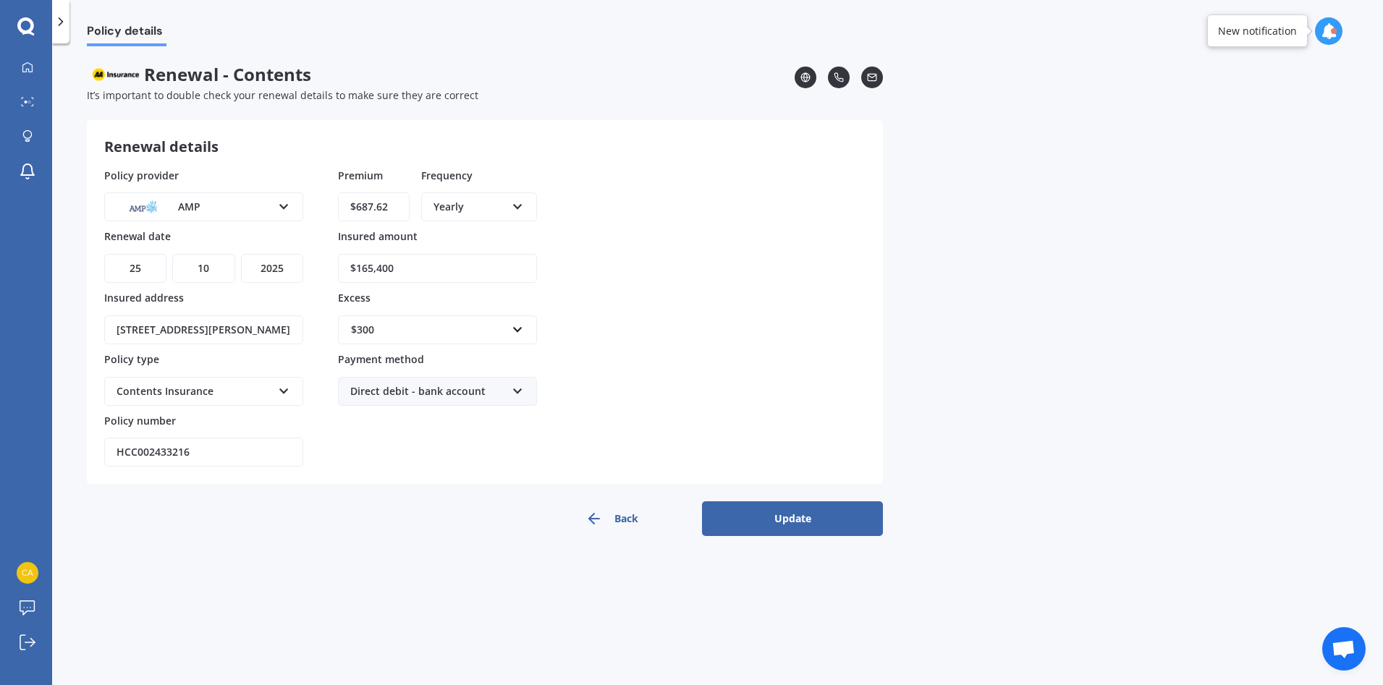
type input "$687.62"
click at [481, 240] on div "Yearly" at bounding box center [479, 234] width 113 height 26
click at [182, 232] on div "Policy provider AMP AA AMI AMP ANZ ASB Ando BNZ Co-Operative Bank FMG Initio Ki…" at bounding box center [484, 318] width 761 height 300
type input "$172,512"
click at [370, 441] on span "$500" at bounding box center [361, 438] width 23 height 14
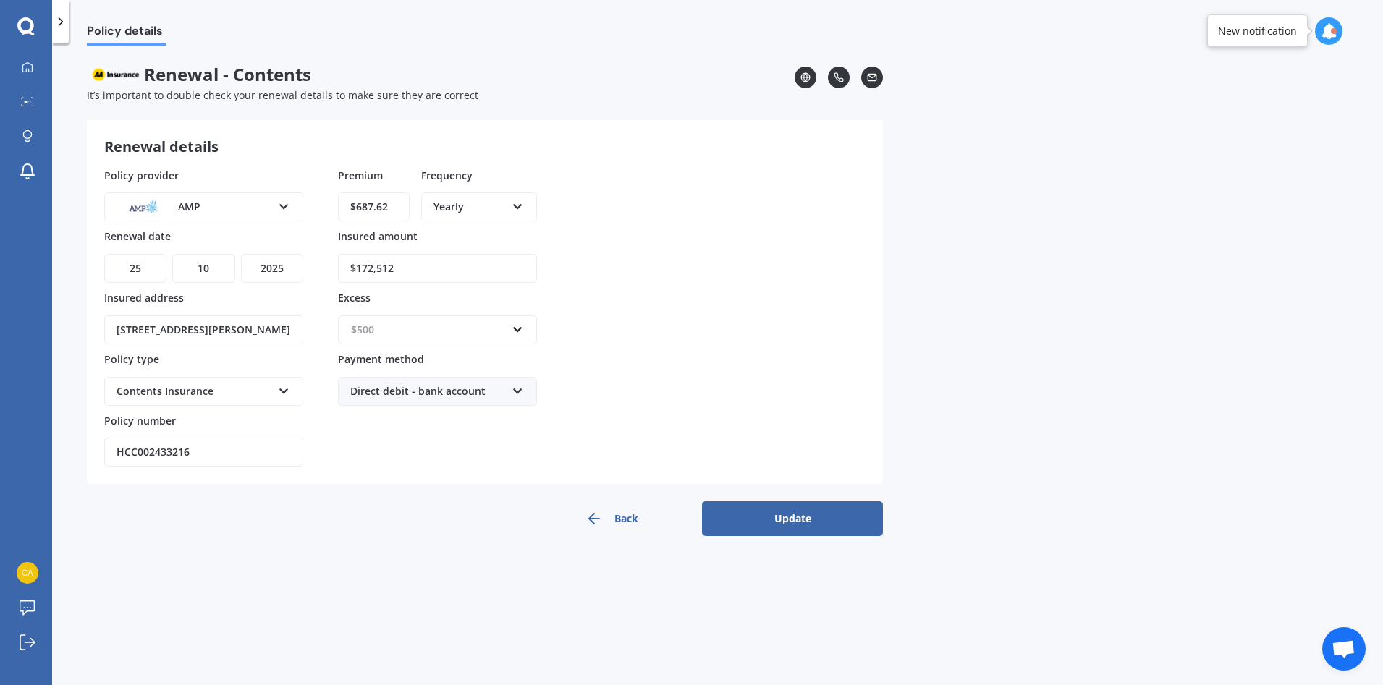
click at [520, 331] on input "text" at bounding box center [432, 329] width 186 height 27
click at [362, 443] on span "$500" at bounding box center [361, 438] width 23 height 14
click at [509, 396] on div "Direct debit - bank account Direct debit - bank account Direct debit - credit/d…" at bounding box center [437, 391] width 199 height 29
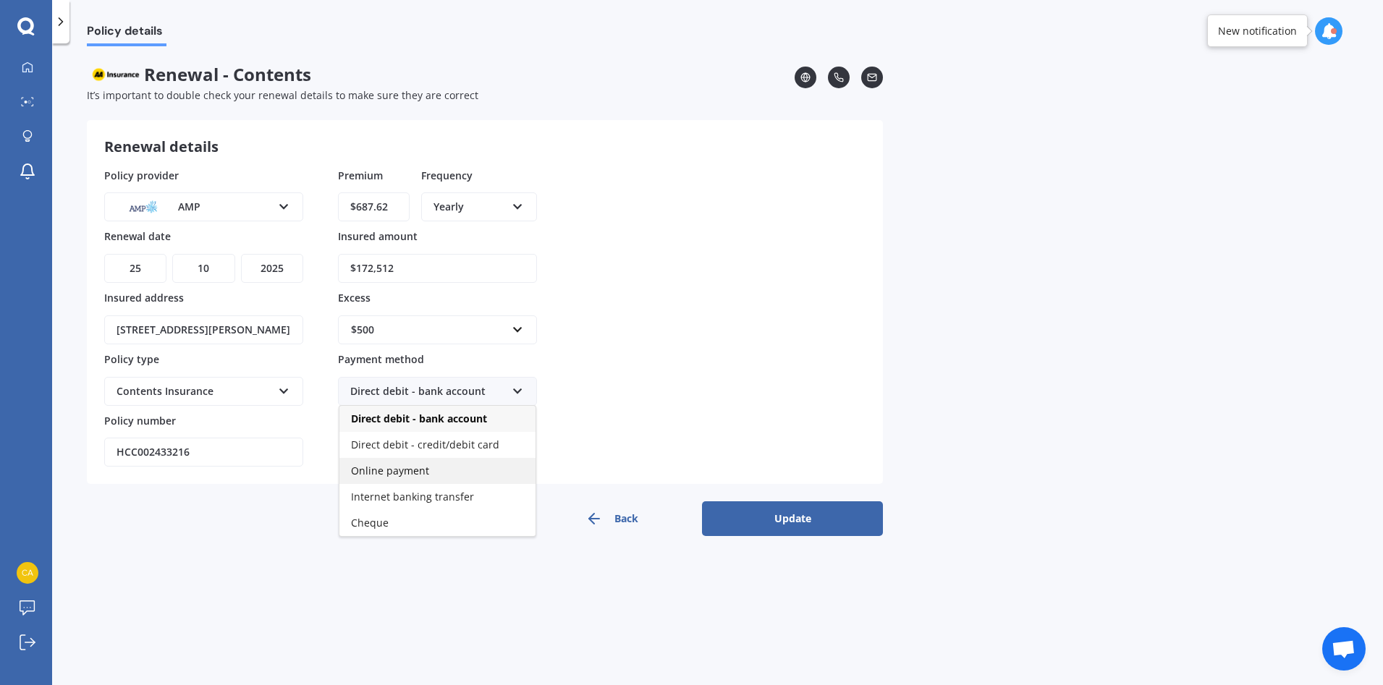
click at [423, 469] on span "Online payment" at bounding box center [390, 471] width 78 height 14
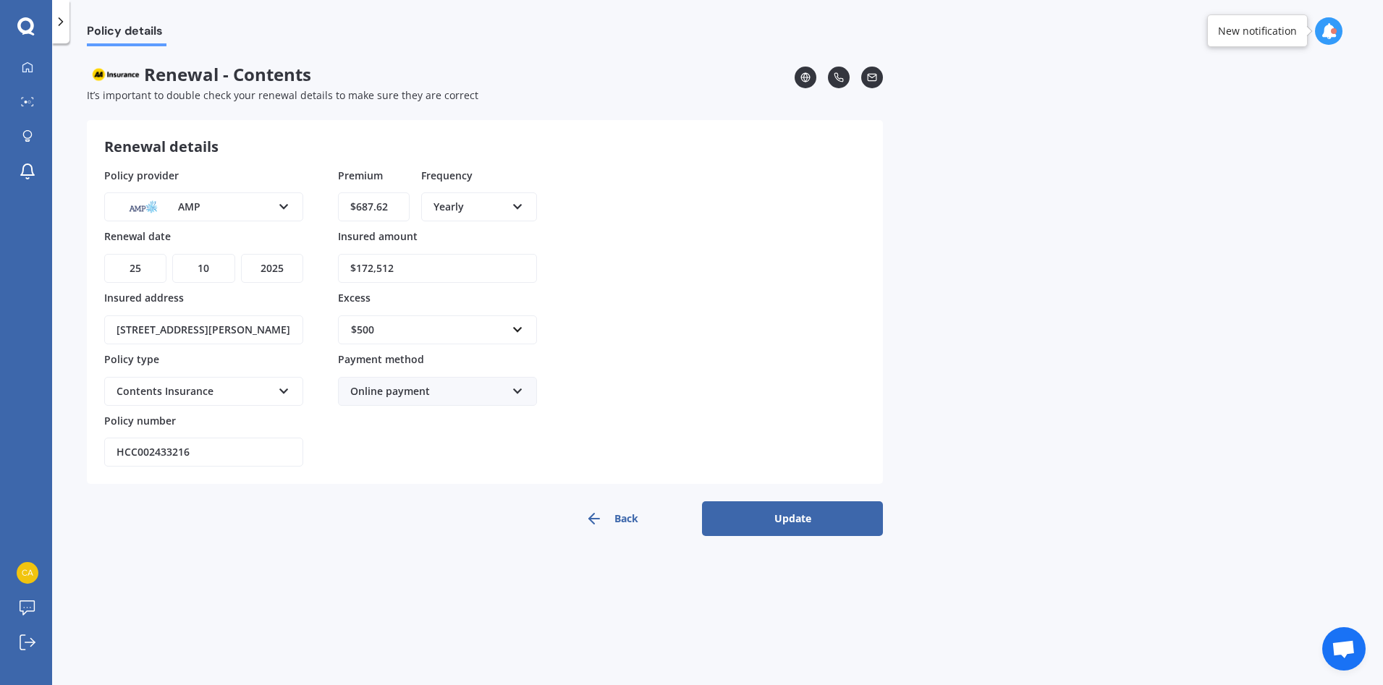
click at [795, 517] on button "Update" at bounding box center [792, 518] width 181 height 35
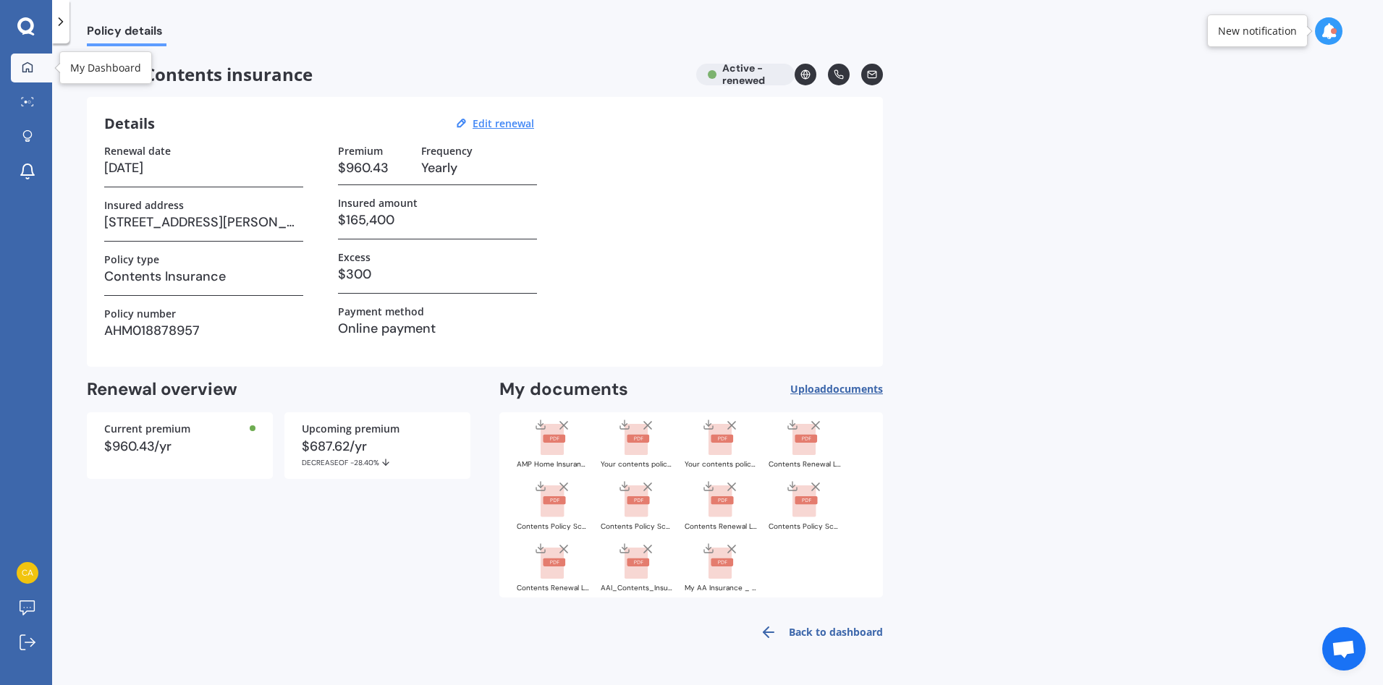
click at [23, 67] on icon at bounding box center [27, 67] width 10 height 10
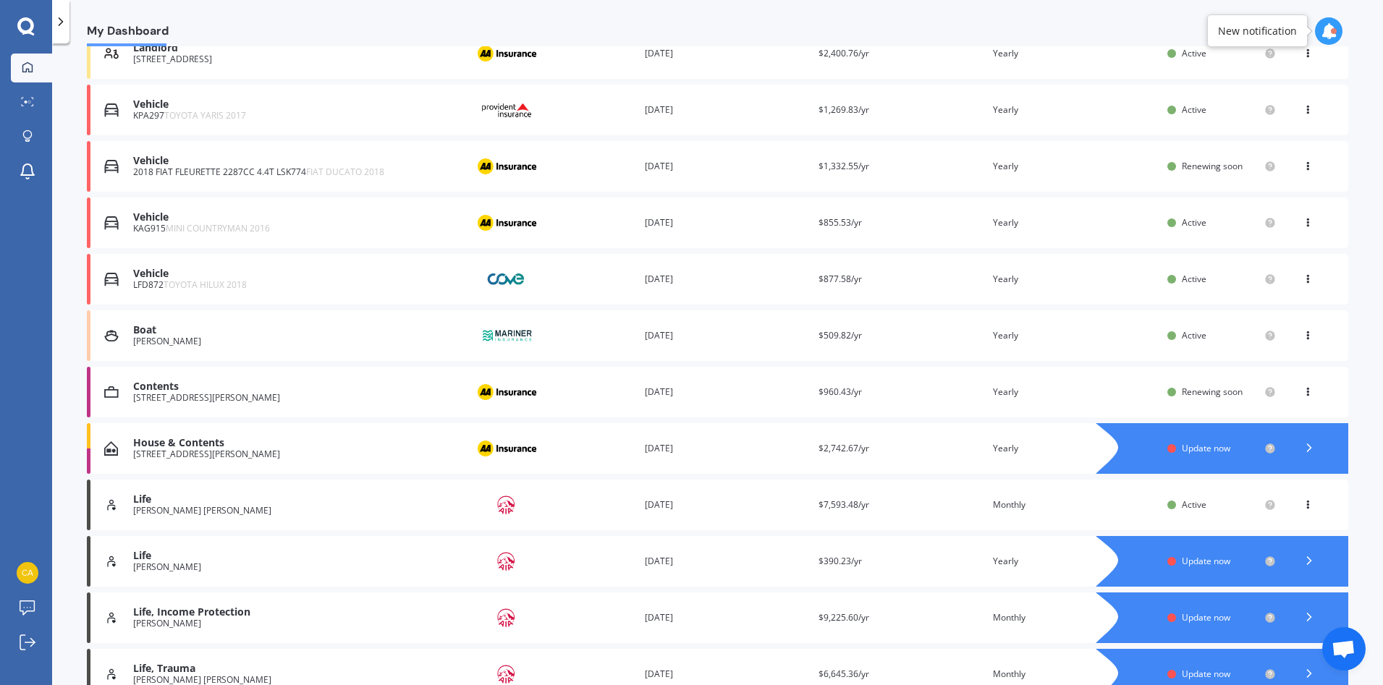
scroll to position [289, 0]
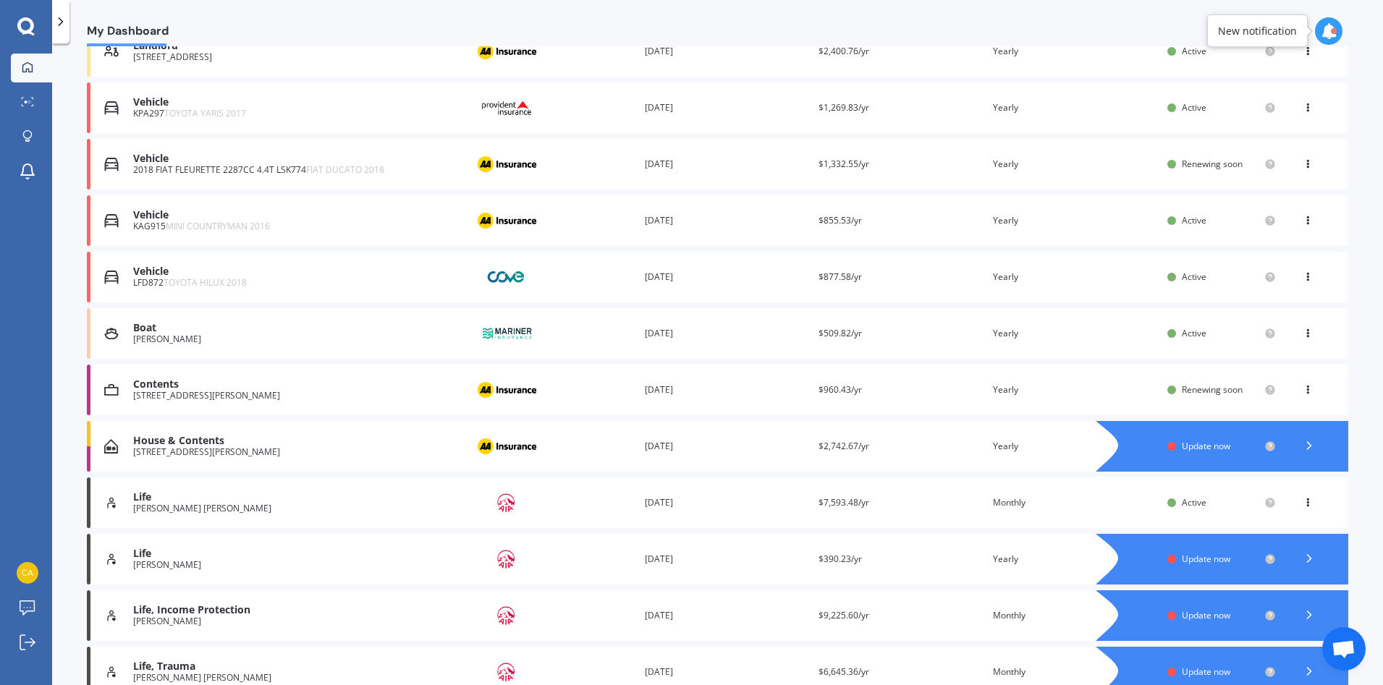
click at [1305, 446] on icon at bounding box center [1309, 446] width 14 height 14
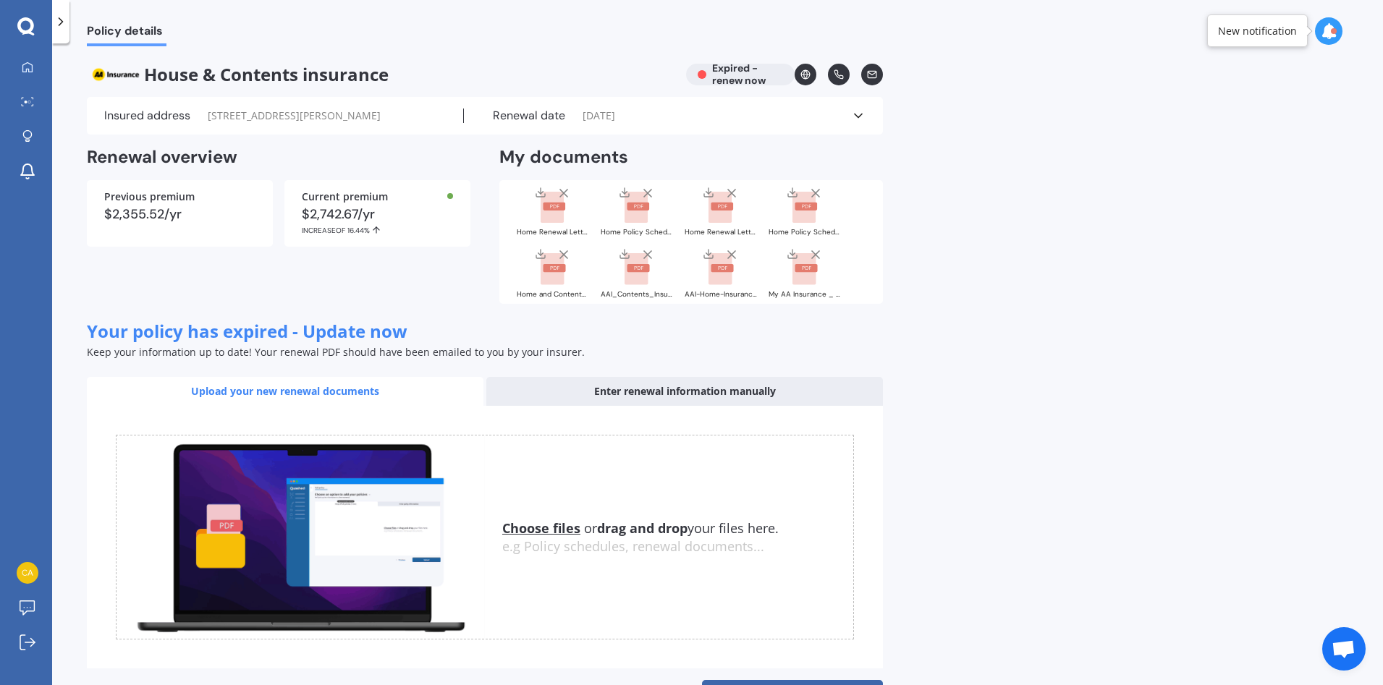
click at [854, 118] on icon at bounding box center [858, 116] width 14 height 14
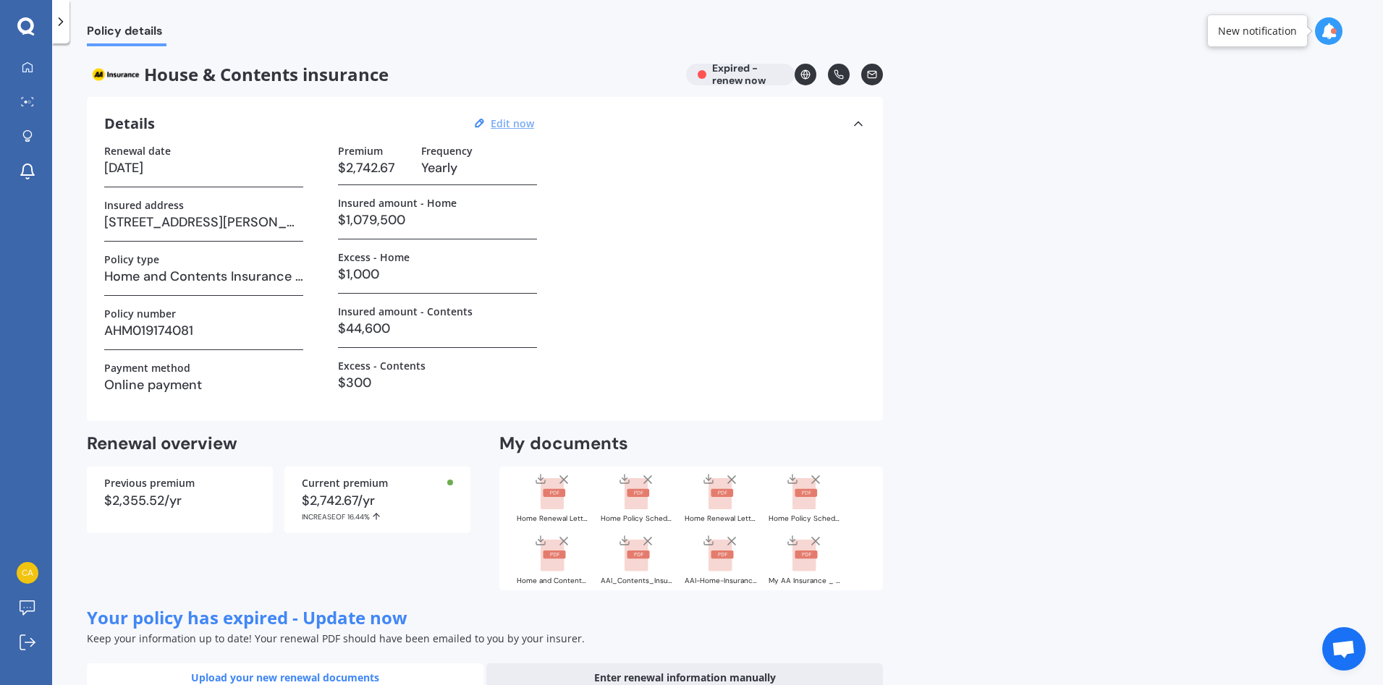
click at [530, 122] on u "Edit now" at bounding box center [512, 124] width 43 height 14
select select "09"
select select "12"
select select "2024"
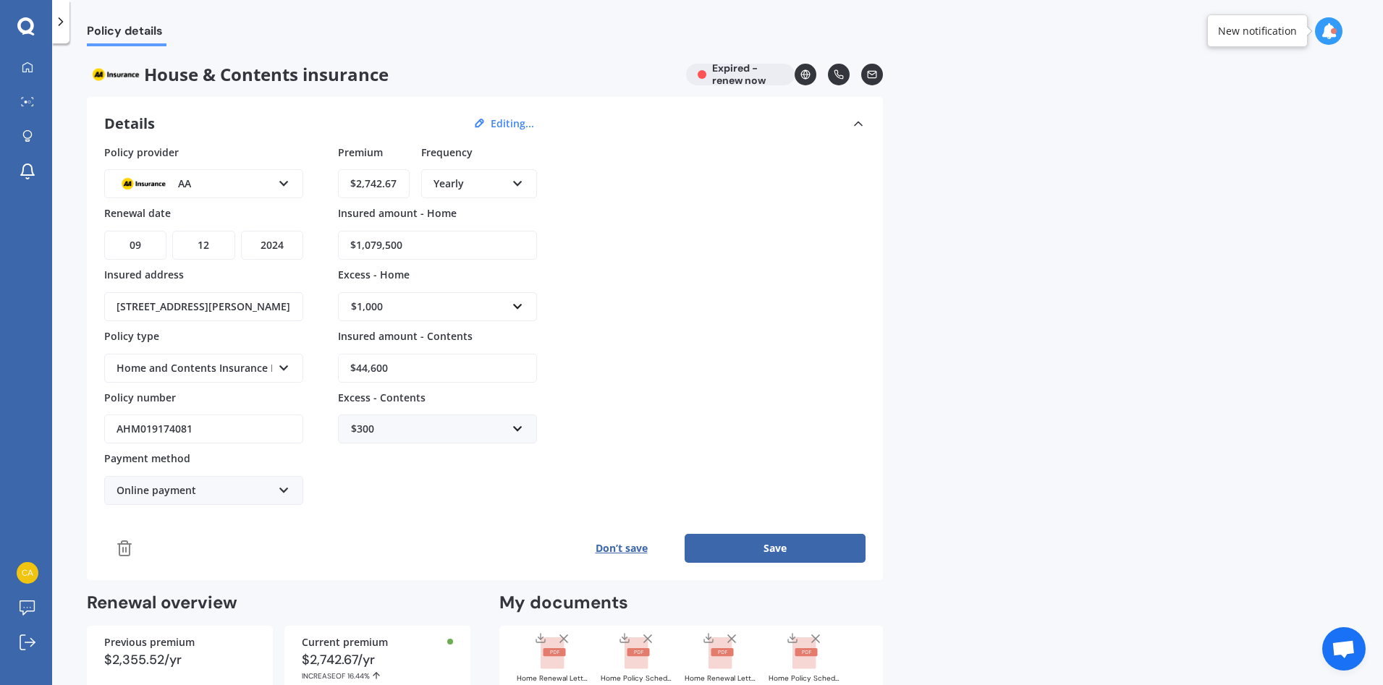
click at [124, 554] on icon at bounding box center [124, 548] width 17 height 17
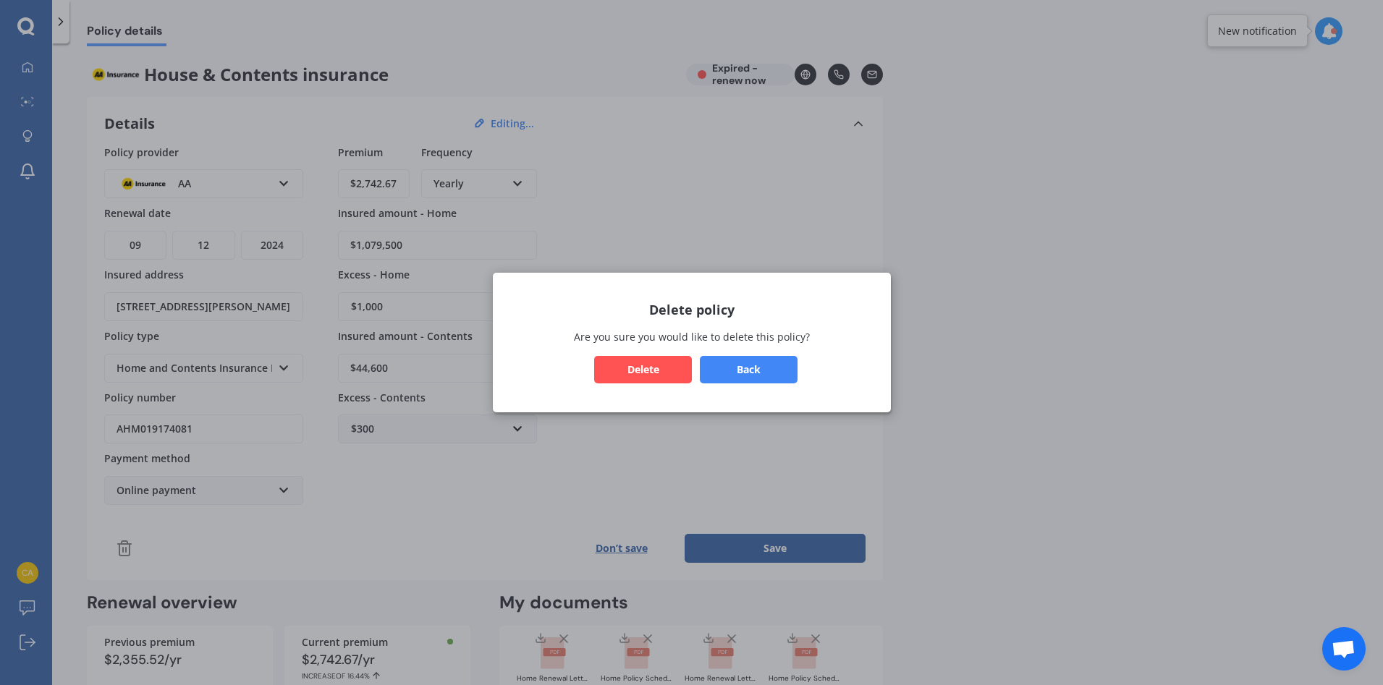
click at [668, 378] on button "Delete" at bounding box center [643, 369] width 98 height 27
